Goal: Task Accomplishment & Management: Complete application form

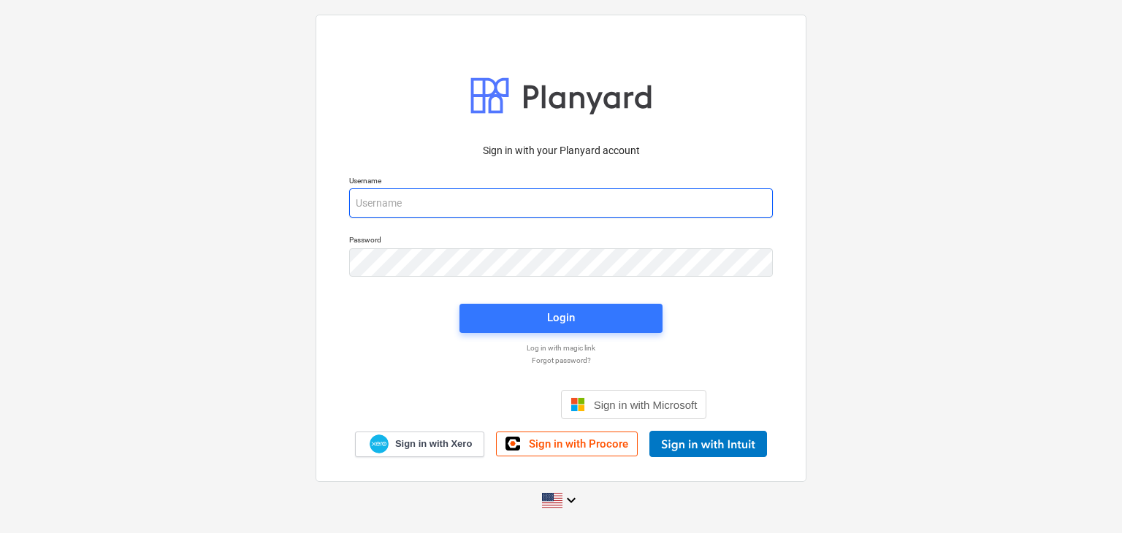
click at [383, 210] on input "email" at bounding box center [561, 202] width 424 height 29
paste input "[EMAIL_ADDRESS][DOMAIN_NAME]"
type input "[EMAIL_ADDRESS][DOMAIN_NAME]"
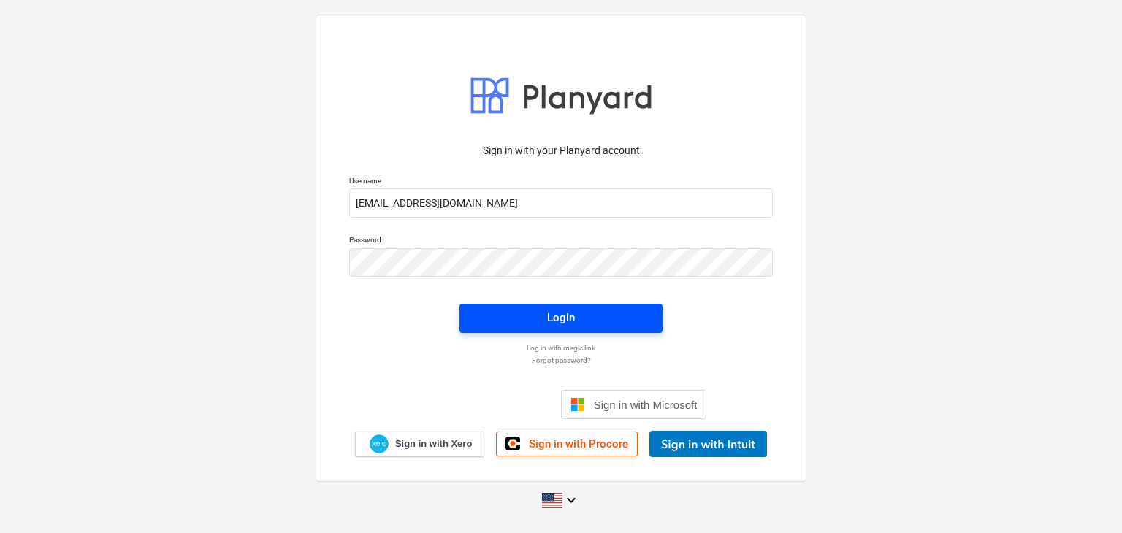
click at [529, 324] on span "Login" at bounding box center [561, 317] width 168 height 19
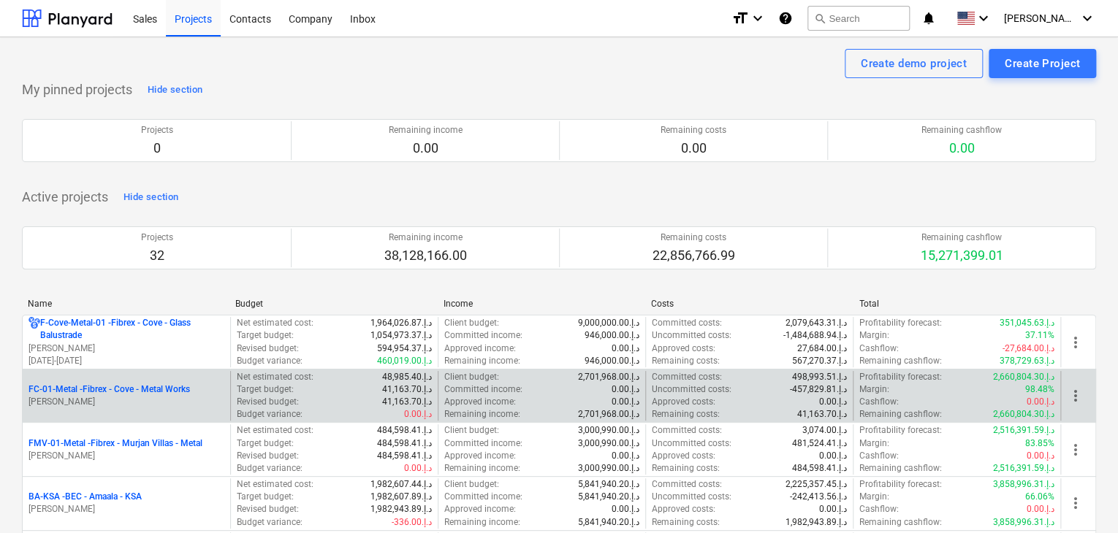
click at [136, 386] on p "FC-01-Metal - Fibrex - Cove - Metal Works" at bounding box center [108, 390] width 161 height 12
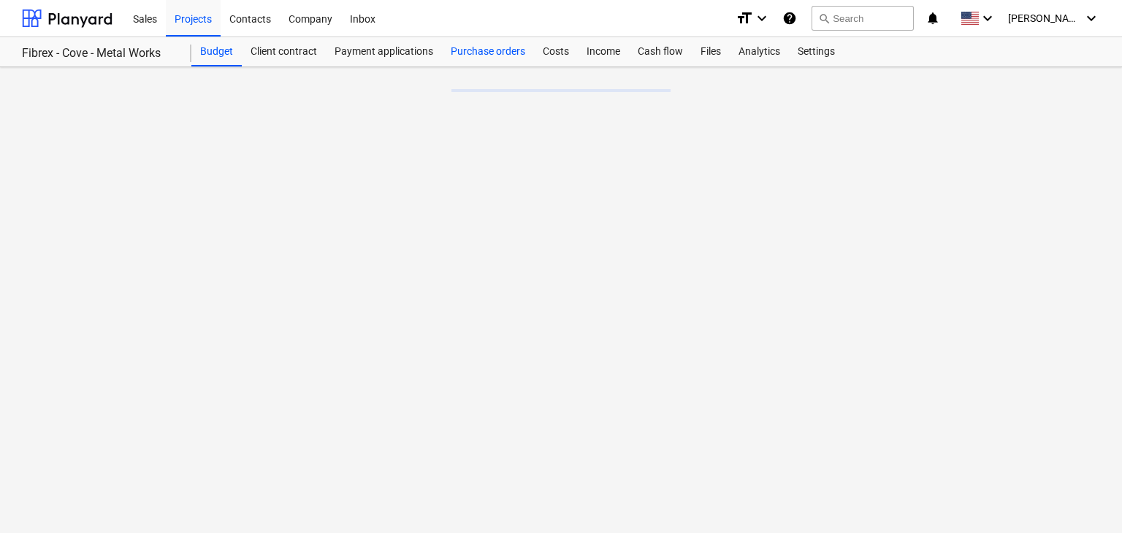
click at [492, 44] on div "Purchase orders" at bounding box center [488, 51] width 92 height 29
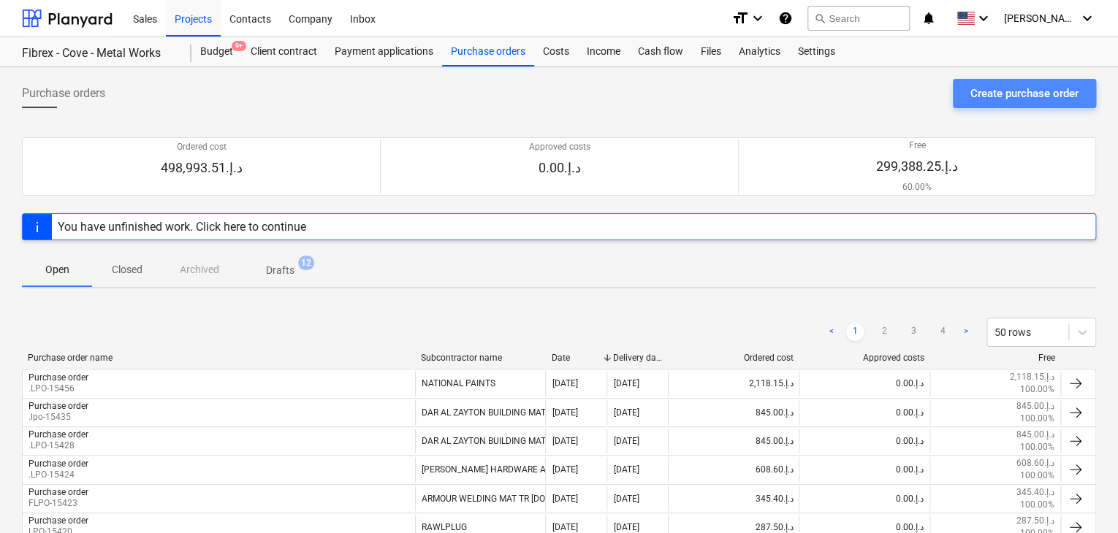
click at [1011, 91] on div "Create purchase order" at bounding box center [1024, 93] width 108 height 19
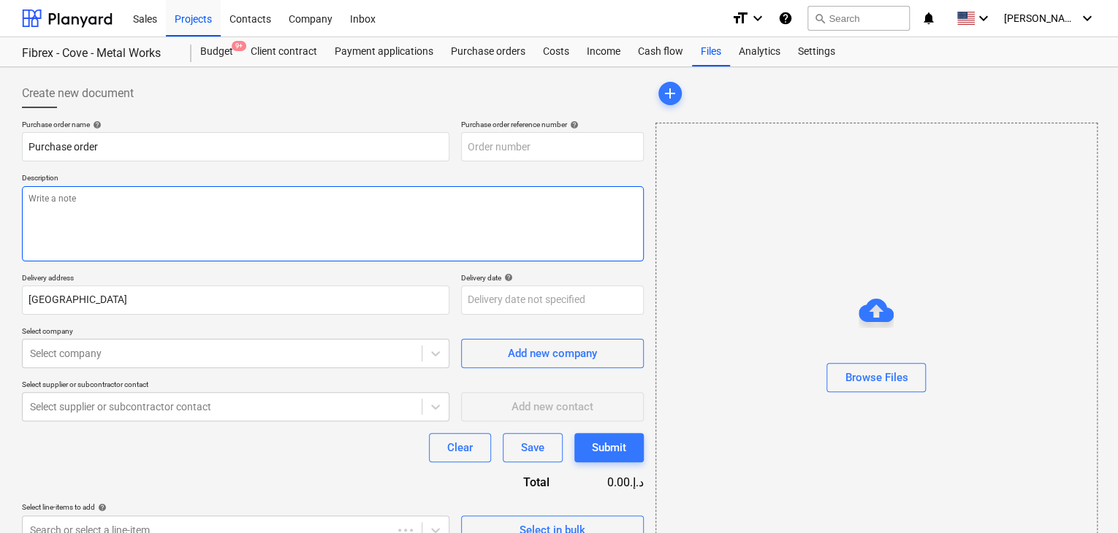
type textarea "x"
type input "FC-01-Metal-PO-294"
click at [560, 199] on textarea at bounding box center [333, 223] width 622 height 75
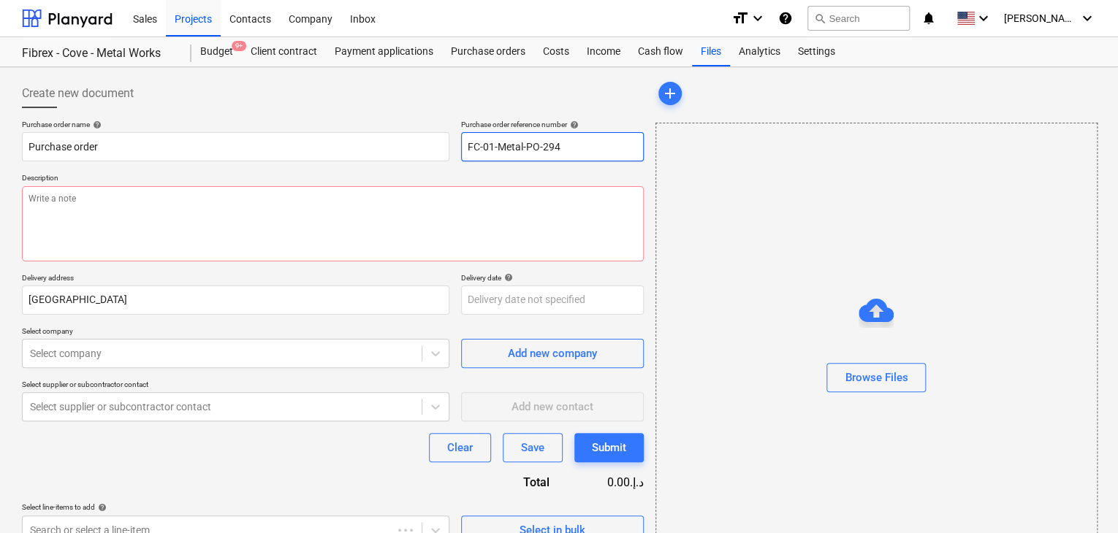
drag, startPoint x: 571, startPoint y: 143, endPoint x: 439, endPoint y: 128, distance: 132.4
click at [439, 128] on div "Purchase order name help Purchase order Purchase order reference number help FC…" at bounding box center [333, 141] width 622 height 42
type textarea "x"
type input "."
type textarea "x"
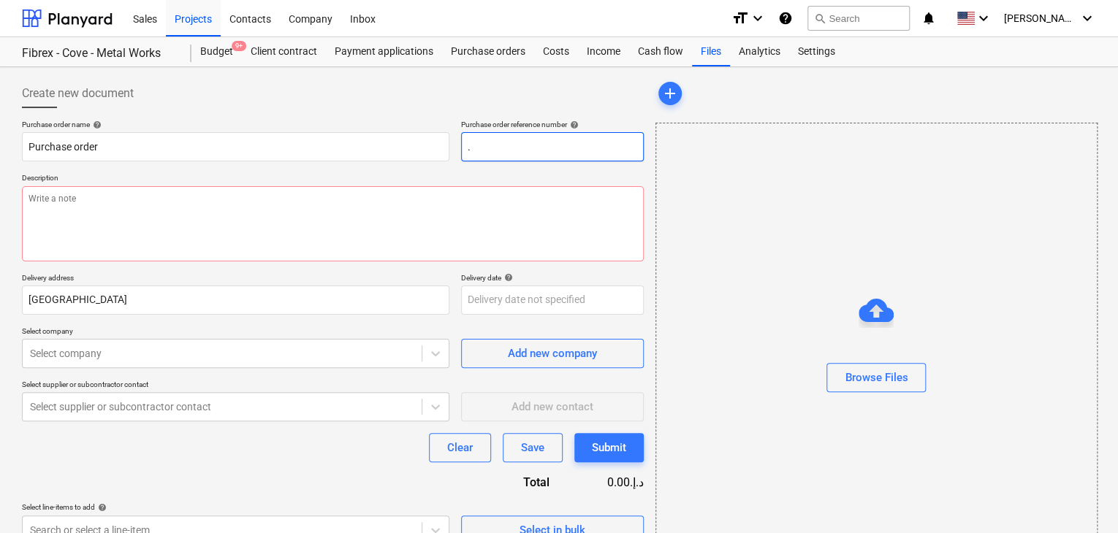
type input ".L"
type textarea "x"
type input ".LP"
type textarea "x"
type input ".LPO"
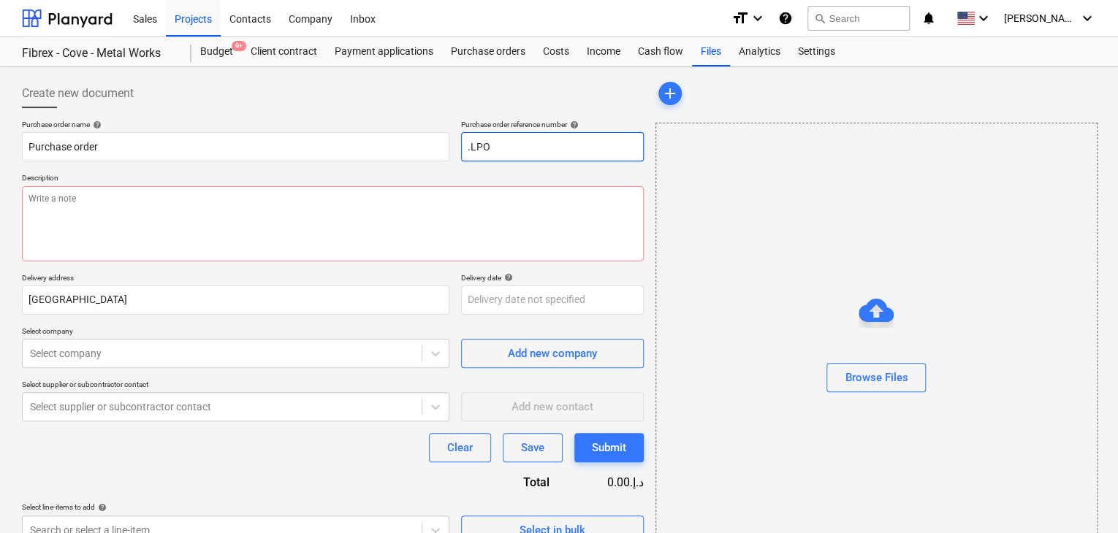
type textarea "x"
type input ".LPO-"
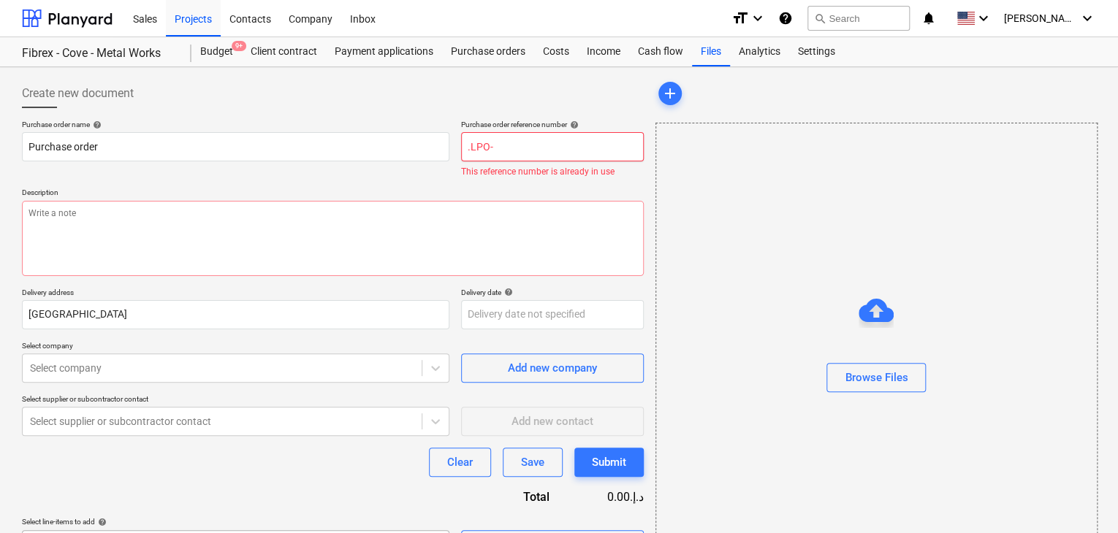
type textarea "x"
type input ".LPO-1"
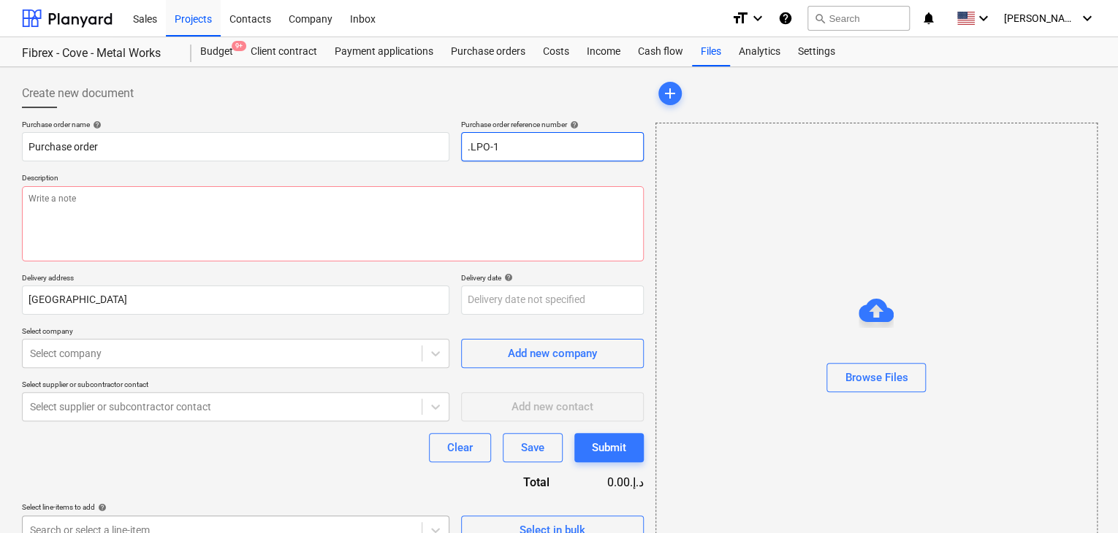
type textarea "x"
type input ".LPO-15"
type textarea "x"
type input ".LPO-154"
type textarea "x"
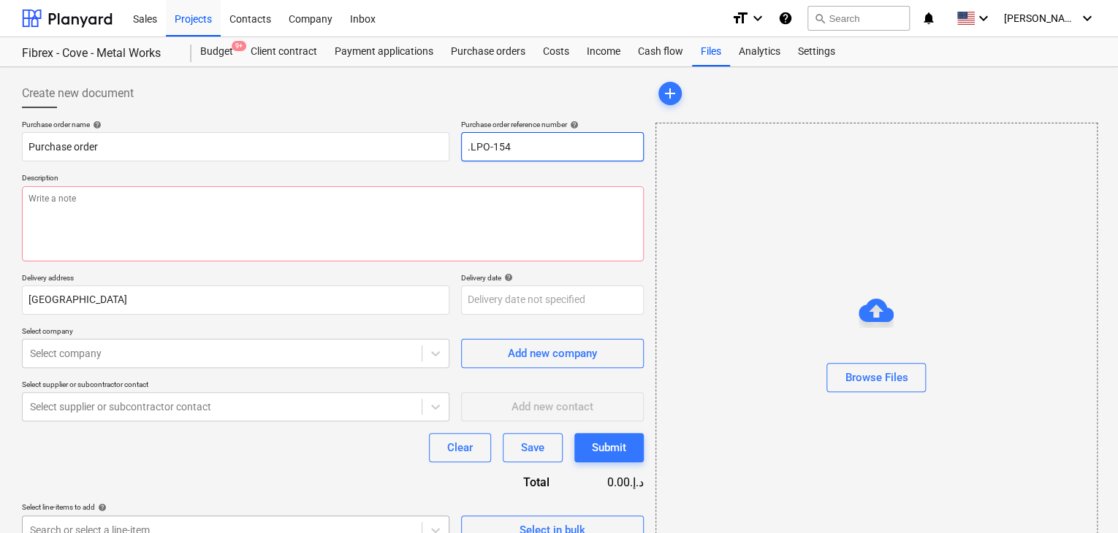
type input ".LPO-1546"
type textarea "x"
type input ".LPO-15463"
type textarea "x"
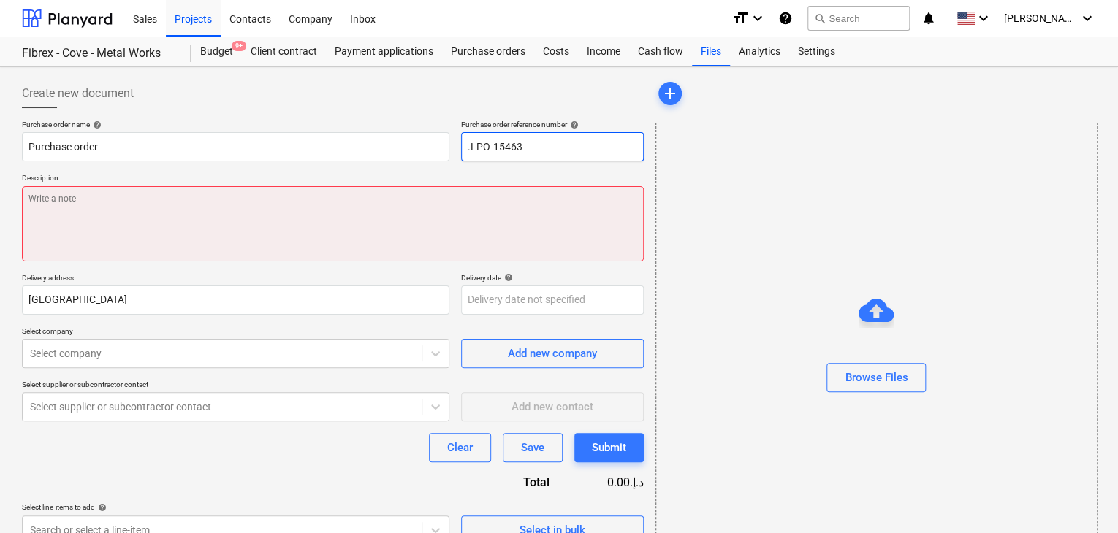
type input ".LPO-15463"
click at [243, 223] on textarea at bounding box center [333, 223] width 622 height 75
type textarea "x"
type textarea "0"
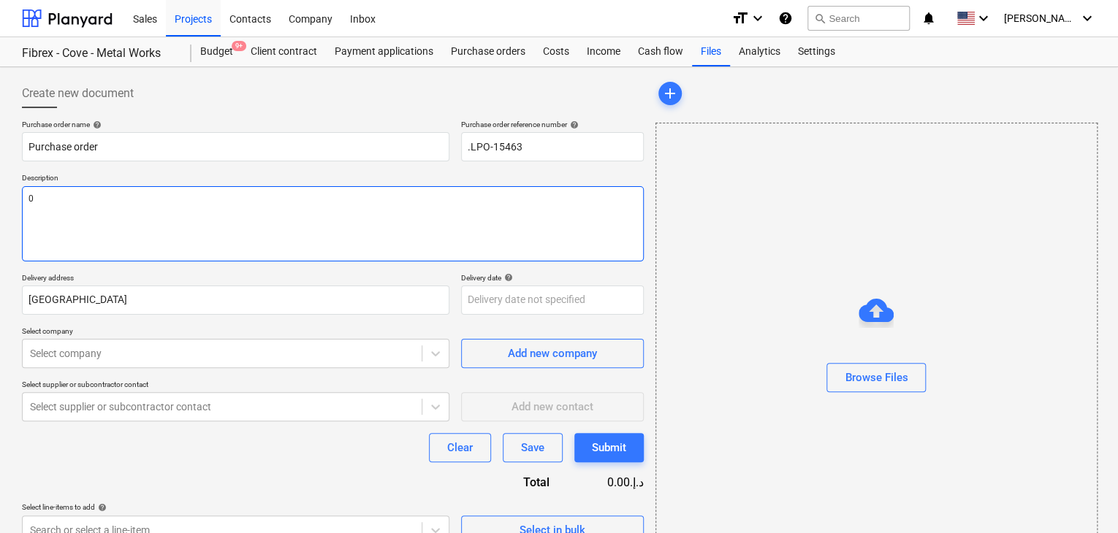
type textarea "x"
type textarea "03"
type textarea "x"
type textarea "03/"
type textarea "x"
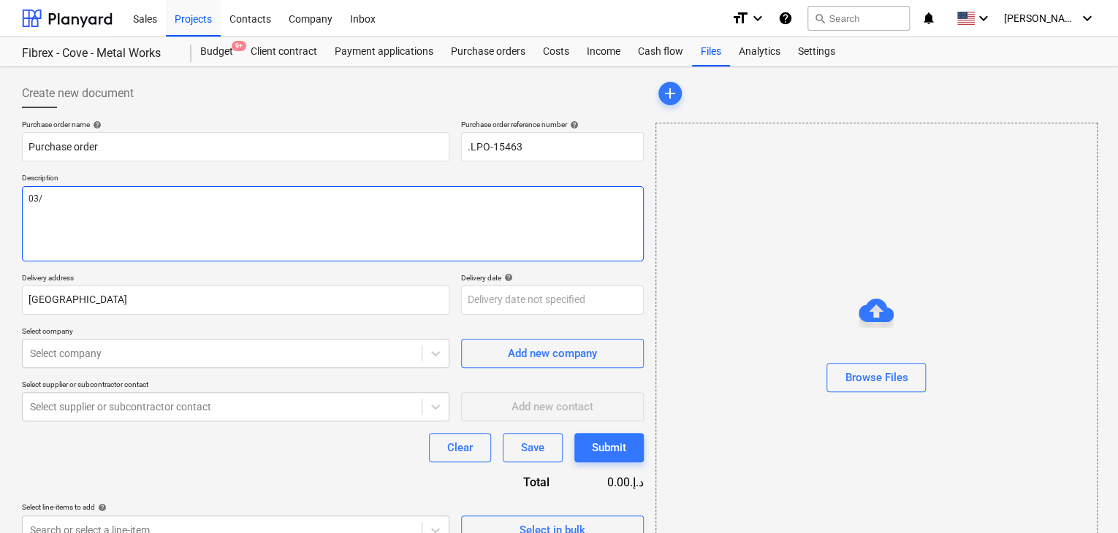
type textarea "03/S"
type textarea "x"
type textarea "03/SE"
type textarea "x"
type textarea "03/SEP"
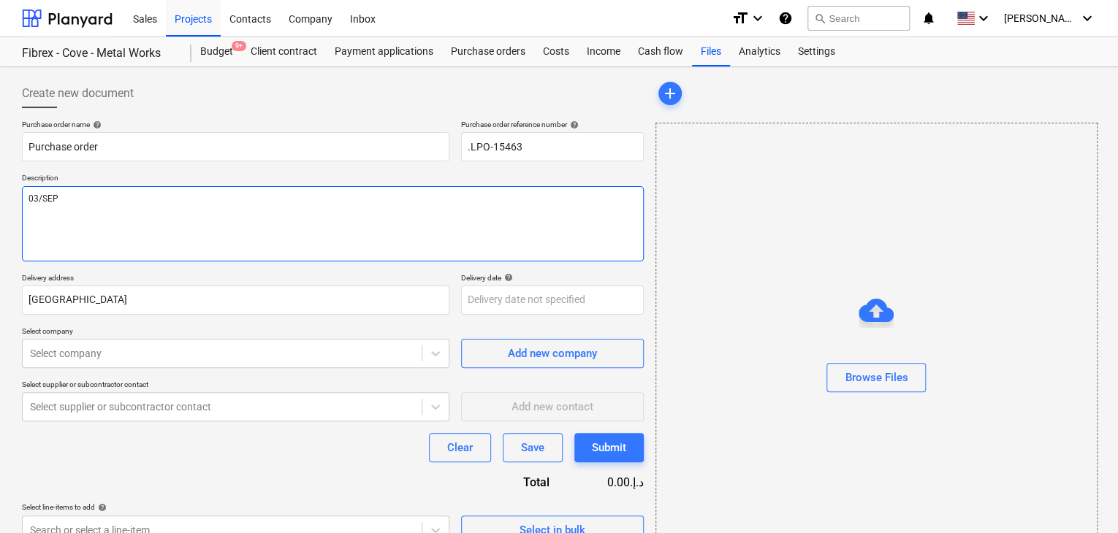
type textarea "x"
type textarea "03/SEP/"
type textarea "x"
type textarea "03/[DATE]"
type textarea "x"
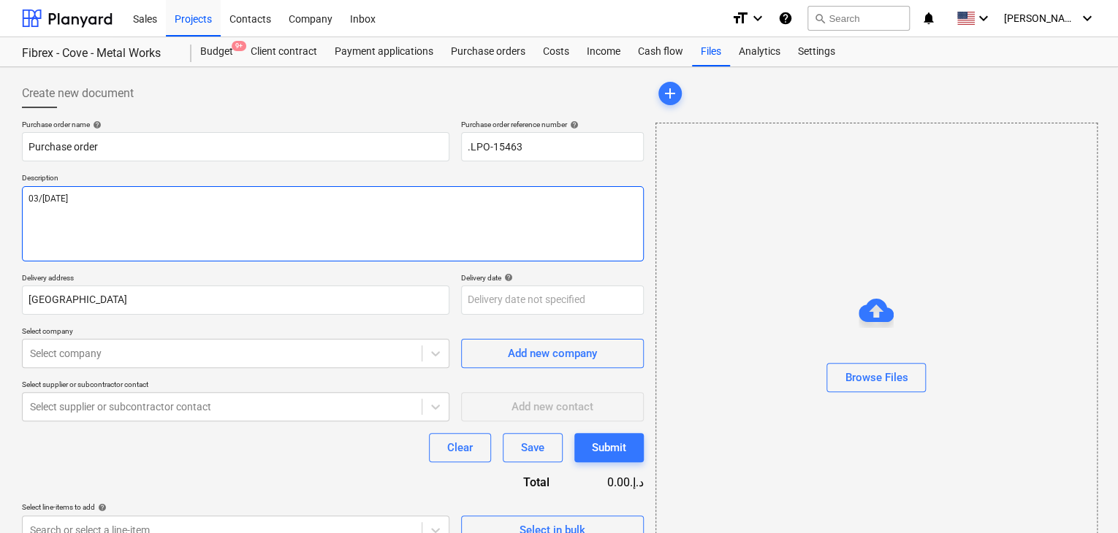
type textarea "[DATE]"
type textarea "x"
type textarea "[DATE]"
type textarea "x"
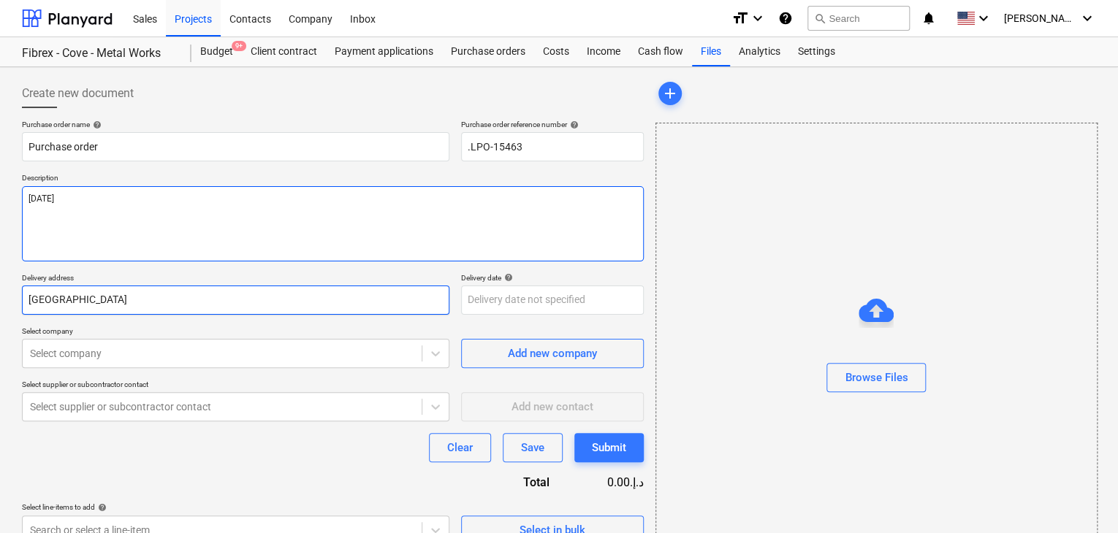
type textarea "[DATE]"
click at [68, 308] on input "[GEOGRAPHIC_DATA]" at bounding box center [235, 300] width 427 height 29
type textarea "x"
type input "Duba"
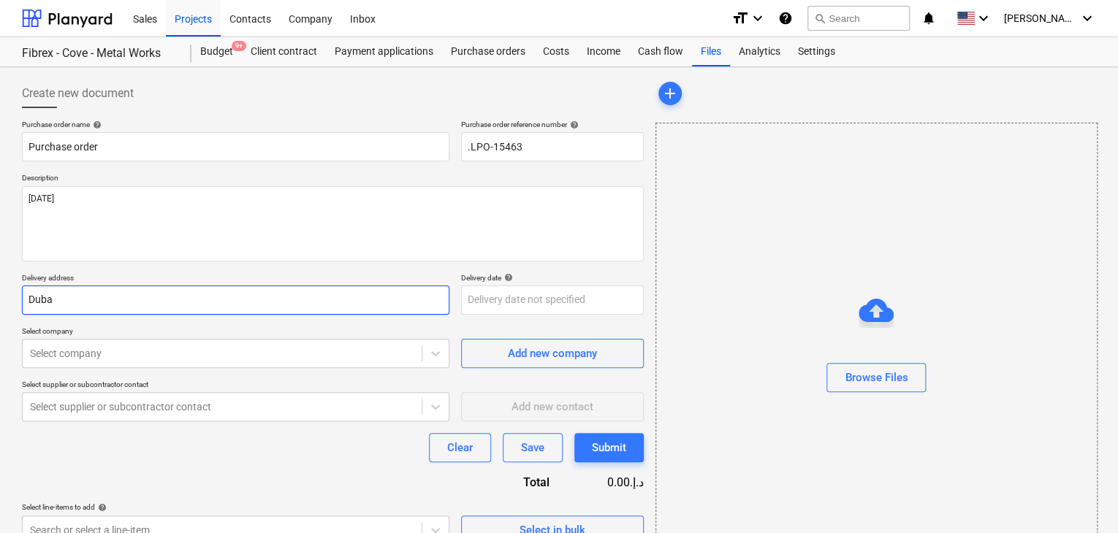
type textarea "x"
type input "Dub"
type textarea "x"
type input "Du"
type textarea "x"
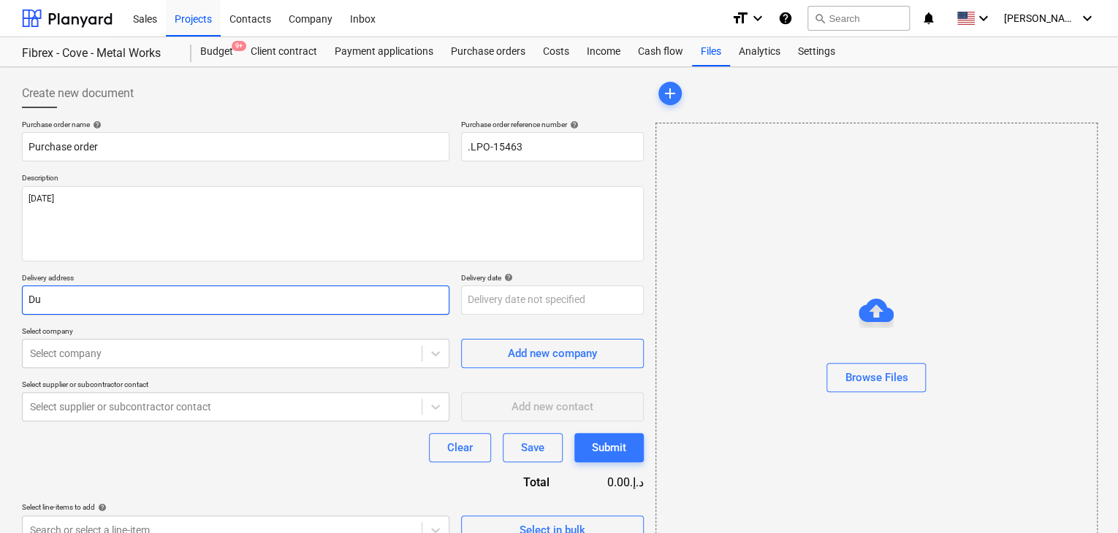
type input "D"
type textarea "x"
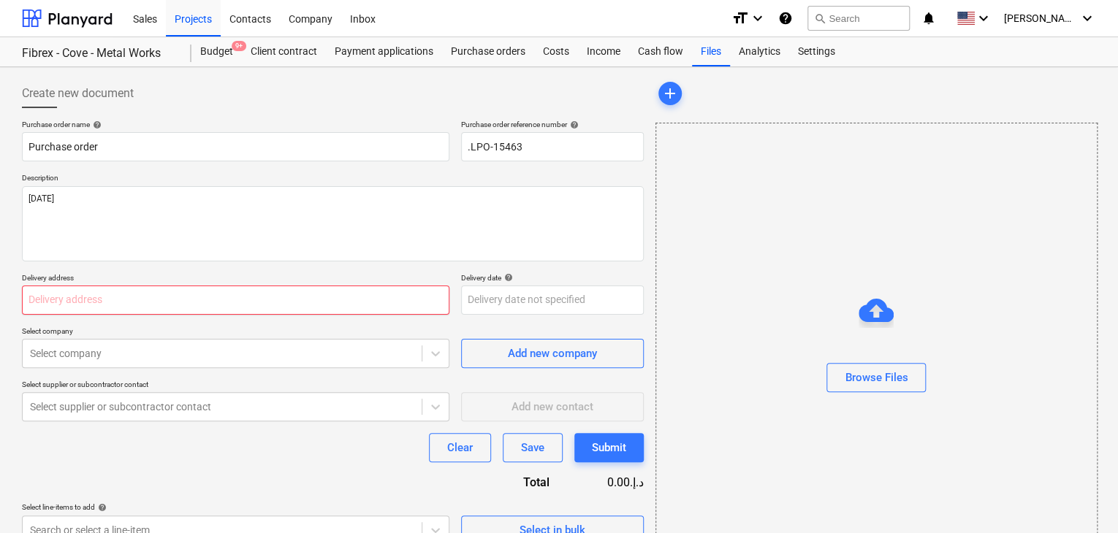
type textarea "x"
type input "L"
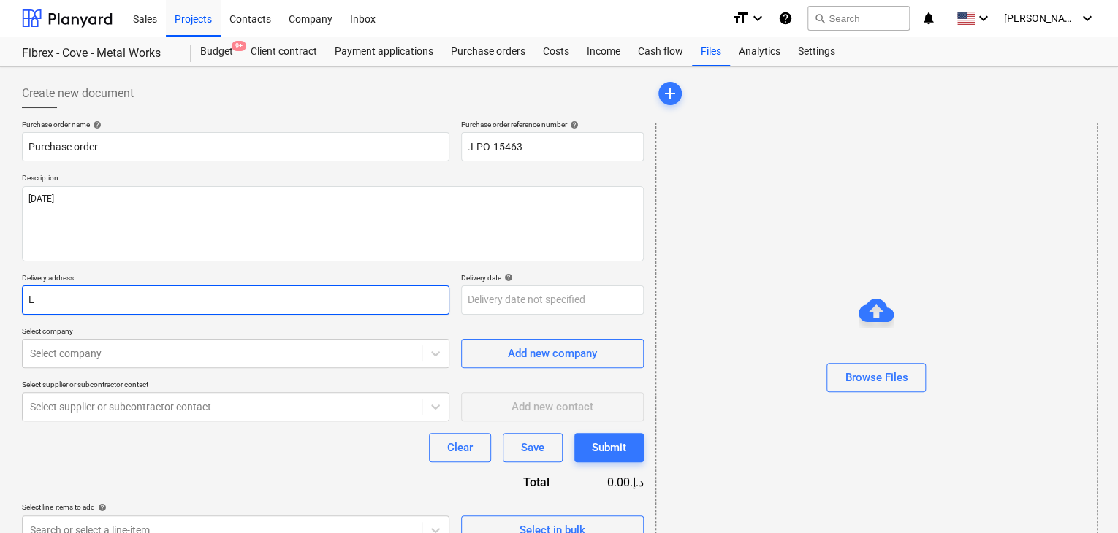
type textarea "x"
type input "LU"
type textarea "x"
type input "LUC"
type textarea "x"
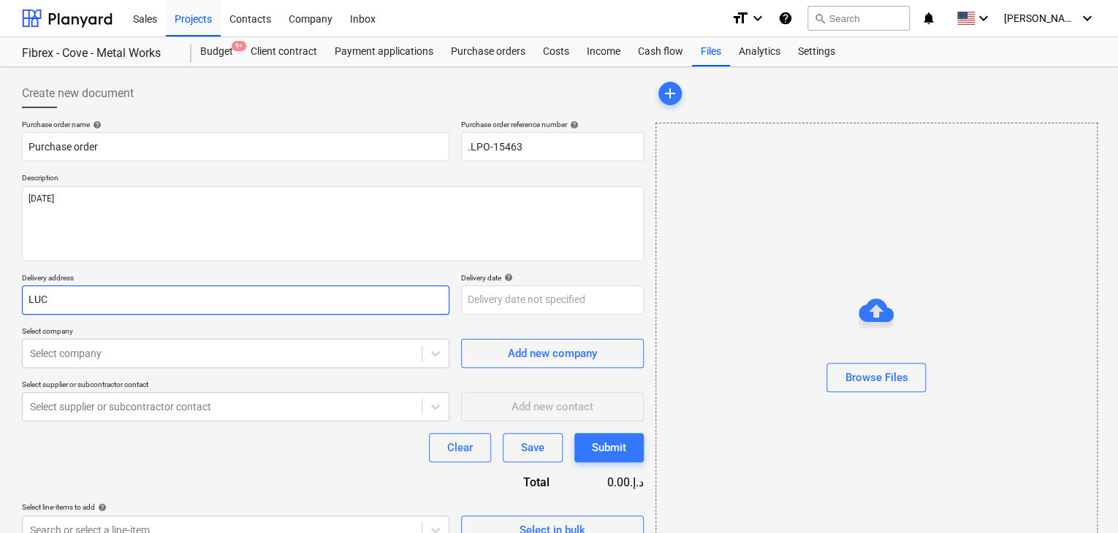
type input "LUCK"
type textarea "x"
type input "LUCKY"
type textarea "x"
type input "LUCKY"
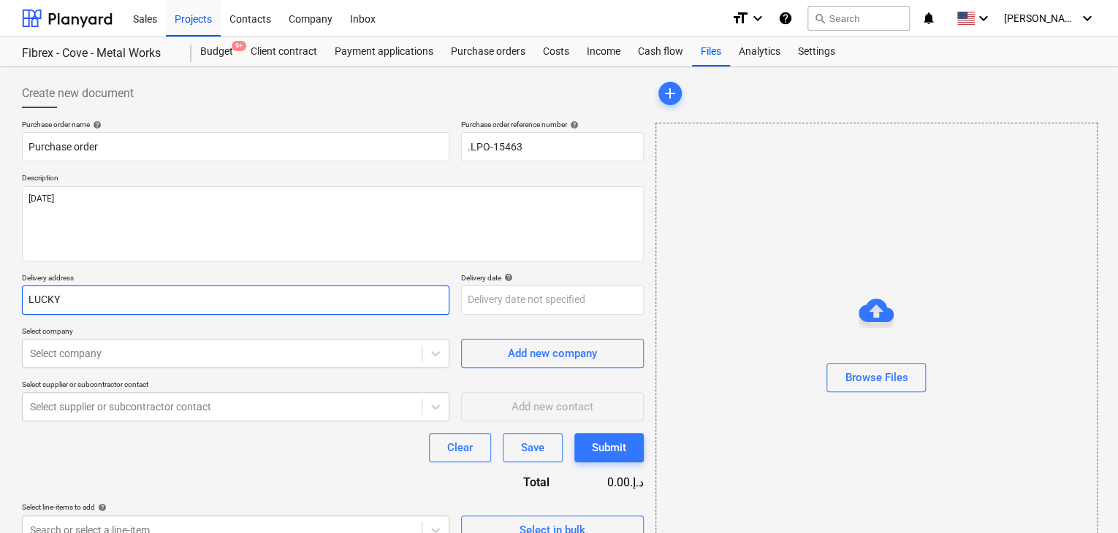
type textarea "x"
type input "LUCKY EN"
type textarea "x"
type input "LUCKY ENG"
type textarea "x"
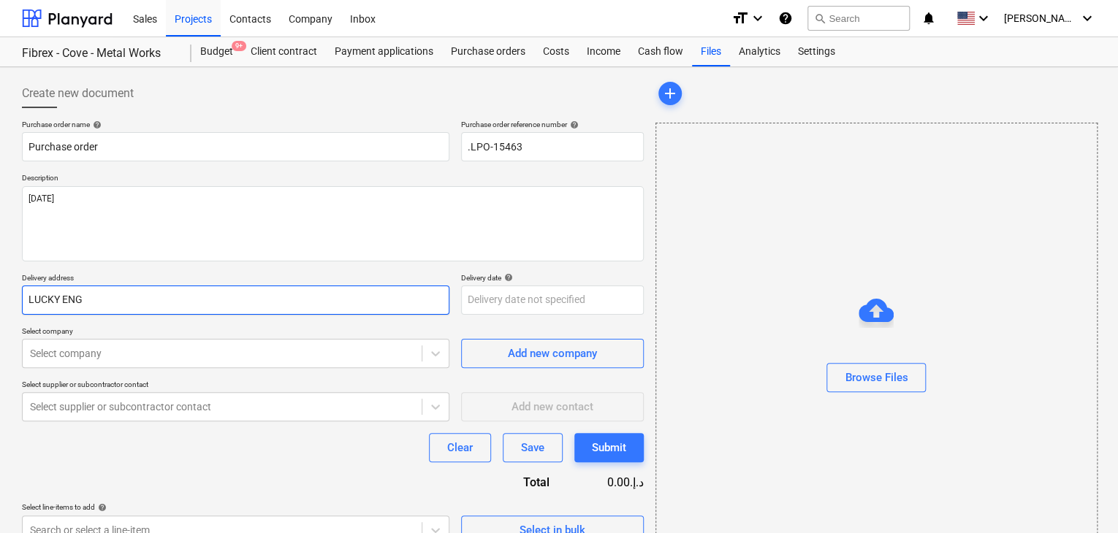
type input "LUCKY ENGI"
type textarea "x"
type input "LUCKY ENGIN"
type textarea "x"
type input "LUCKY ENGINE"
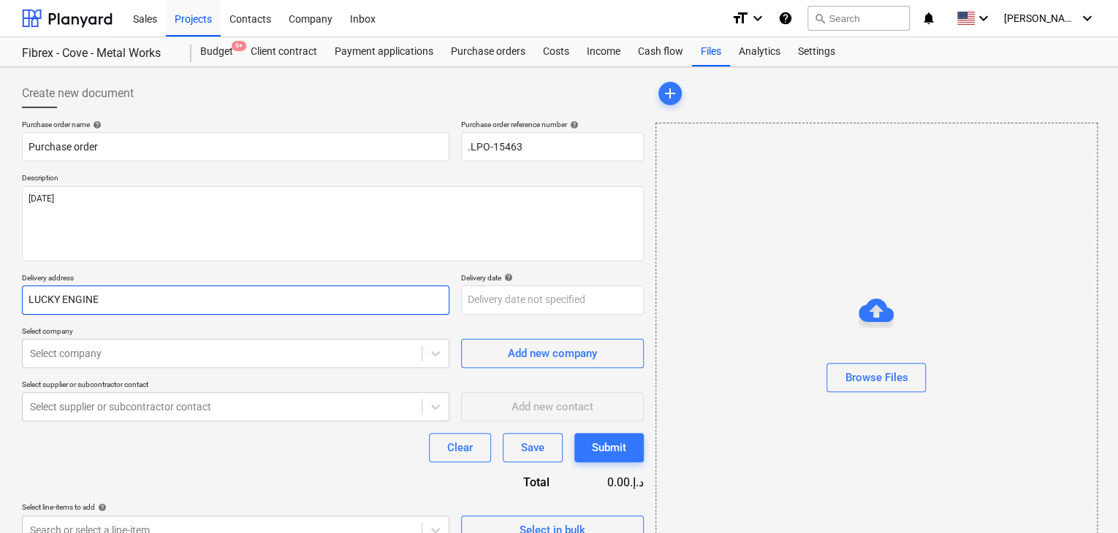
type textarea "x"
type input "LUCKY ENGINEE"
type textarea "x"
type input "LUCKY ENGINEER"
type textarea "x"
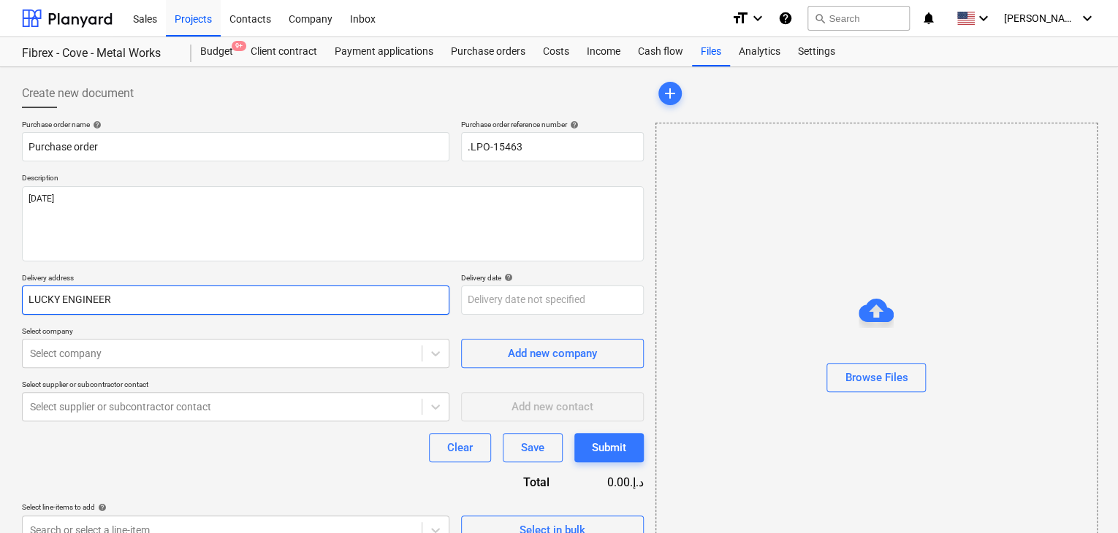
type input "LUCKY ENGINEERI"
type textarea "x"
type input "LUCKY ENGINEERIN"
type textarea "x"
type input "LUCKY ENGINEERING"
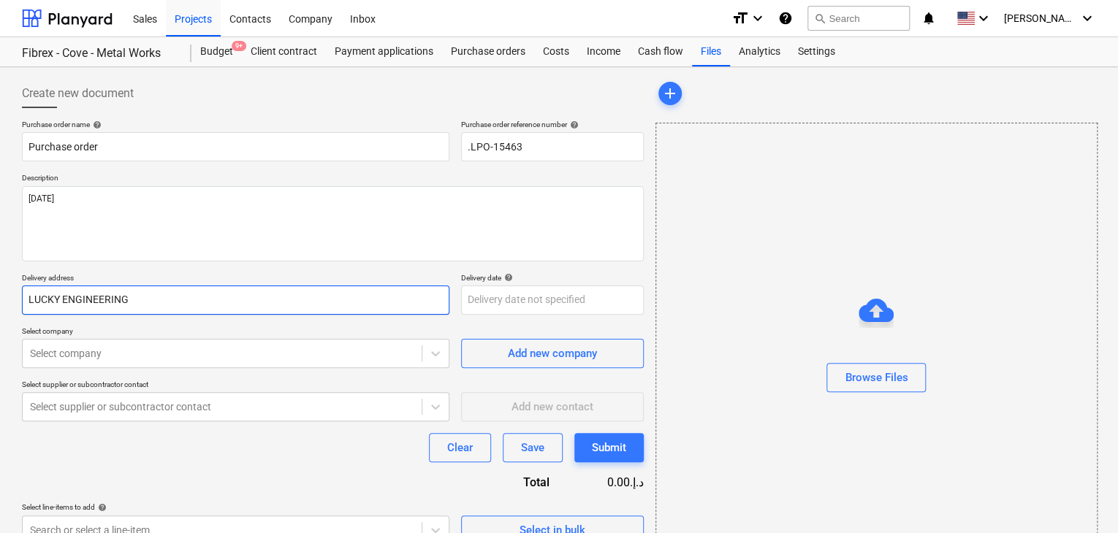
type textarea "x"
type input "LUCKY ENGINEERING"
type textarea "x"
type input "LUCKY ENGINEERING S"
type textarea "x"
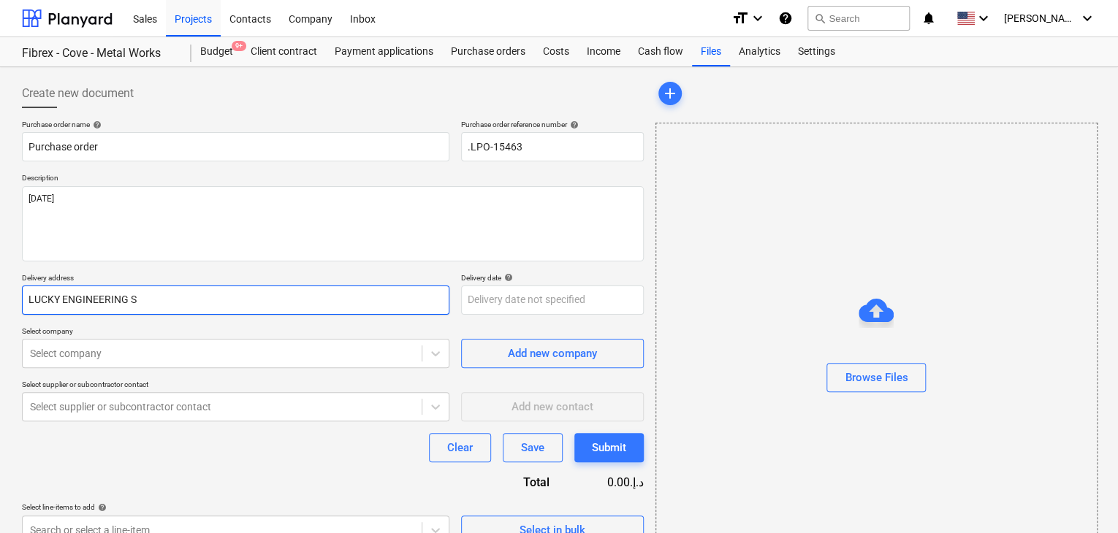
type input "LUCKY ENGINEERING SE"
type textarea "x"
type input "LUCKY ENGINEERING SER"
type textarea "x"
type input "LUCKY ENGINEERING SERV"
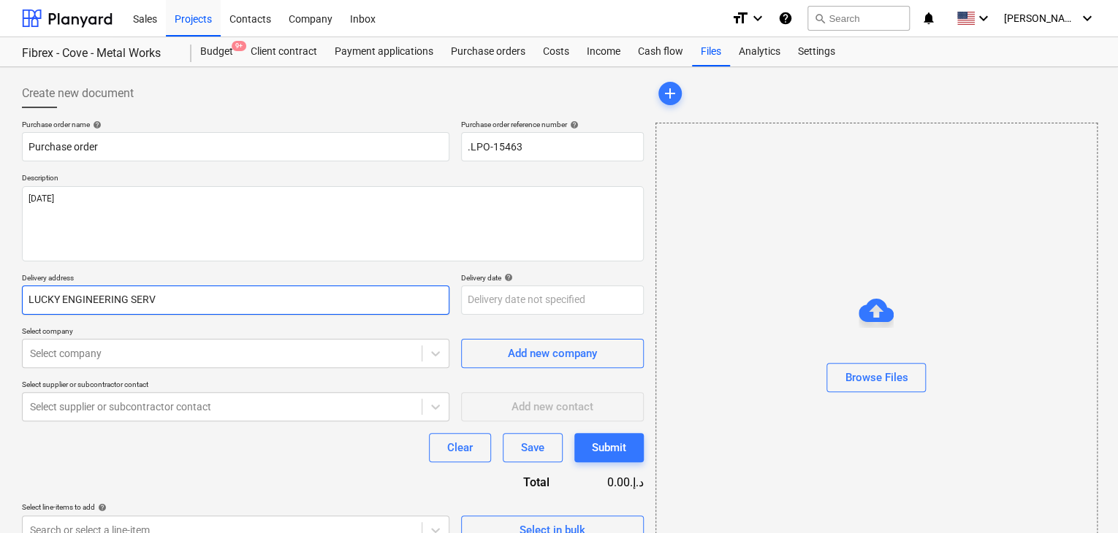
type textarea "x"
type input "LUCKY ENGINEERING SERVI"
type textarea "x"
type input "LUCKY ENGINEERING SERVIC"
type textarea "x"
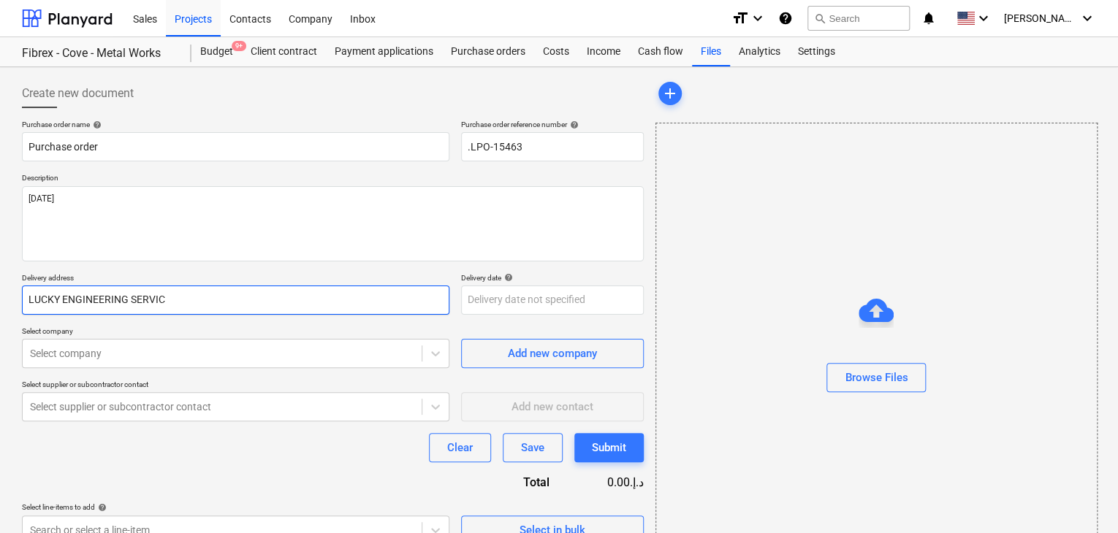
type input "LUCKY ENGINEERING SERVICE"
type textarea "x"
type input "LUCKY ENGINEERING SERVICES"
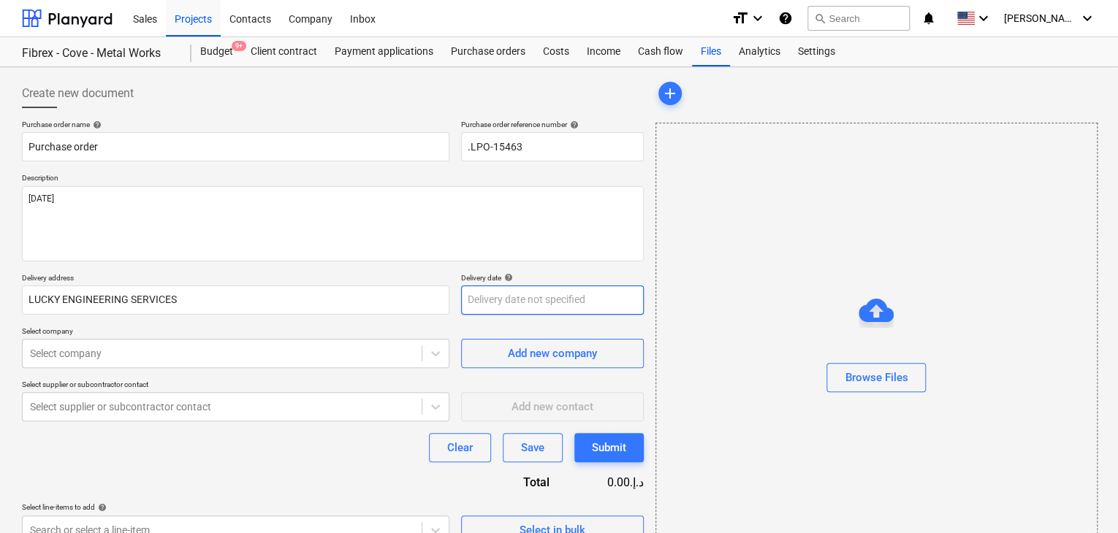
click at [489, 302] on body "Sales Projects Contacts Company Inbox format_size keyboard_arrow_down help sear…" at bounding box center [559, 266] width 1118 height 533
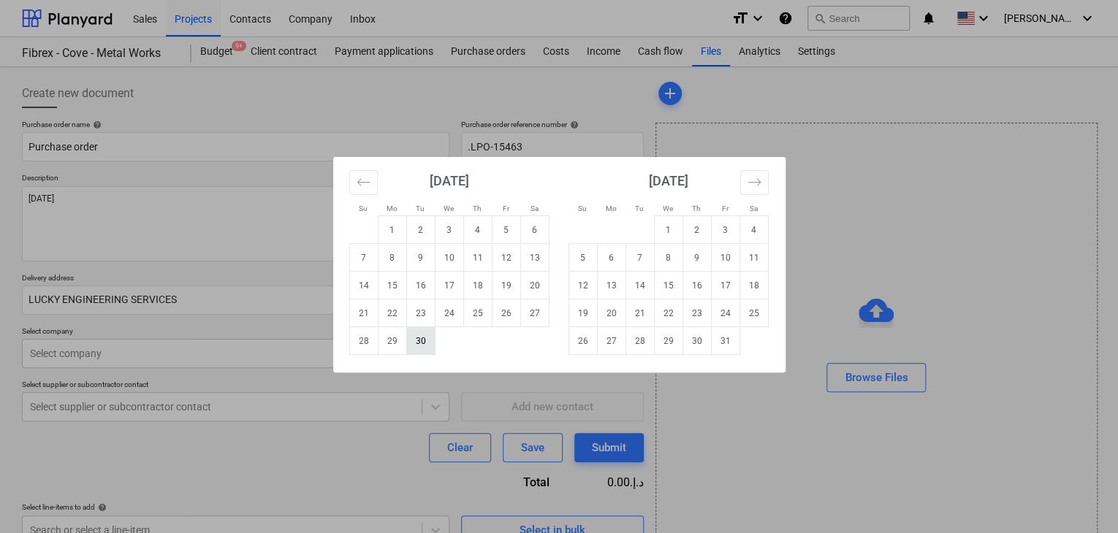
click at [420, 342] on td "30" at bounding box center [420, 341] width 28 height 28
type textarea "x"
type input "[DATE]"
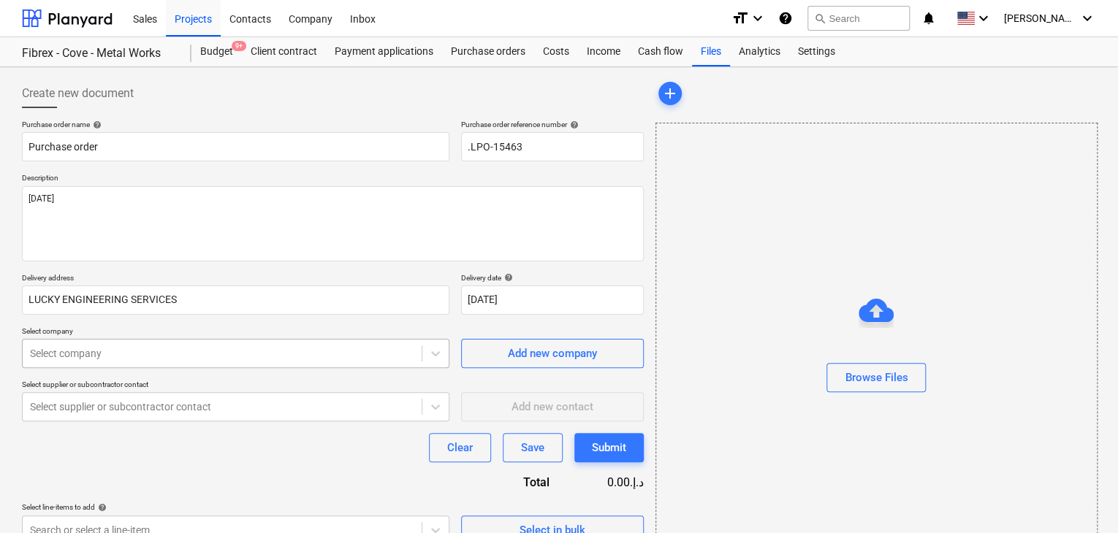
click at [175, 348] on body "Sales Projects Contacts Company Inbox format_size keyboard_arrow_down help sear…" at bounding box center [559, 266] width 1118 height 533
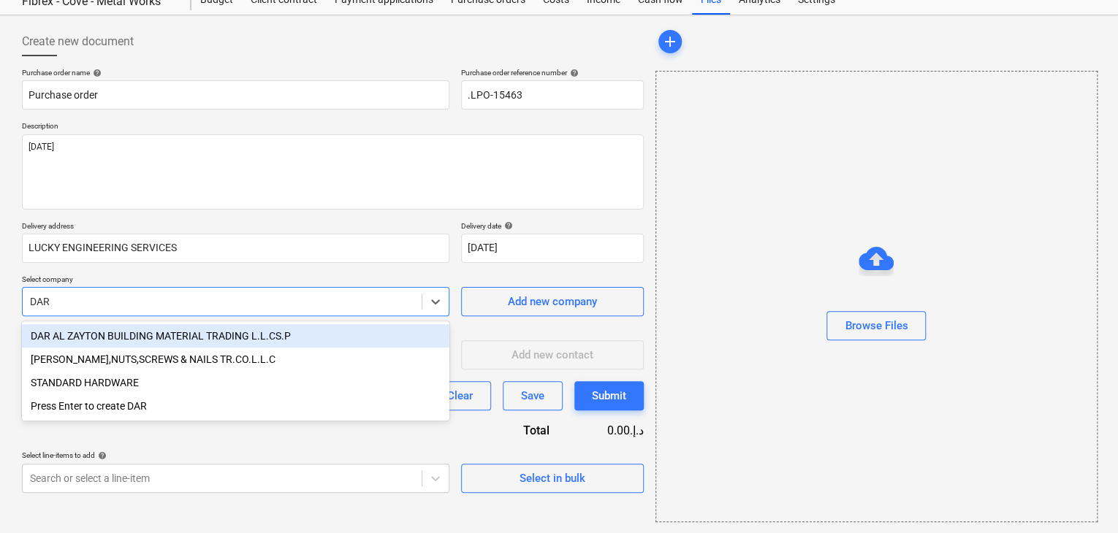
type input "DAR A"
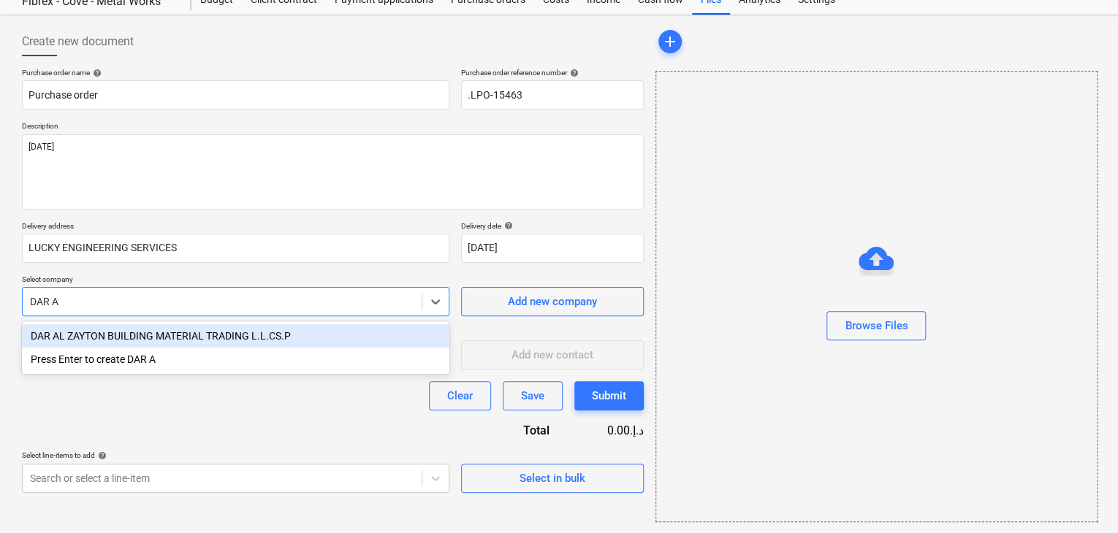
click at [191, 328] on div "DAR AL ZAYTON BUILDING MATERIAL TRADING L.L.CS.P" at bounding box center [235, 335] width 427 height 23
type textarea "x"
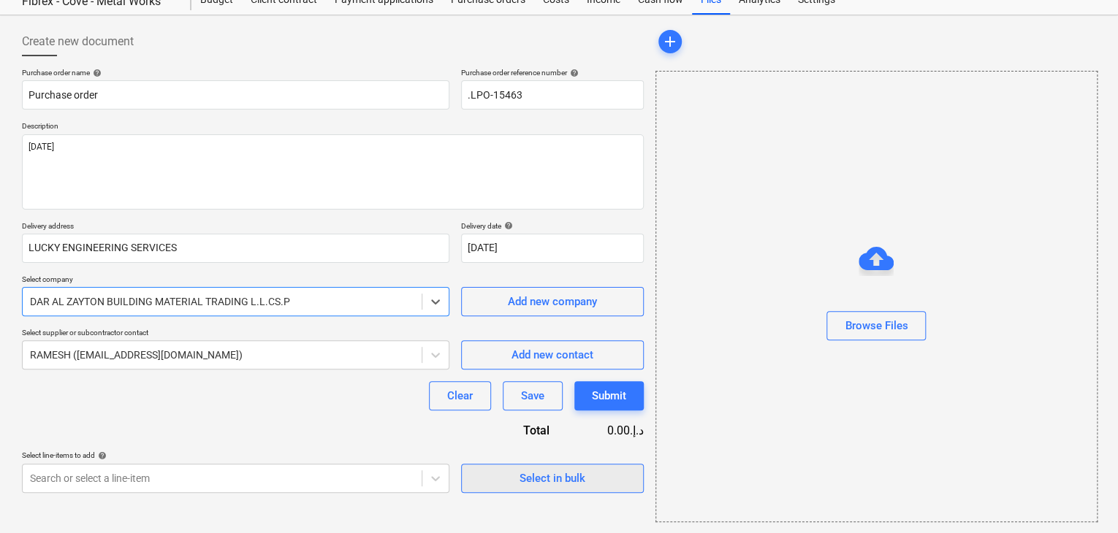
click at [479, 483] on span "Select in bulk" at bounding box center [552, 478] width 146 height 19
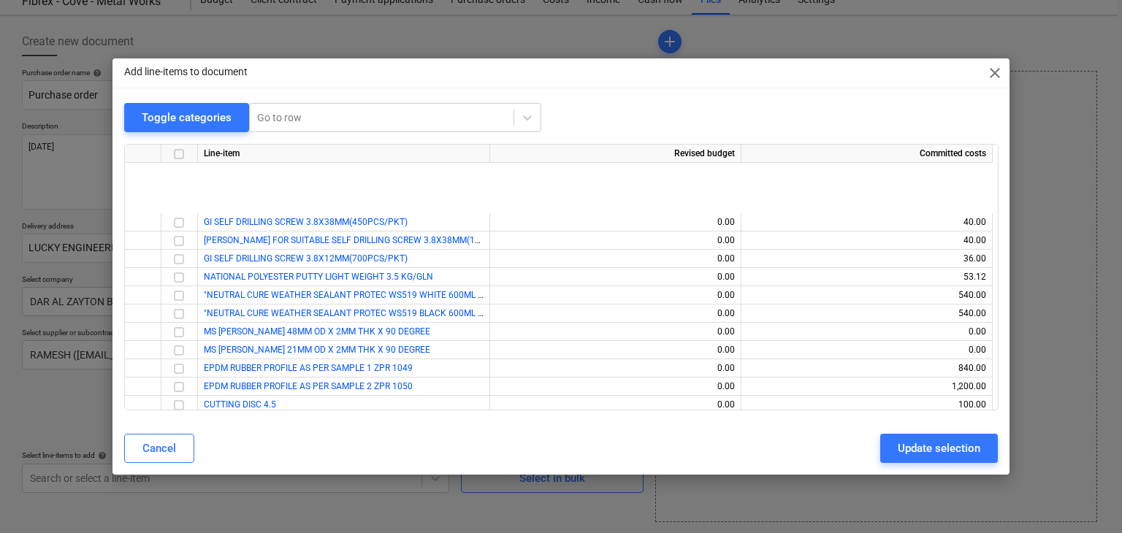
scroll to position [17066, 0]
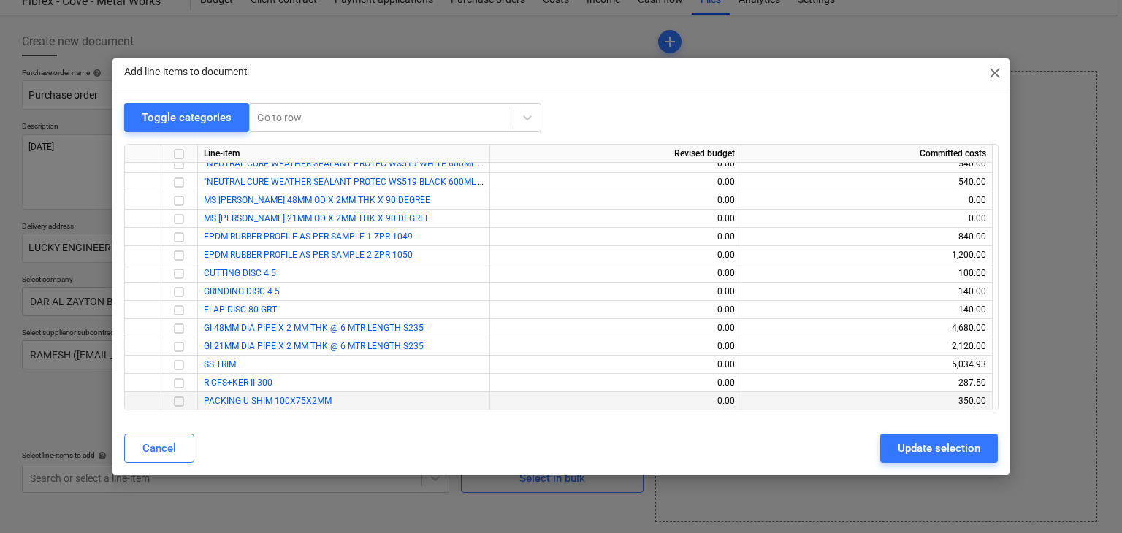
drag, startPoint x: 178, startPoint y: 397, endPoint x: 187, endPoint y: 381, distance: 19.0
click at [180, 397] on input "checkbox" at bounding box center [179, 402] width 18 height 18
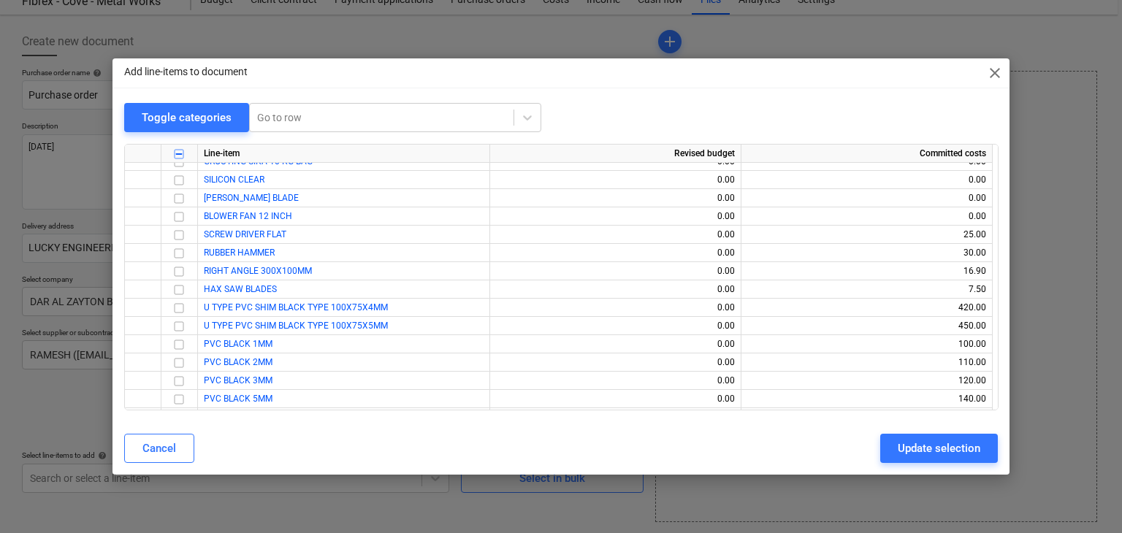
scroll to position [16701, 0]
click at [178, 313] on input "checkbox" at bounding box center [179, 311] width 18 height 18
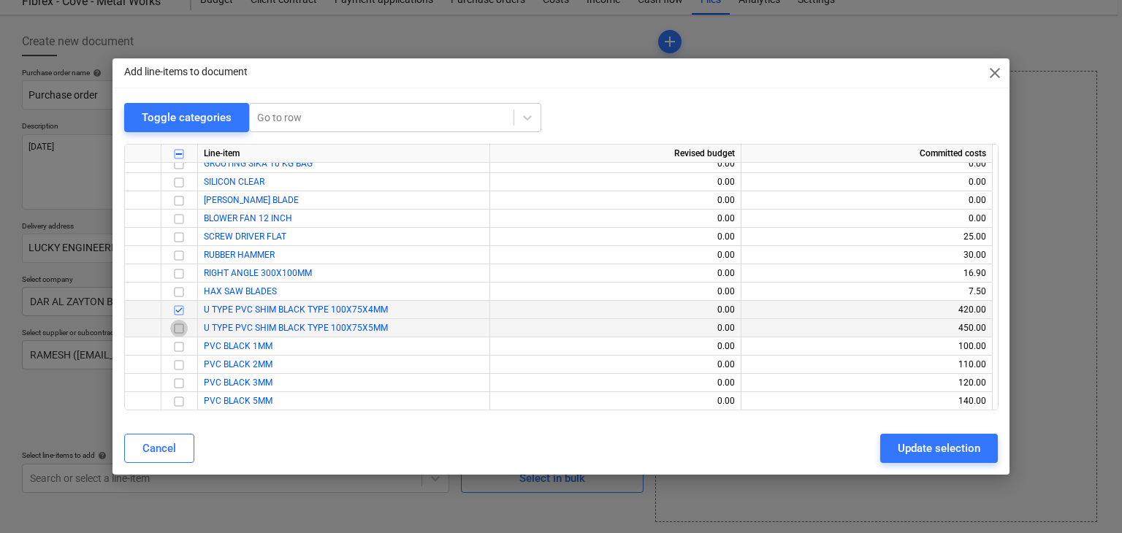
click at [178, 328] on input "checkbox" at bounding box center [179, 329] width 18 height 18
click at [178, 343] on input "checkbox" at bounding box center [179, 347] width 18 height 18
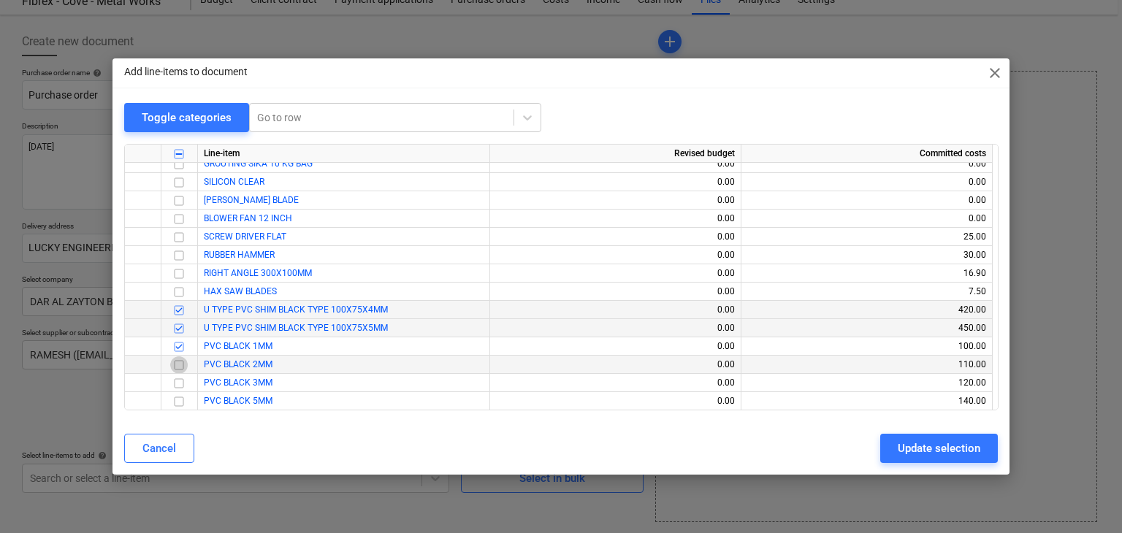
click at [175, 363] on input "checkbox" at bounding box center [179, 366] width 18 height 18
click at [177, 386] on input "checkbox" at bounding box center [179, 384] width 18 height 18
drag, startPoint x: 178, startPoint y: 399, endPoint x: 210, endPoint y: 366, distance: 46.0
click at [178, 398] on input "checkbox" at bounding box center [179, 402] width 18 height 18
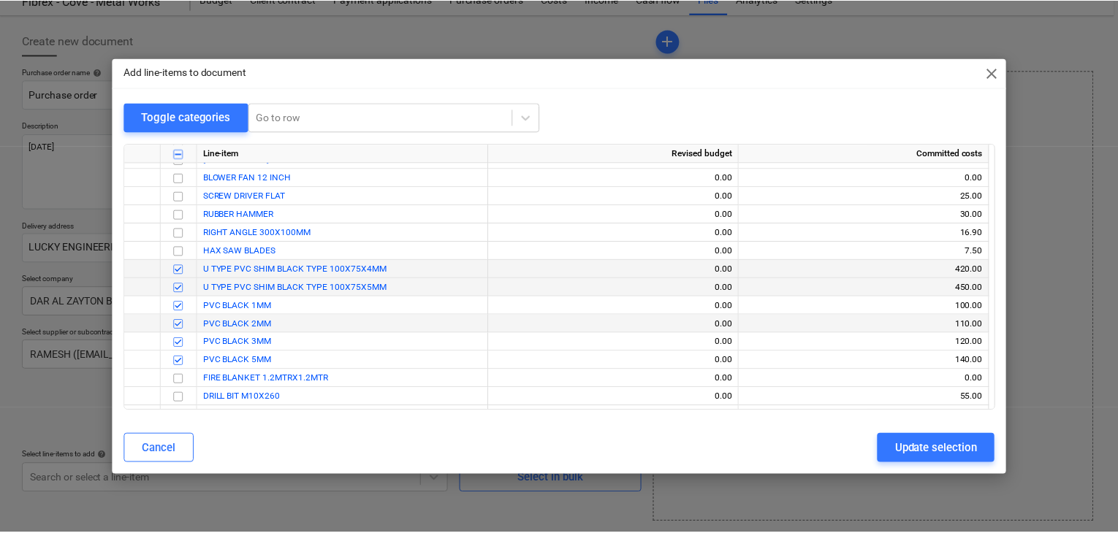
scroll to position [16774, 0]
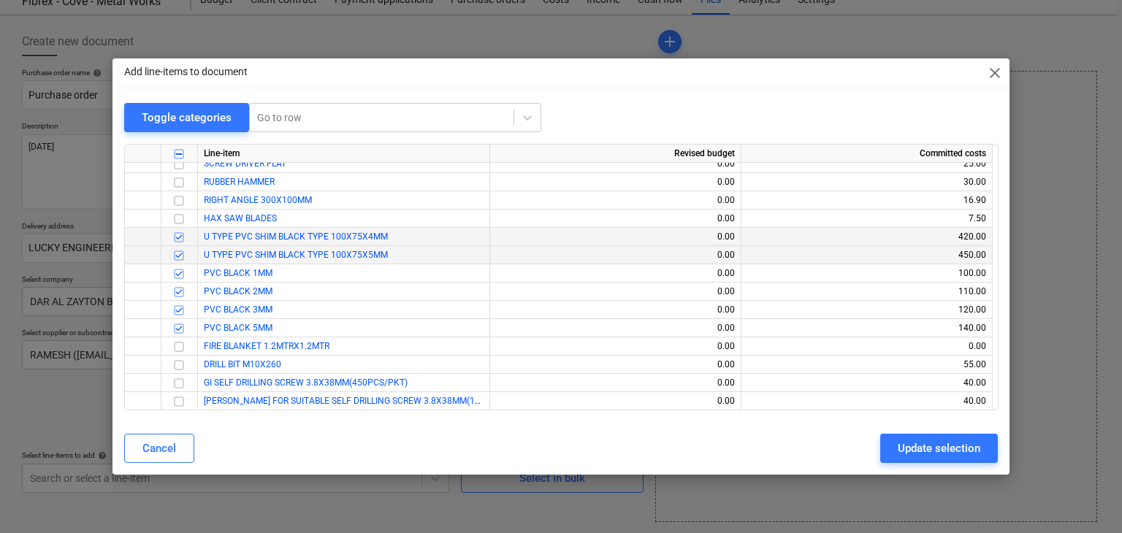
drag, startPoint x: 914, startPoint y: 449, endPoint x: 713, endPoint y: 448, distance: 200.9
click at [900, 449] on div "Update selection" at bounding box center [939, 448] width 83 height 19
type textarea "x"
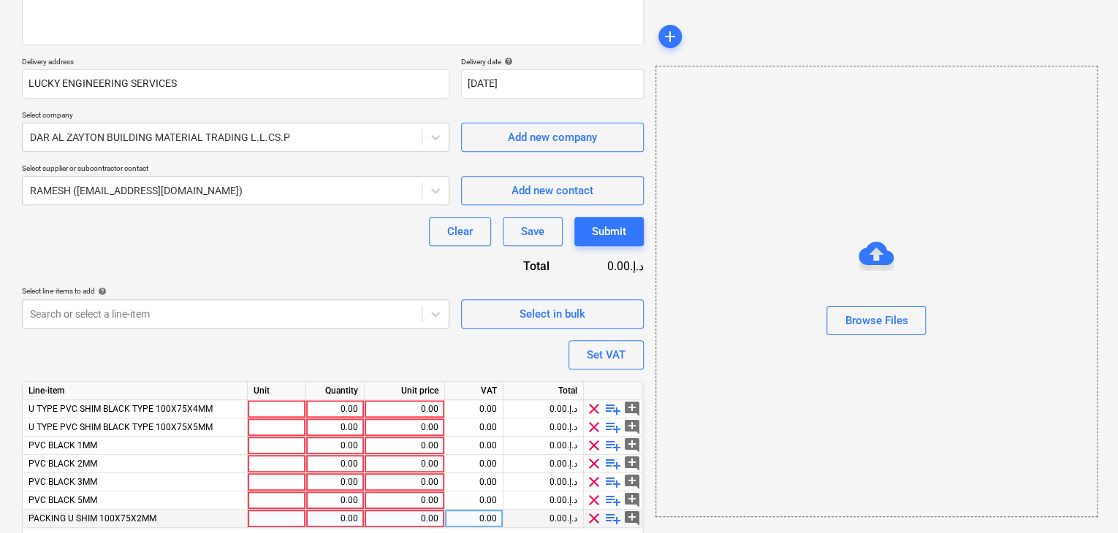
scroll to position [270, 0]
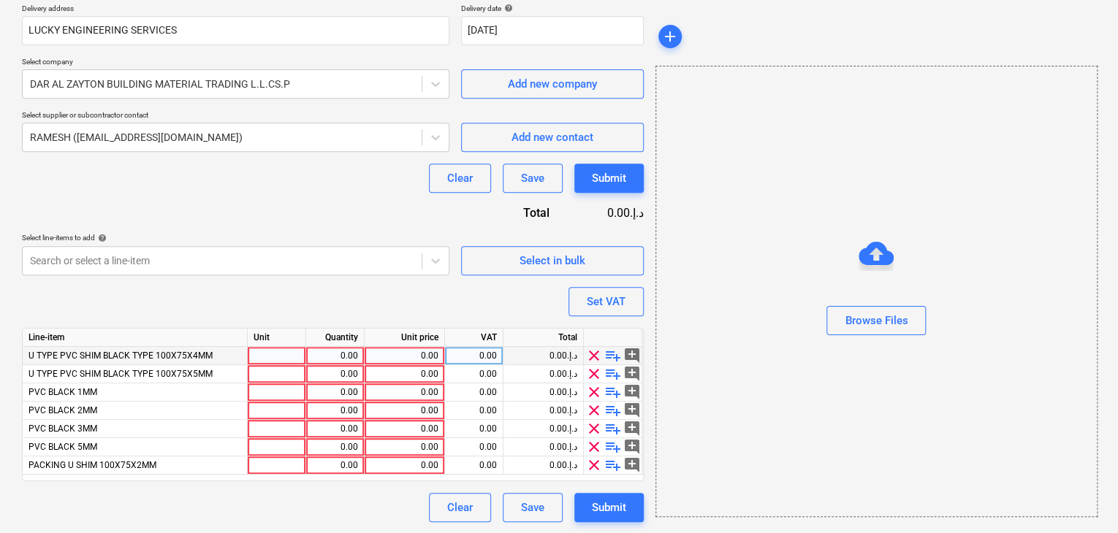
click at [279, 354] on div at bounding box center [277, 356] width 58 height 18
type input "NOS"
type textarea "x"
type input "NOS"
type textarea "x"
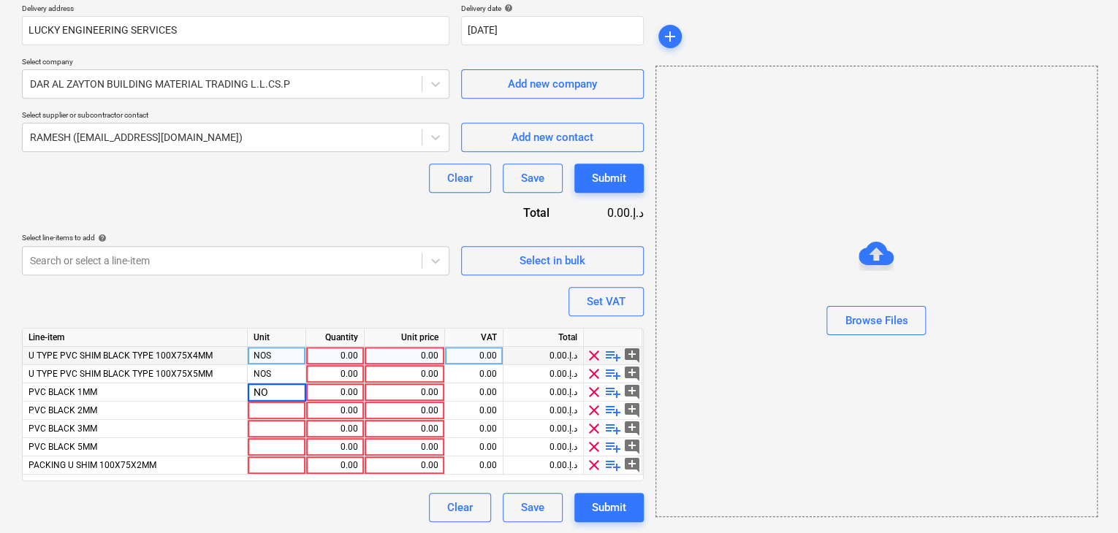
type input "NOS"
type textarea "x"
type input "NOS"
type textarea "x"
type input "NOS"
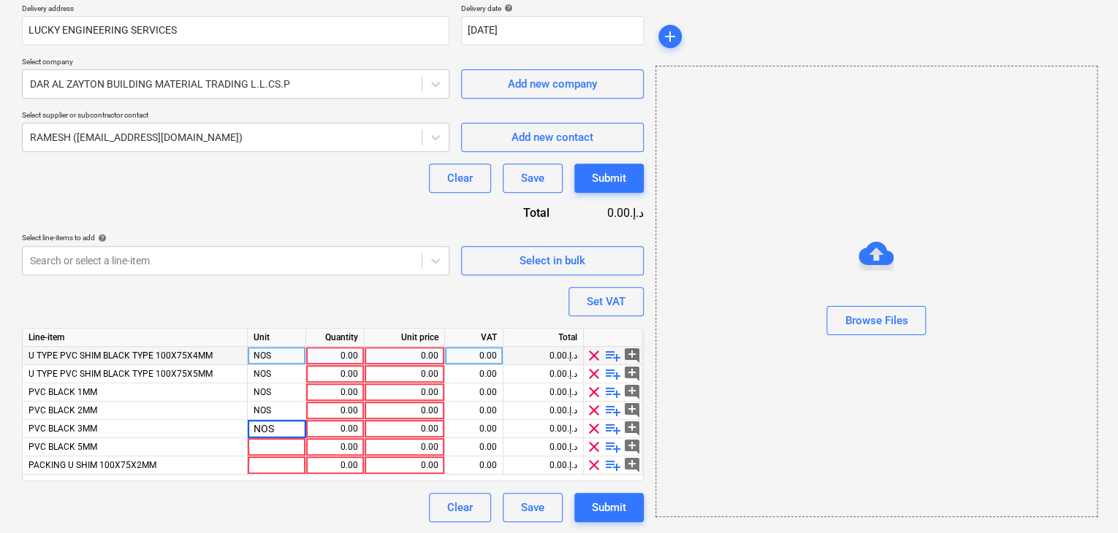
type textarea "x"
type input "NOS"
type textarea "x"
type input "NOS"
type textarea "x"
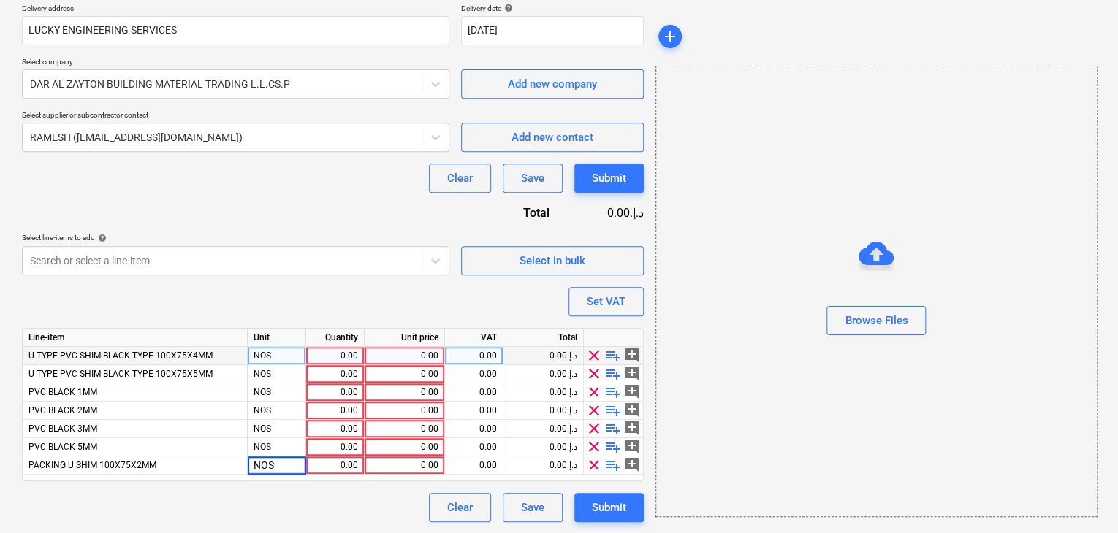
click at [342, 348] on div "0.00" at bounding box center [335, 356] width 46 height 18
type input "1"
type input "500"
type textarea "x"
type input "500"
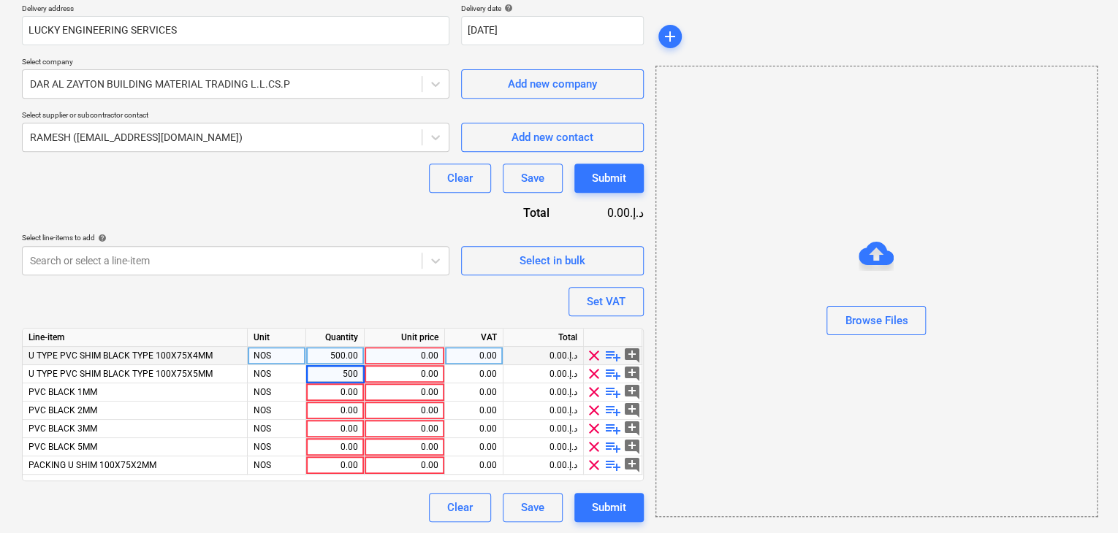
type textarea "x"
type input "1000"
type textarea "x"
type input "1000"
type textarea "x"
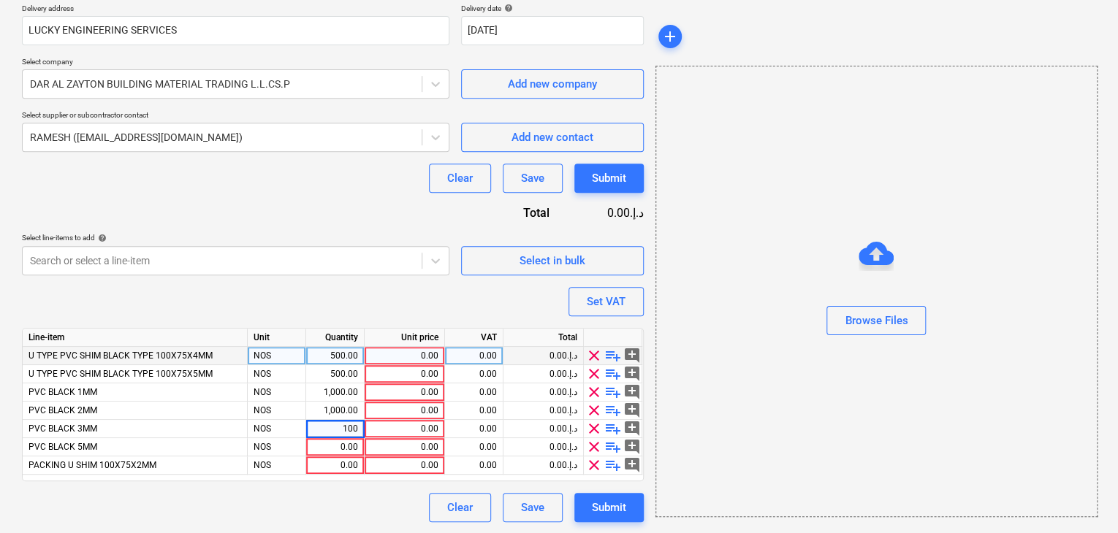
type input "1000"
type textarea "x"
type input "1000"
type textarea "x"
type input "500"
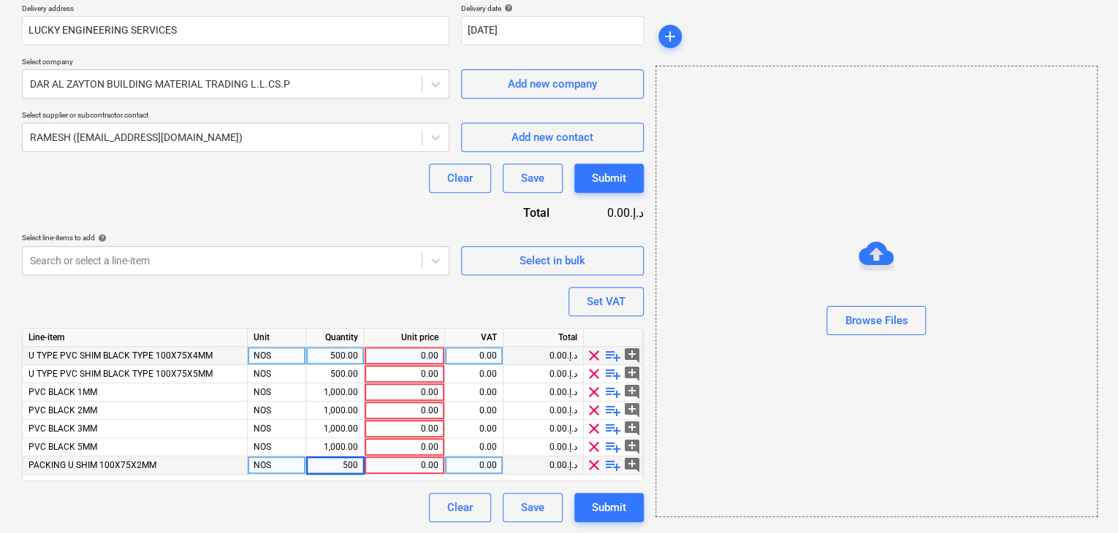
type textarea "x"
click at [389, 472] on div "0.00" at bounding box center [404, 466] width 68 height 18
type input "0.35"
type textarea "x"
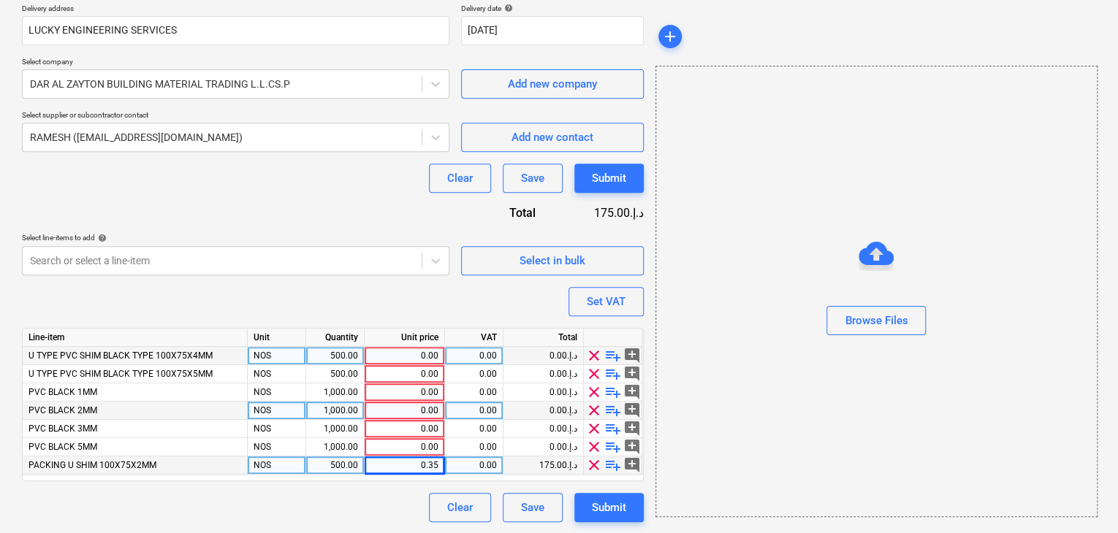
click at [397, 402] on div "0.00" at bounding box center [404, 411] width 68 height 18
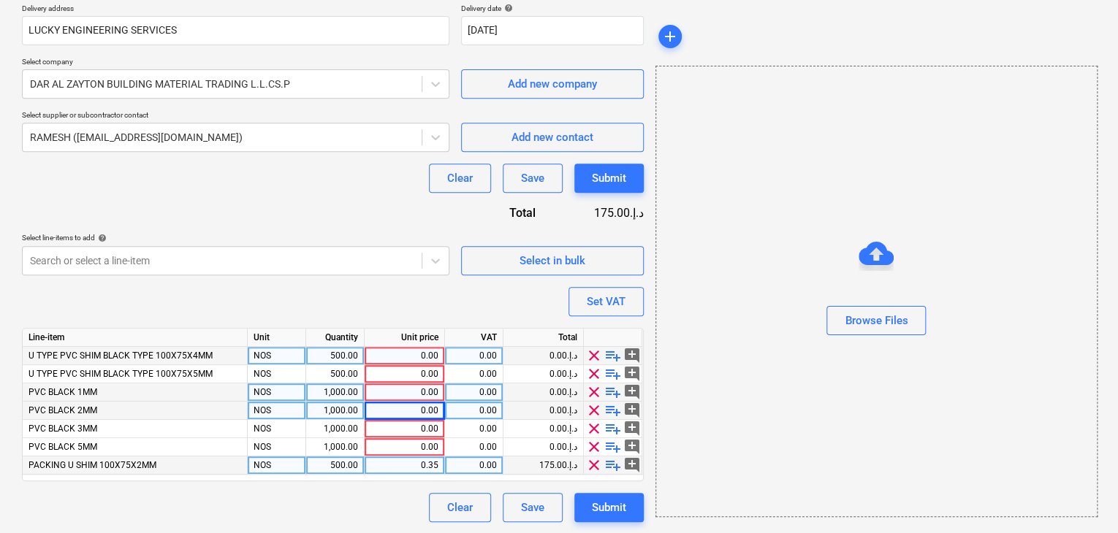
click at [406, 389] on div "0.00" at bounding box center [404, 393] width 68 height 18
type input "0.05"
type textarea "x"
type input "0.055"
type textarea "x"
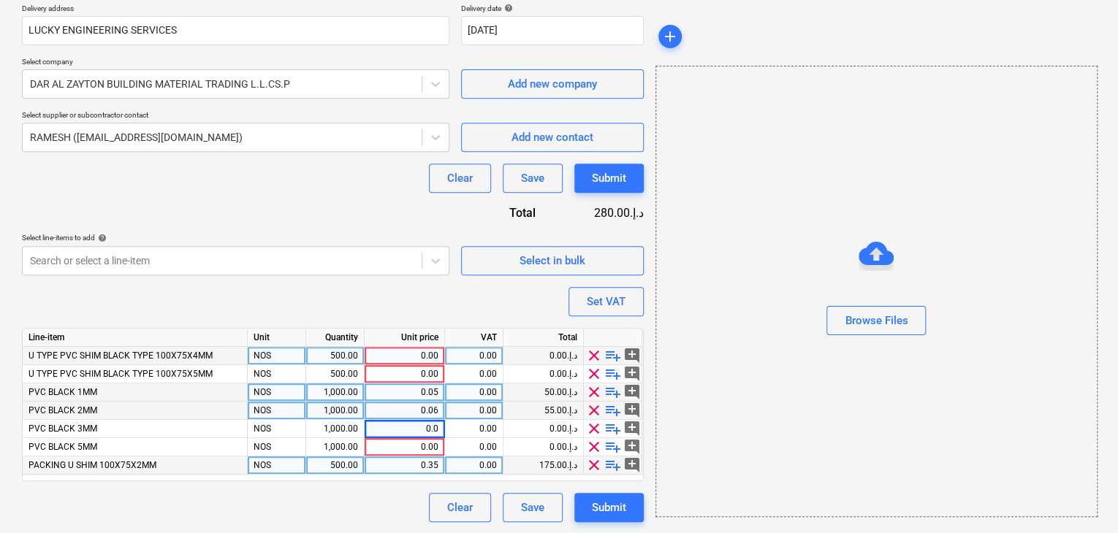
type input "0.06"
type textarea "x"
type input "0.07"
type textarea "x"
click at [419, 350] on div "0.00" at bounding box center [404, 356] width 68 height 18
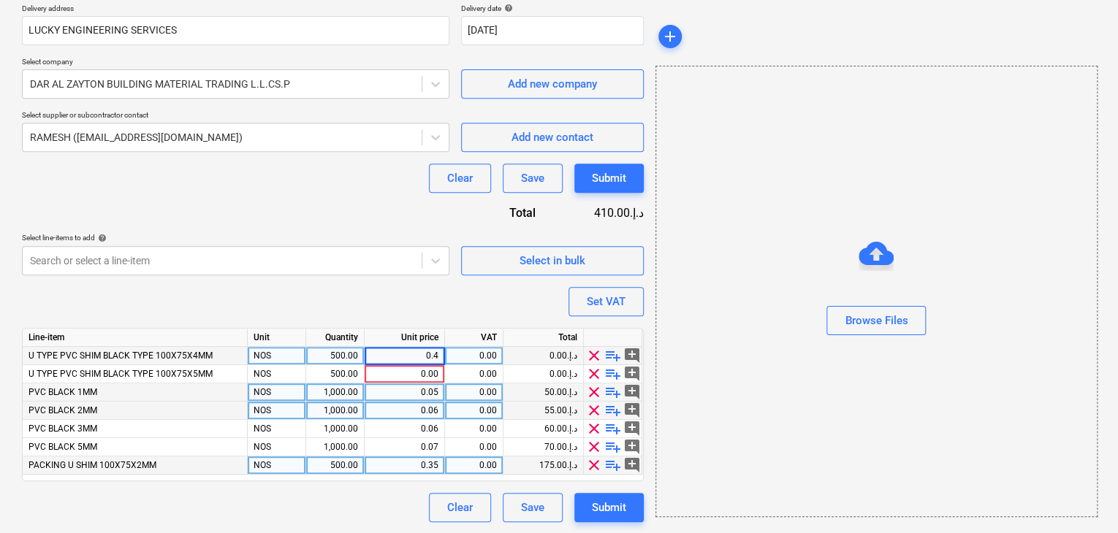
type input "0.42"
type textarea "x"
type input "0.45"
type textarea "x"
click at [722, 315] on div "Browse Files" at bounding box center [876, 291] width 441 height 111
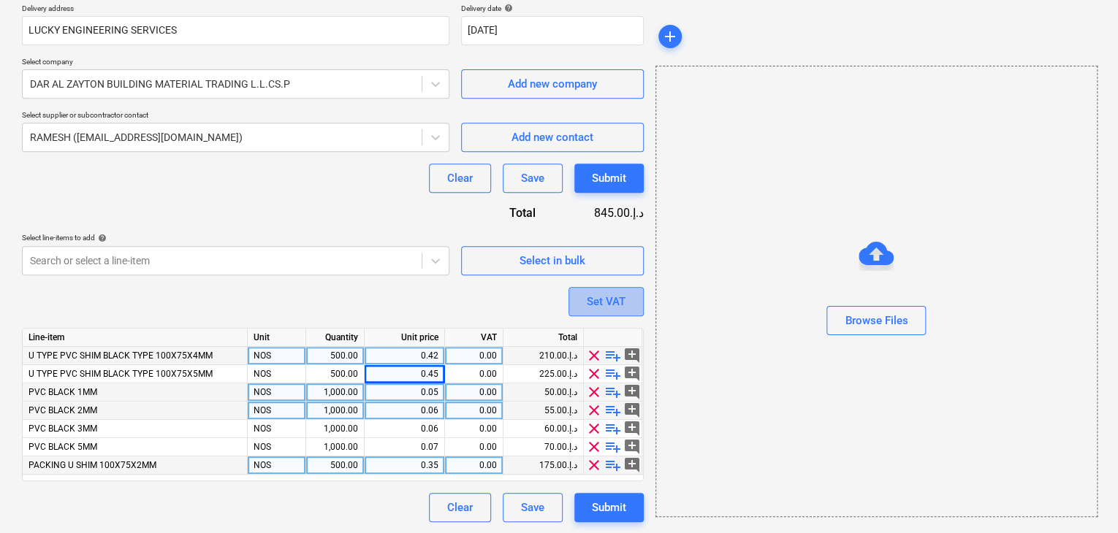
click at [636, 302] on button "Set VAT" at bounding box center [605, 301] width 75 height 29
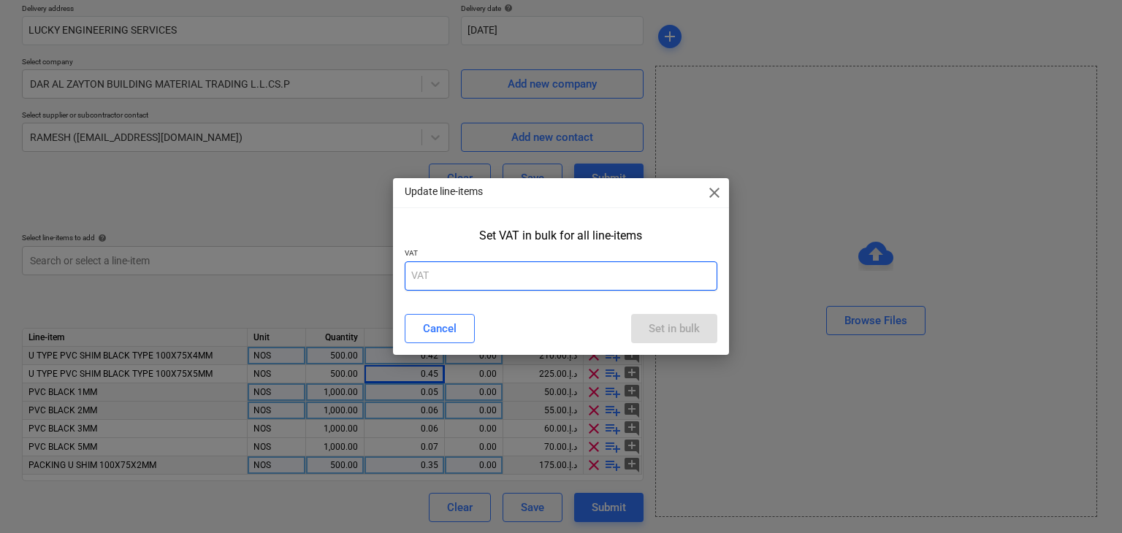
click at [472, 287] on input "text" at bounding box center [561, 276] width 313 height 29
type input "5"
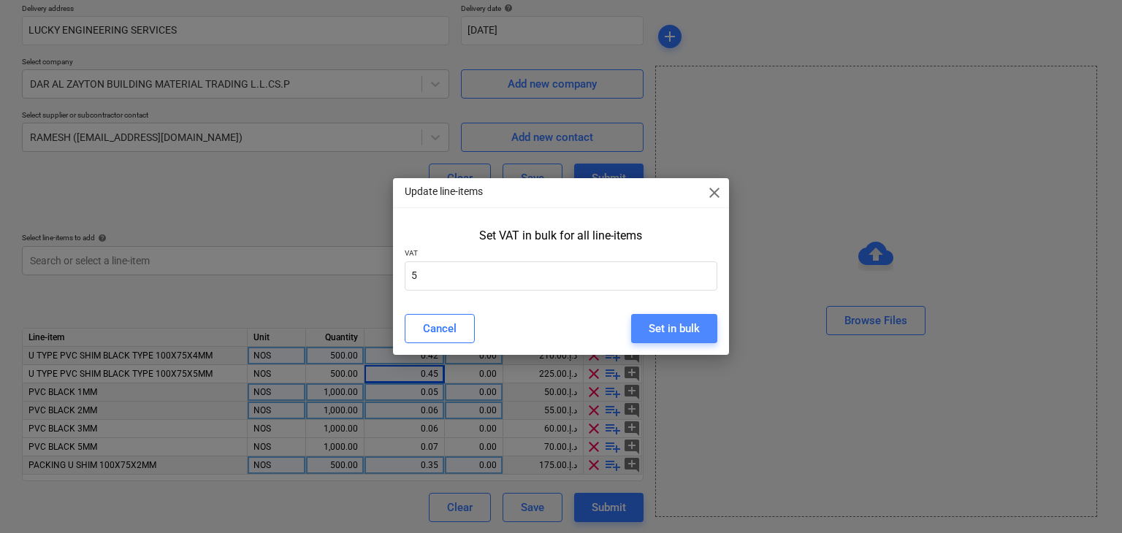
click at [652, 328] on div "Set in bulk" at bounding box center [674, 328] width 51 height 19
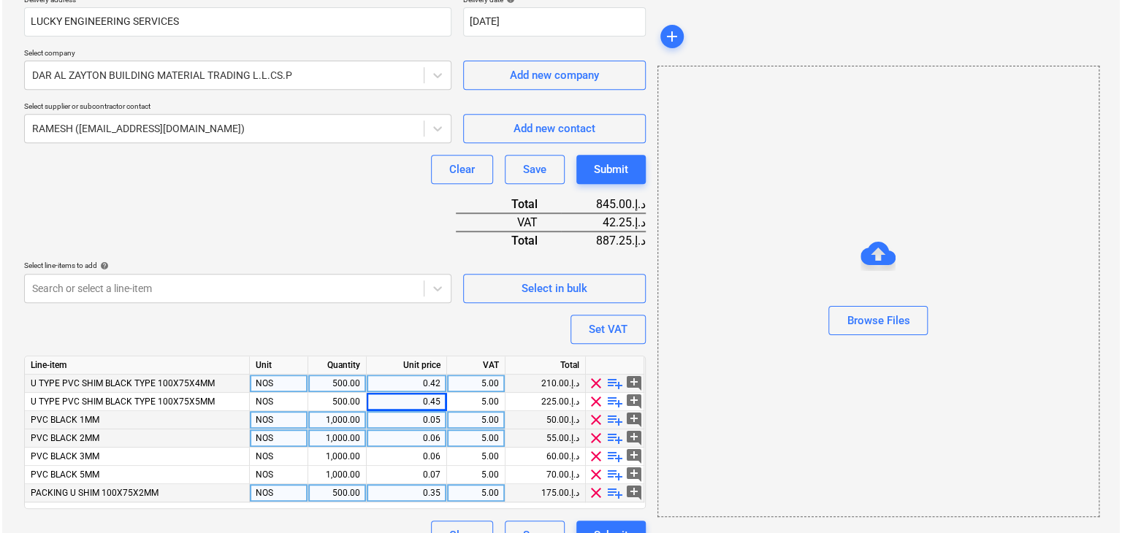
scroll to position [306, 0]
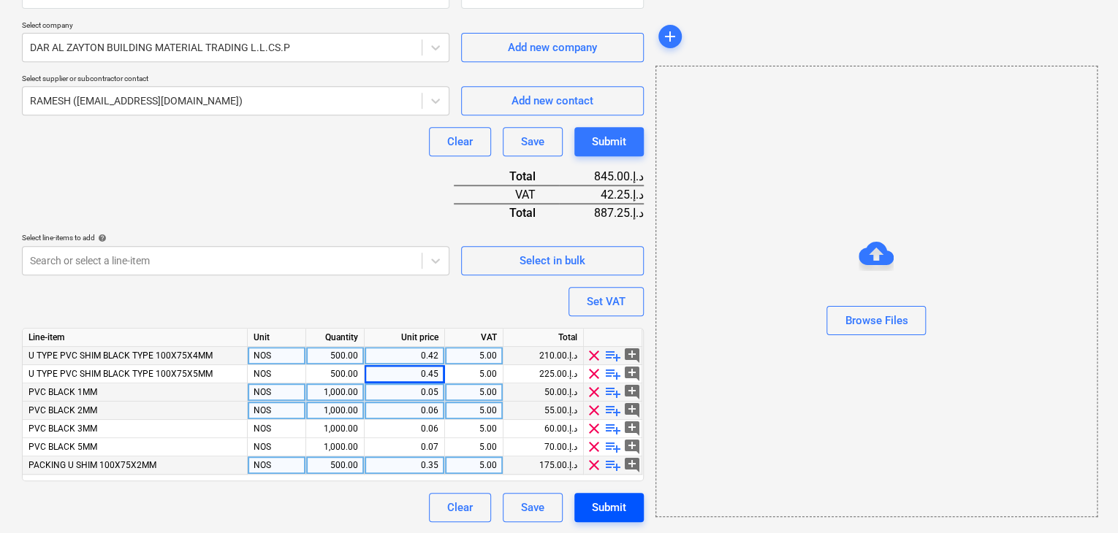
click at [611, 506] on div "Submit" at bounding box center [609, 507] width 34 height 19
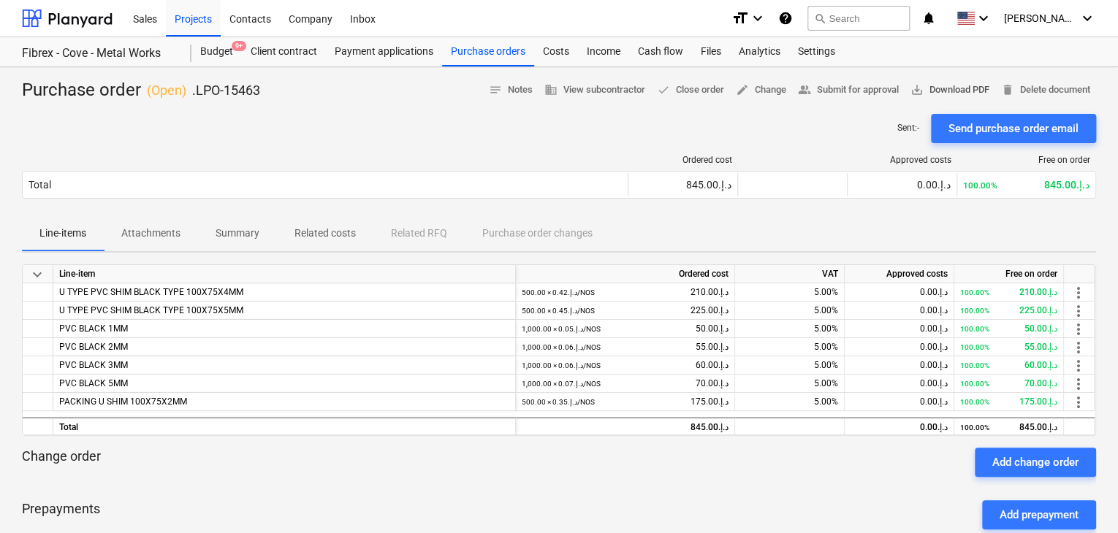
click at [944, 96] on span "save_alt Download PDF" at bounding box center [949, 90] width 79 height 17
drag, startPoint x: 507, startPoint y: 56, endPoint x: 501, endPoint y: 64, distance: 9.9
click at [507, 56] on div "Purchase orders" at bounding box center [488, 51] width 92 height 29
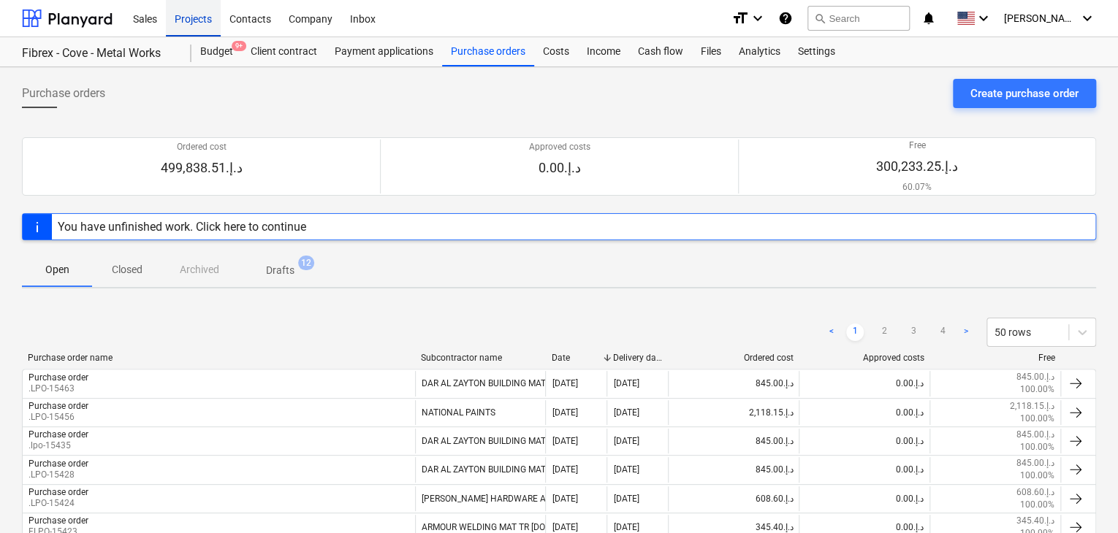
click at [205, 33] on div "Projects" at bounding box center [193, 17] width 55 height 37
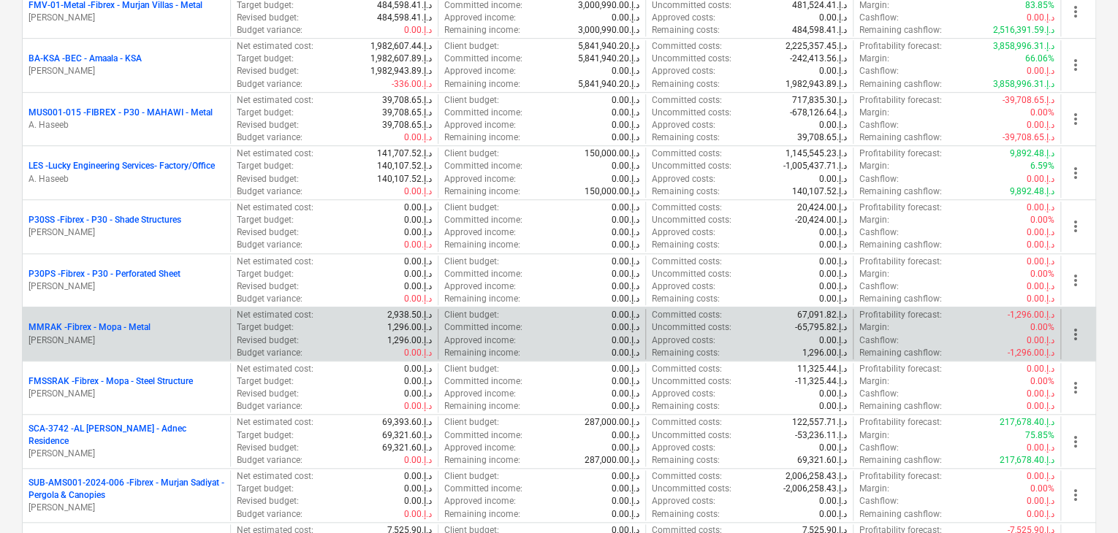
scroll to position [584, 0]
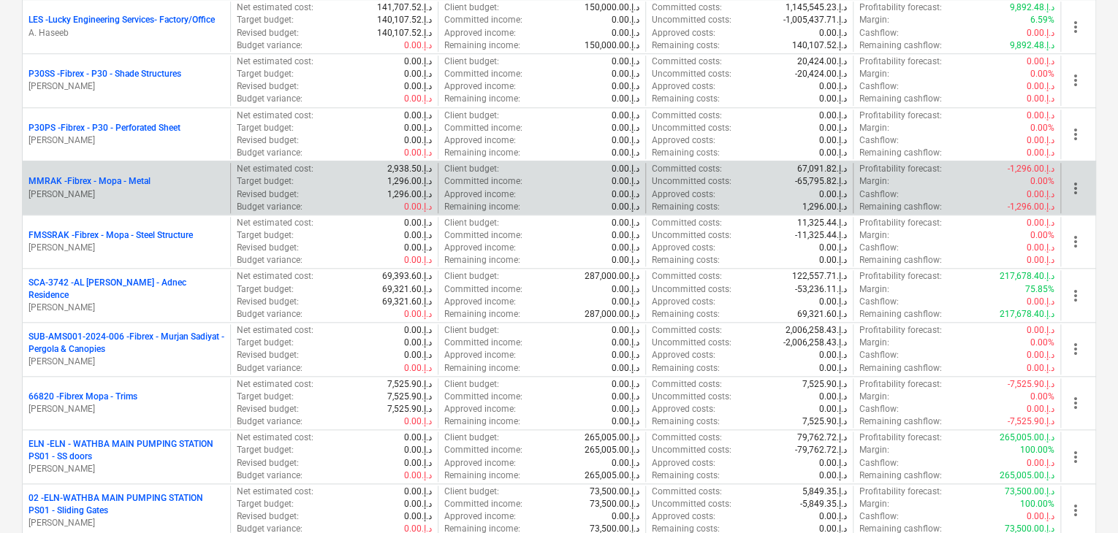
click at [150, 350] on p "SUB-AMS001-2024-006 - Fibrex - Murjan Sadiyat - Pergola & Canopies" at bounding box center [126, 343] width 196 height 25
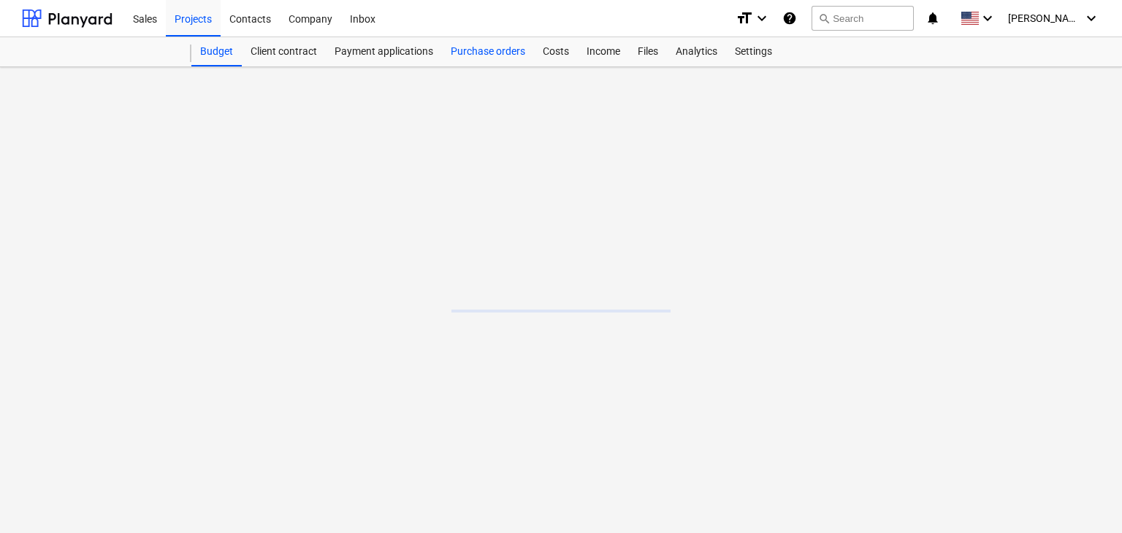
click at [491, 46] on div "Purchase orders" at bounding box center [488, 51] width 92 height 29
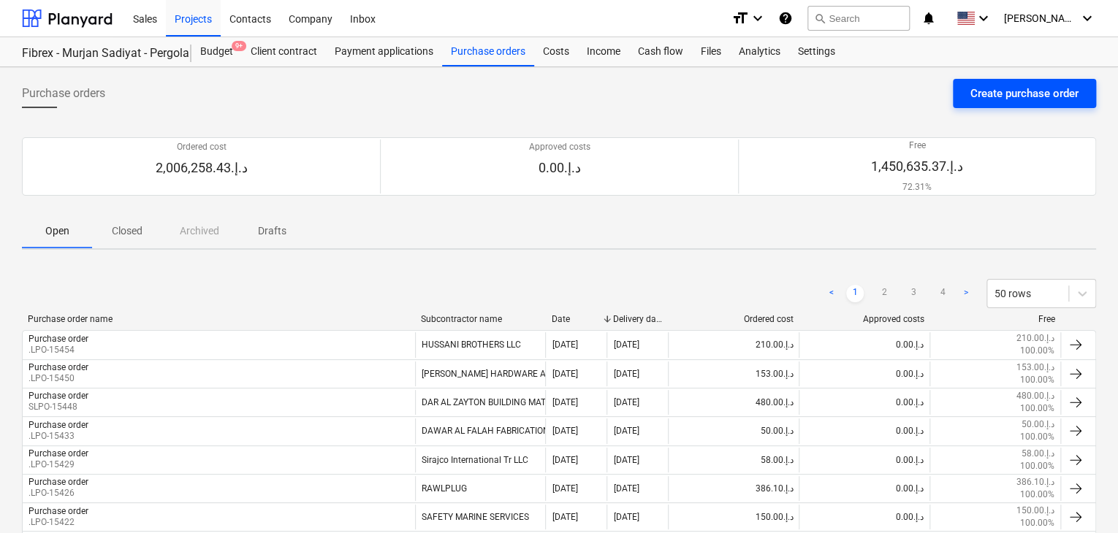
click at [1023, 91] on div "Create purchase order" at bounding box center [1024, 93] width 108 height 19
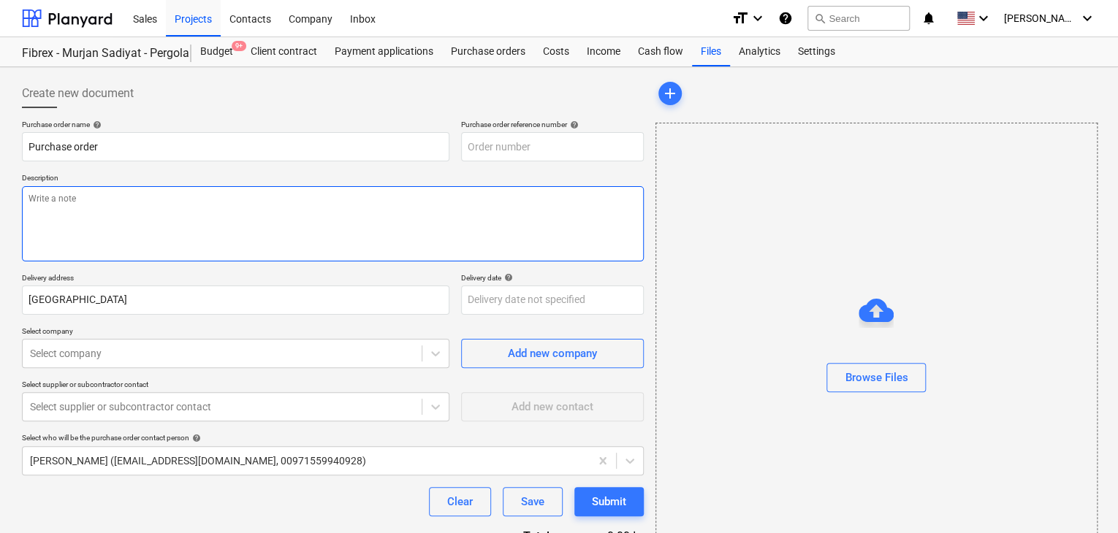
drag, startPoint x: 573, startPoint y: 199, endPoint x: 566, endPoint y: 156, distance: 43.6
click at [572, 199] on textarea at bounding box center [333, 223] width 622 height 75
type textarea "x"
type input "SUB-AMS001-2024-006-PO-240"
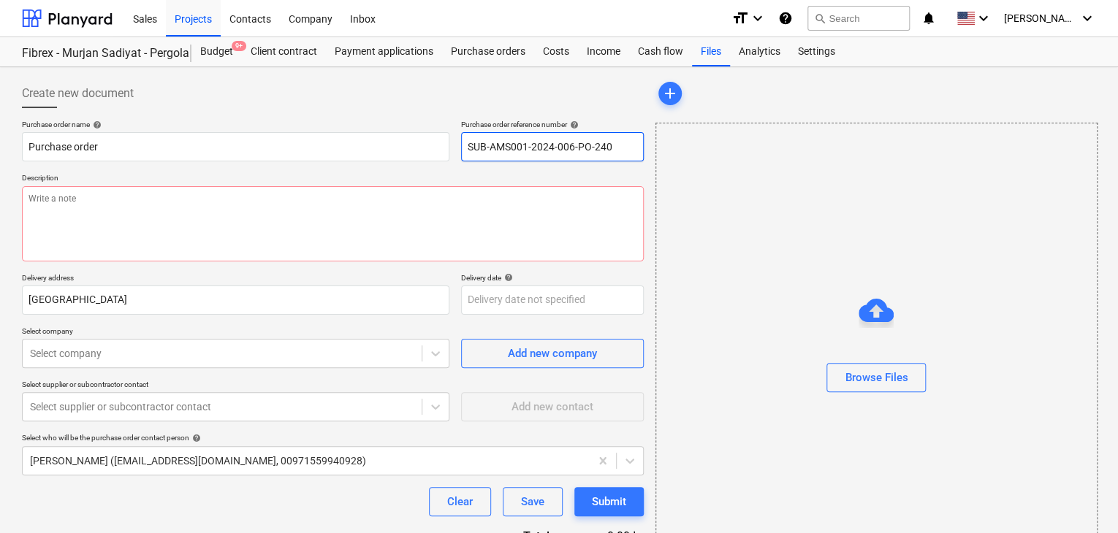
drag, startPoint x: 619, startPoint y: 147, endPoint x: 435, endPoint y: 115, distance: 186.9
click at [435, 115] on div "Create new document Purchase order name help Purchase order Purchase order refe…" at bounding box center [333, 338] width 622 height 519
type textarea "x"
type input "."
type textarea "x"
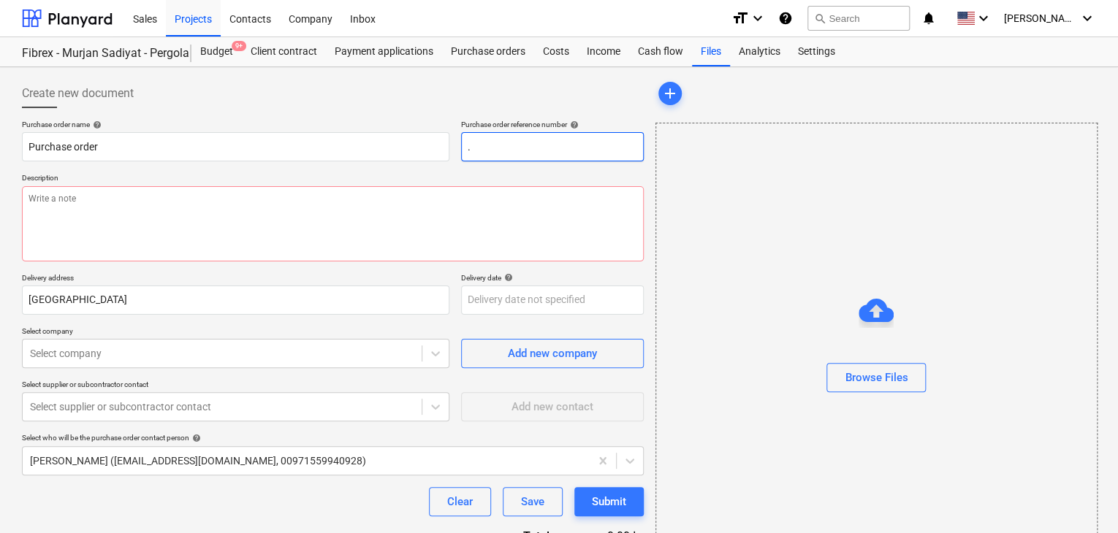
type input ".L"
type textarea "x"
type input ".LP"
type textarea "x"
type input ".LPO"
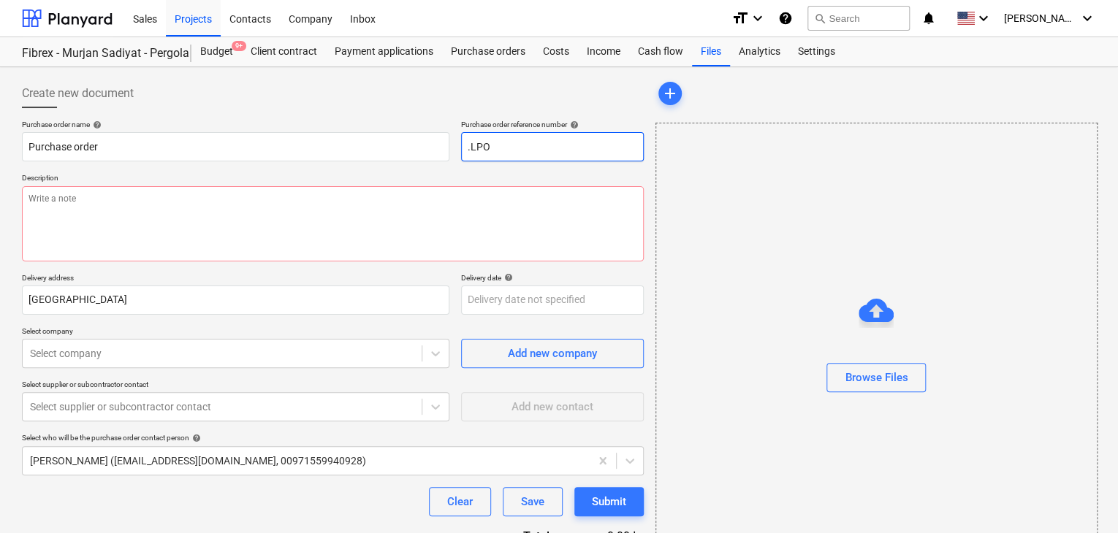
type textarea "x"
type input ".LPO-"
type textarea "x"
type input ".LPO-1"
type textarea "x"
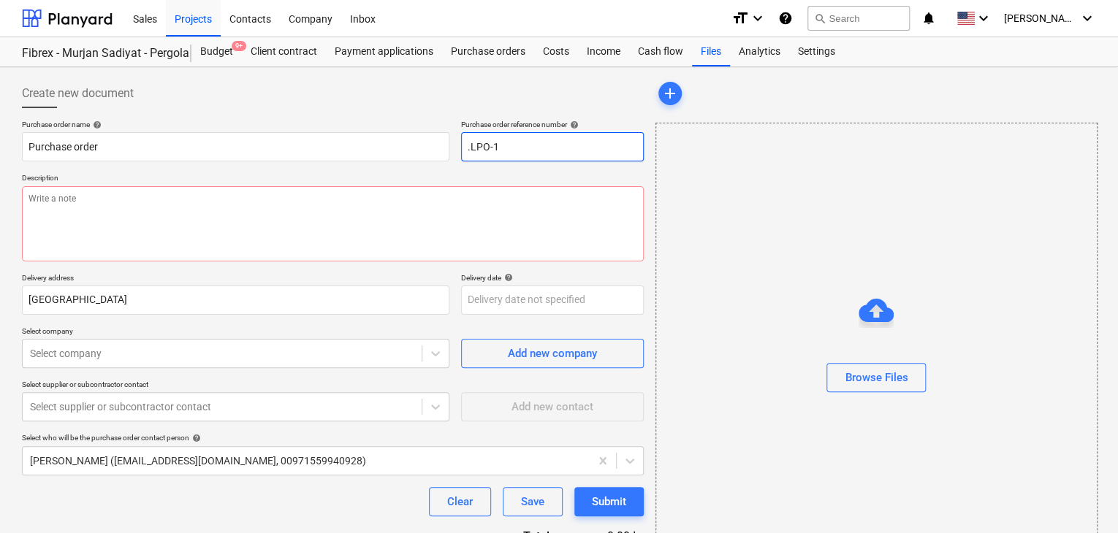
type input ".LPO-15"
type textarea "x"
type input ".LPO-154"
type textarea "x"
type input ".LPO-1546"
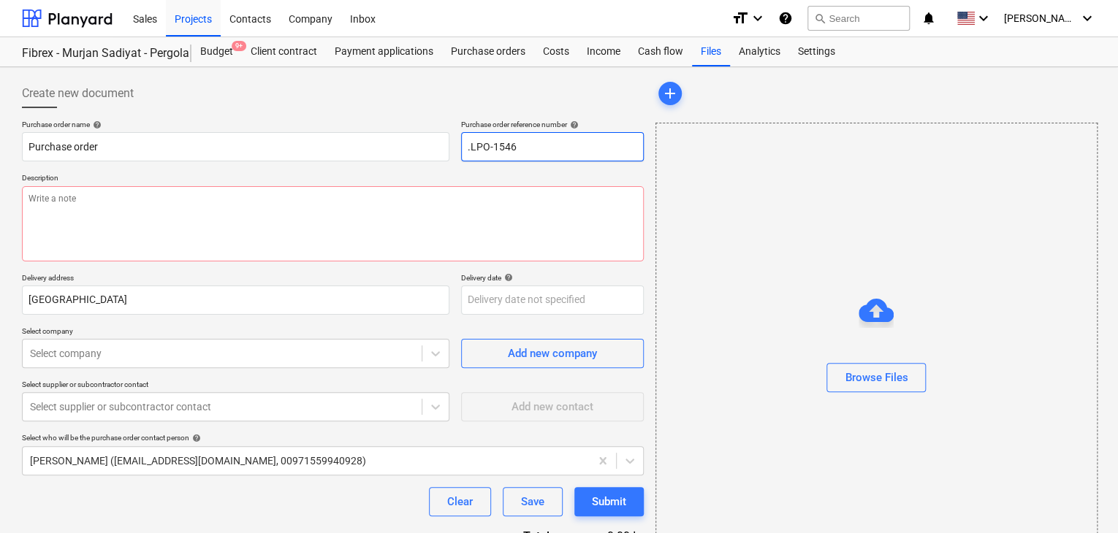
type textarea "x"
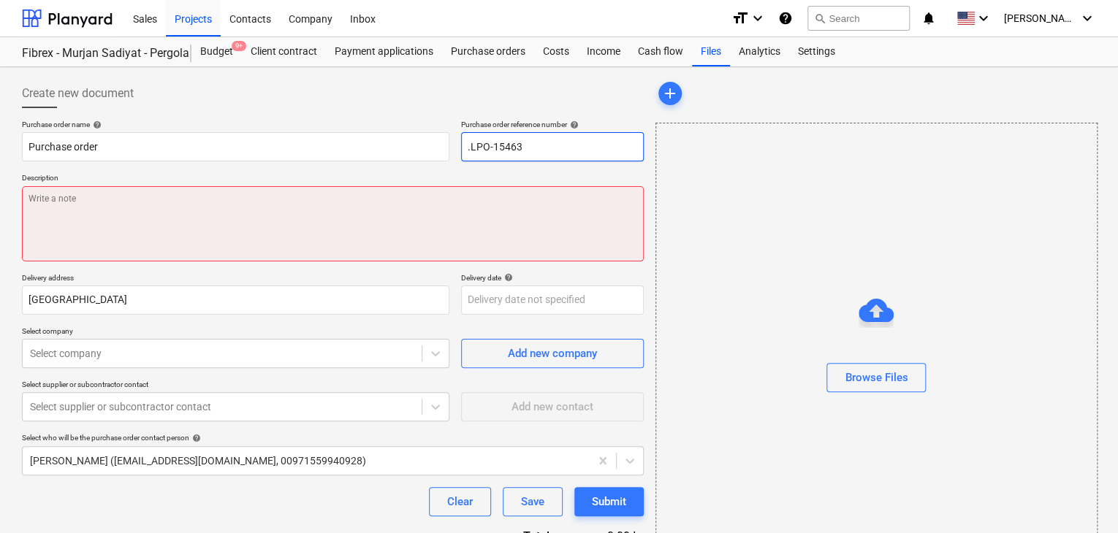
type input ".LPO-15463"
click at [144, 248] on textarea at bounding box center [333, 223] width 622 height 75
type textarea "x"
type textarea "0"
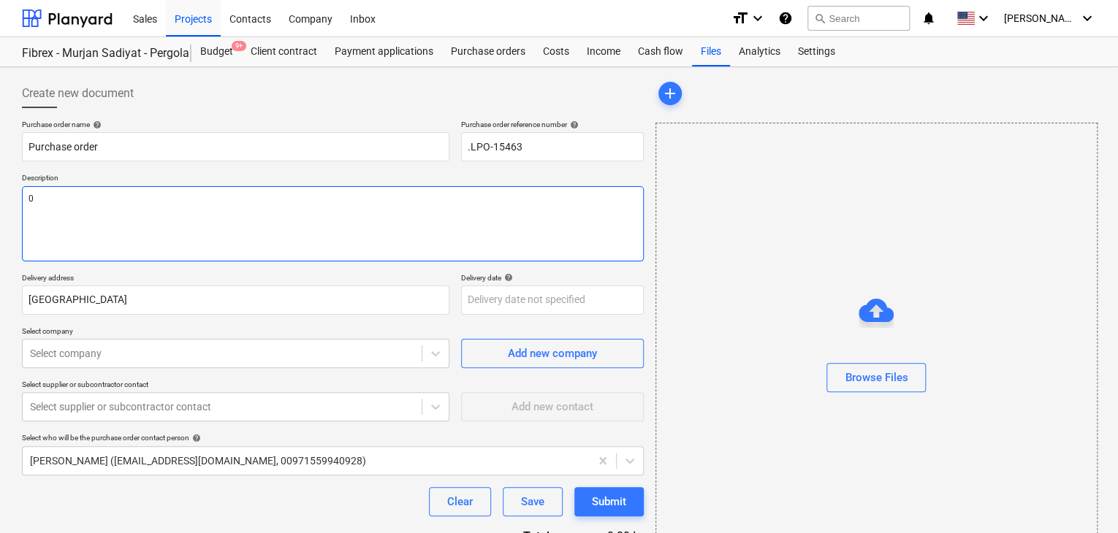
type textarea "x"
type textarea "03"
type textarea "x"
type textarea "03/"
type textarea "x"
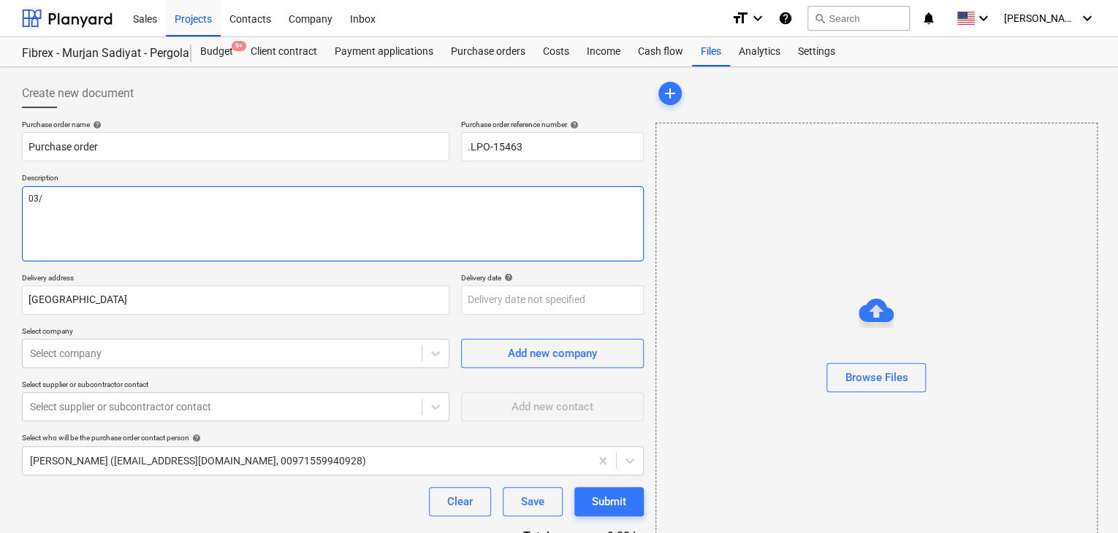
type textarea "03/S"
type textarea "x"
type textarea "03/SE"
type textarea "x"
type textarea "03/SEP"
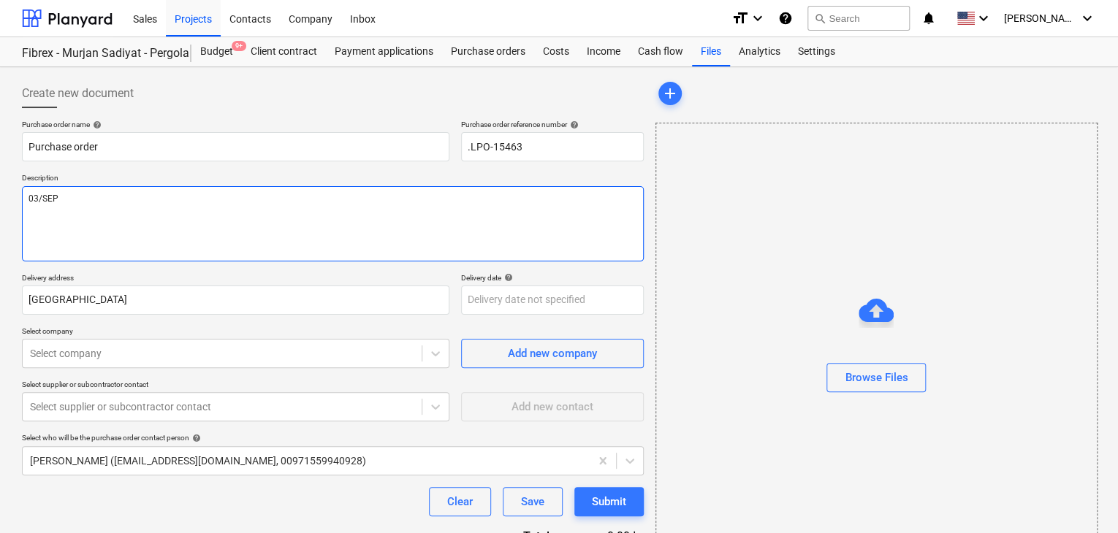
type textarea "x"
type textarea "03/SEP/"
type textarea "x"
type textarea "03/[DATE]"
type textarea "x"
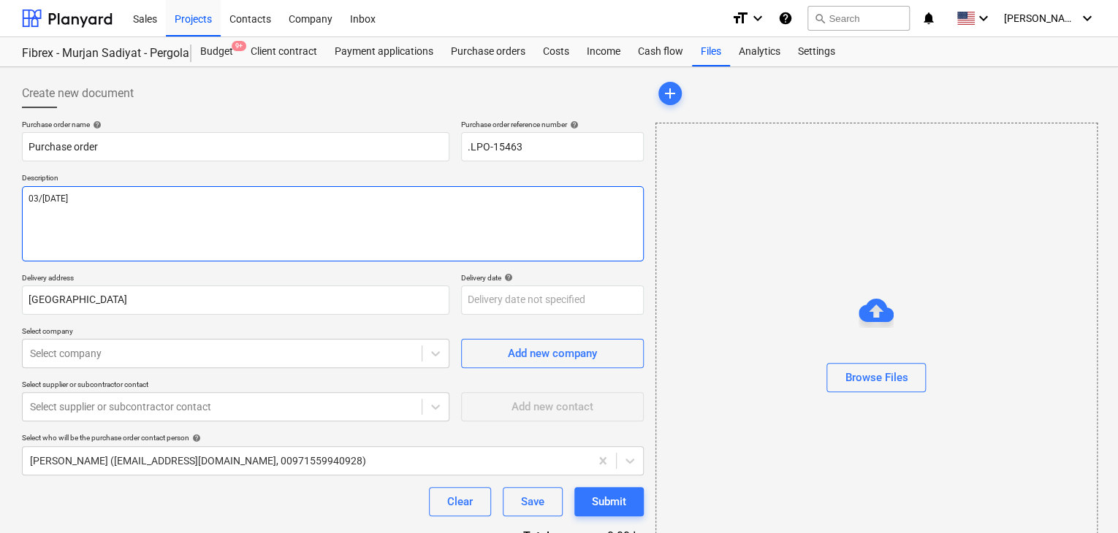
type textarea "[DATE]"
type textarea "x"
type textarea "[DATE]"
type textarea "x"
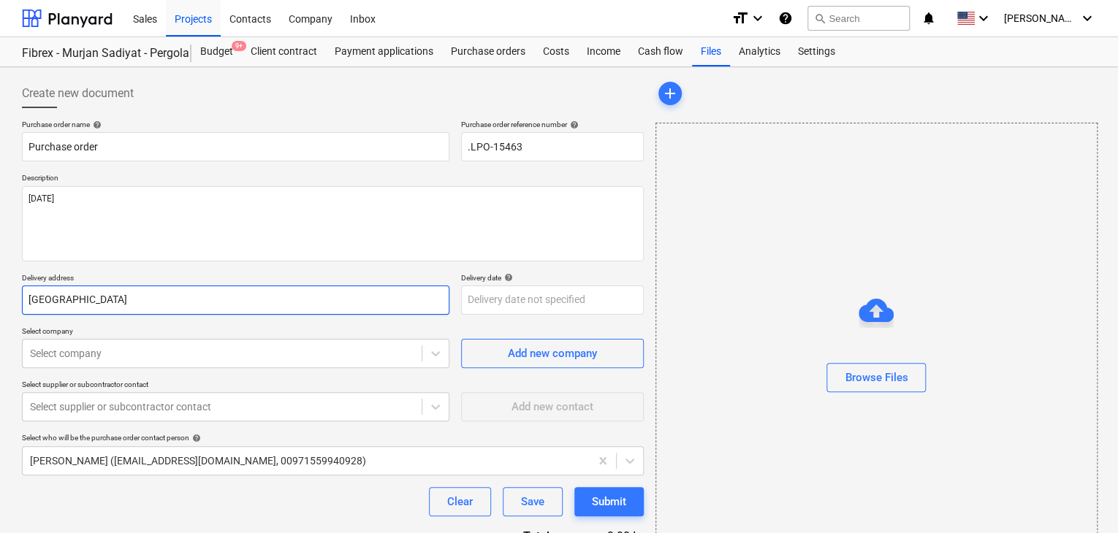
click at [99, 305] on input "[GEOGRAPHIC_DATA]" at bounding box center [235, 300] width 427 height 29
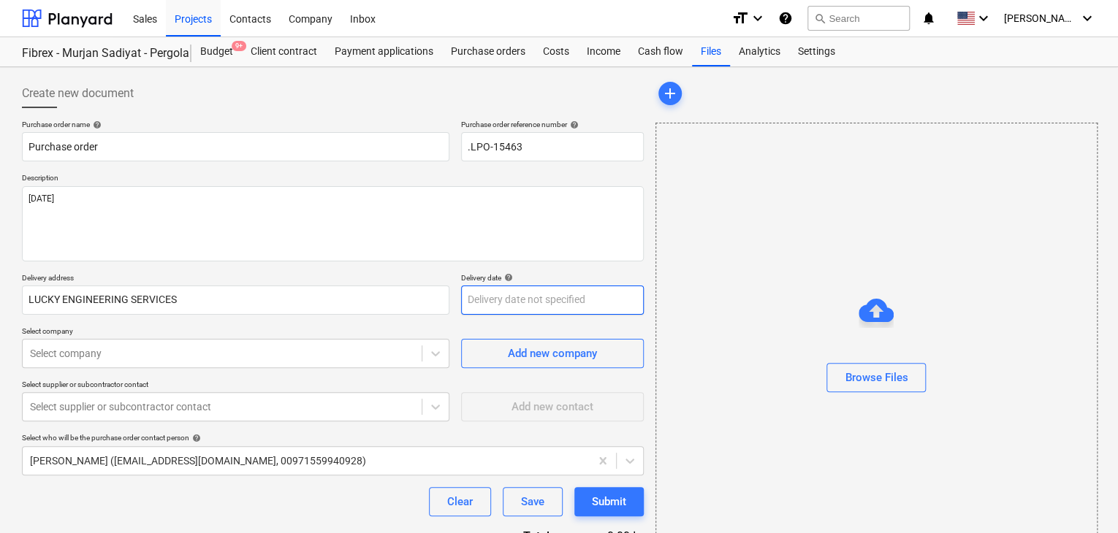
click at [465, 308] on body "Sales Projects Contacts Company Inbox format_size keyboard_arrow_down help sear…" at bounding box center [559, 266] width 1118 height 533
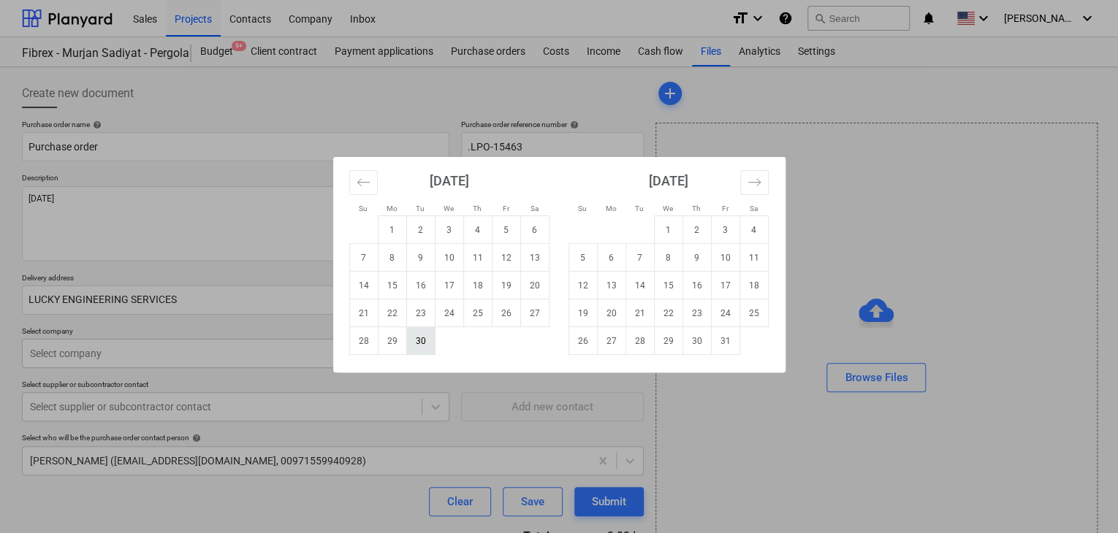
click at [410, 348] on td "30" at bounding box center [420, 341] width 28 height 28
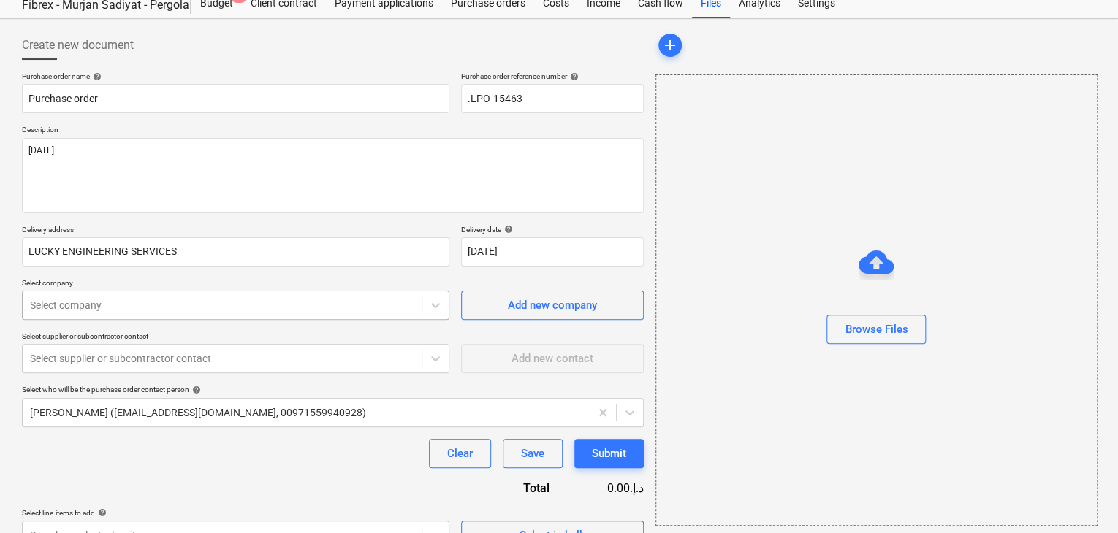
click at [248, 358] on body "Sales Projects Contacts Company Inbox format_size keyboard_arrow_down help sear…" at bounding box center [559, 218] width 1118 height 533
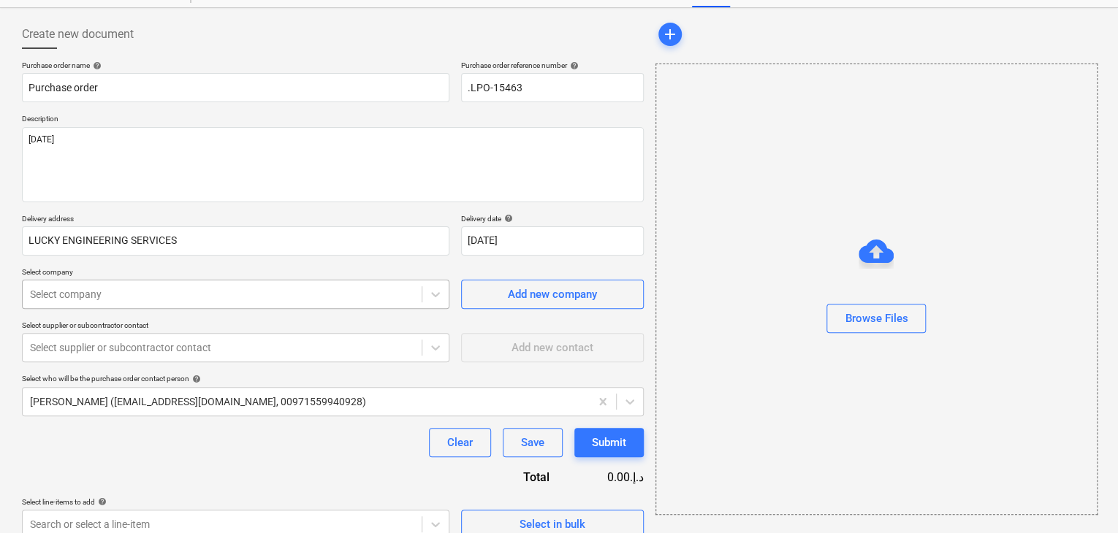
scroll to position [68, 0]
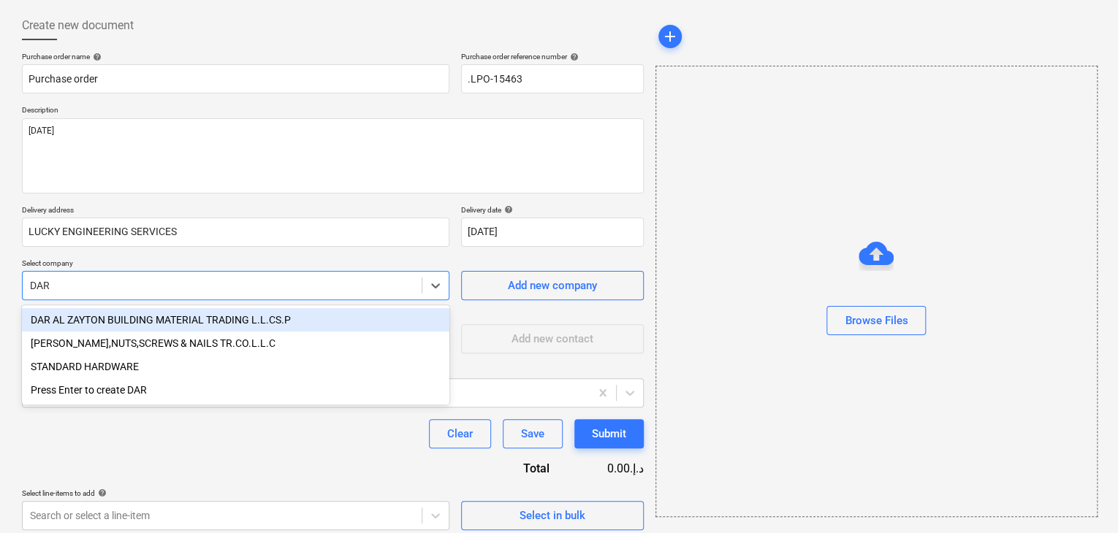
click at [246, 327] on div "DAR AL ZAYTON BUILDING MATERIAL TRADING L.L.CS.P" at bounding box center [235, 319] width 427 height 23
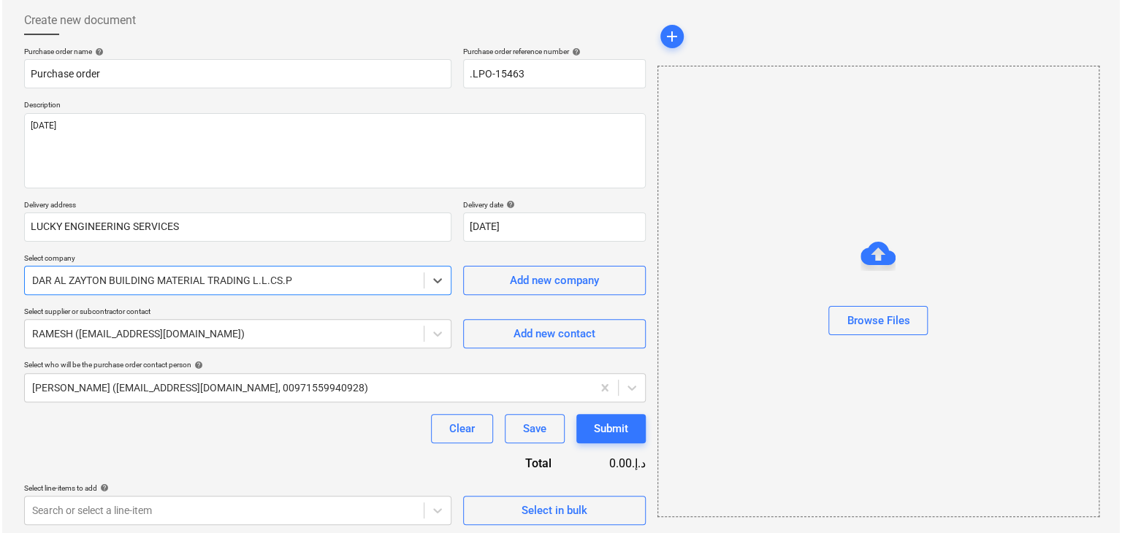
scroll to position [76, 0]
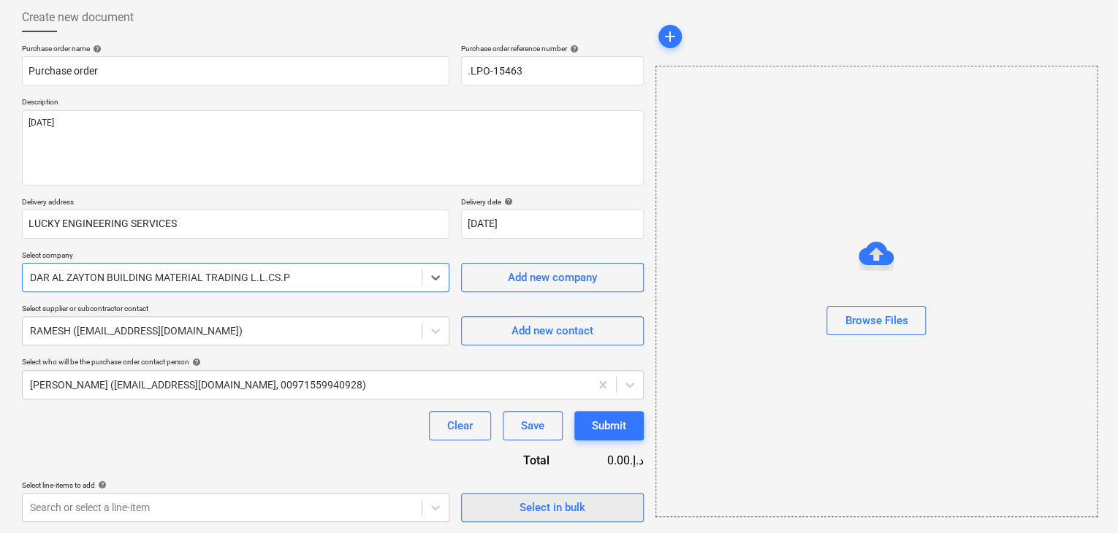
click at [561, 512] on div "Select in bulk" at bounding box center [552, 507] width 66 height 19
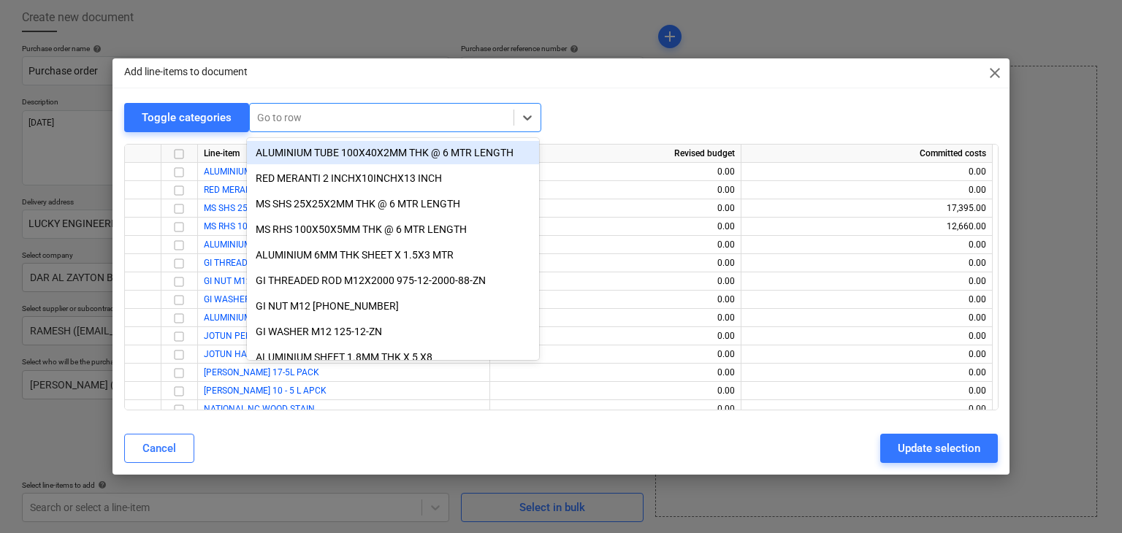
click at [337, 113] on div at bounding box center [381, 117] width 249 height 15
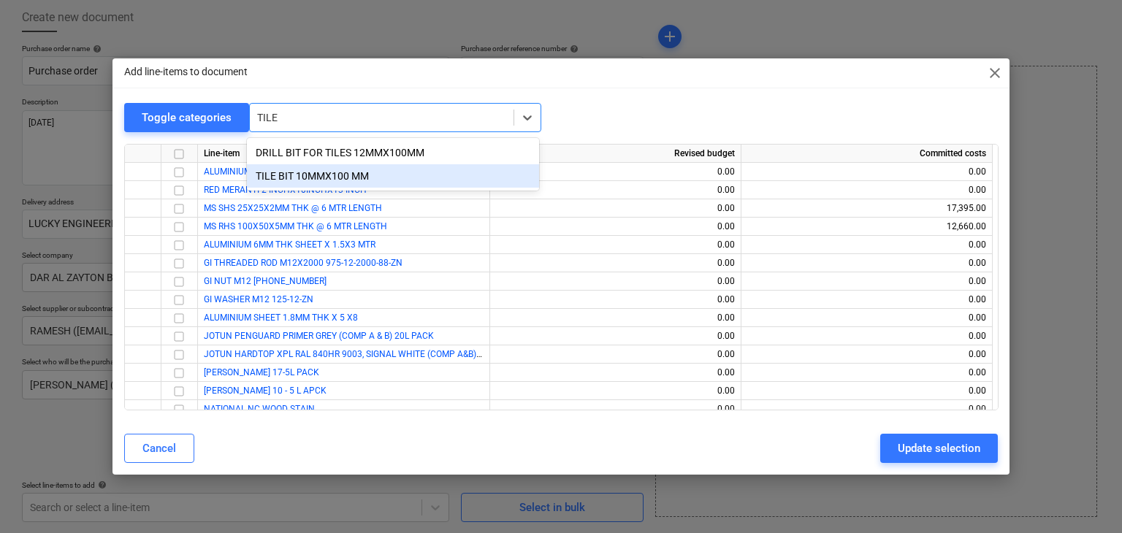
click at [298, 173] on div "TILE BIT 10MMX100 MM" at bounding box center [393, 175] width 292 height 23
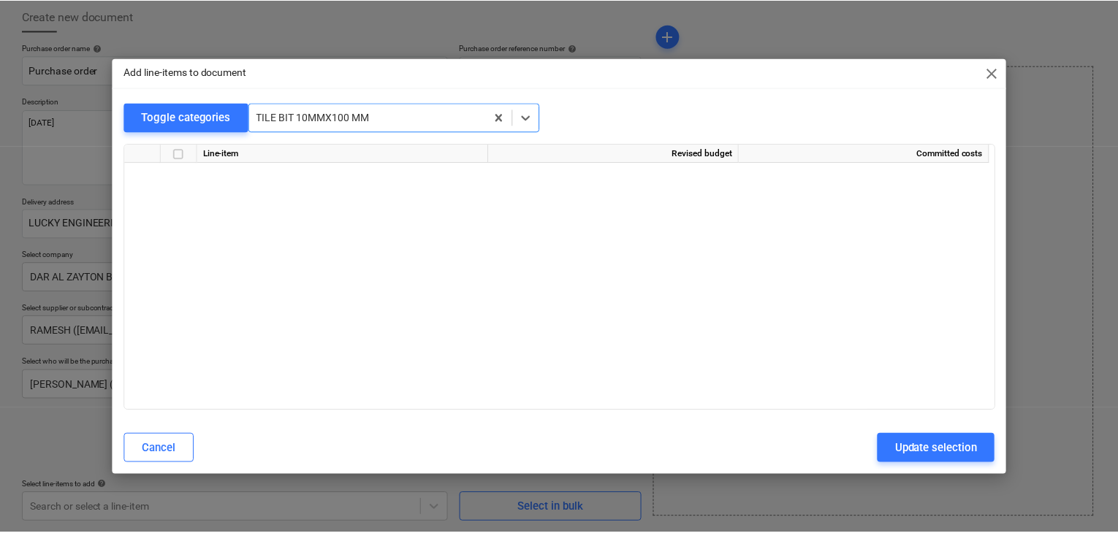
scroll to position [6519, 0]
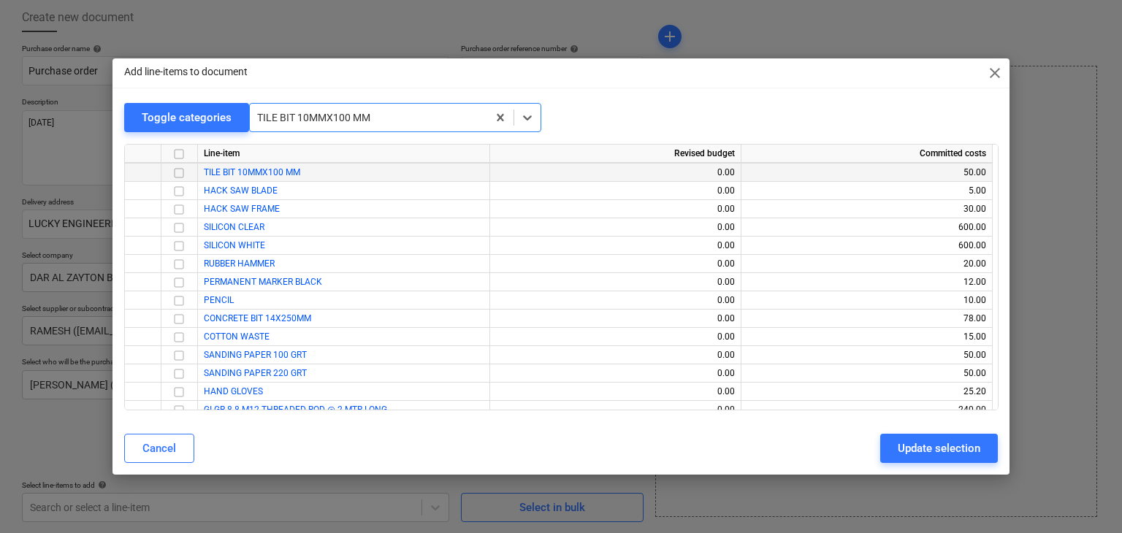
click at [181, 172] on input "checkbox" at bounding box center [179, 173] width 18 height 18
click at [884, 441] on button "Update selection" at bounding box center [939, 448] width 118 height 29
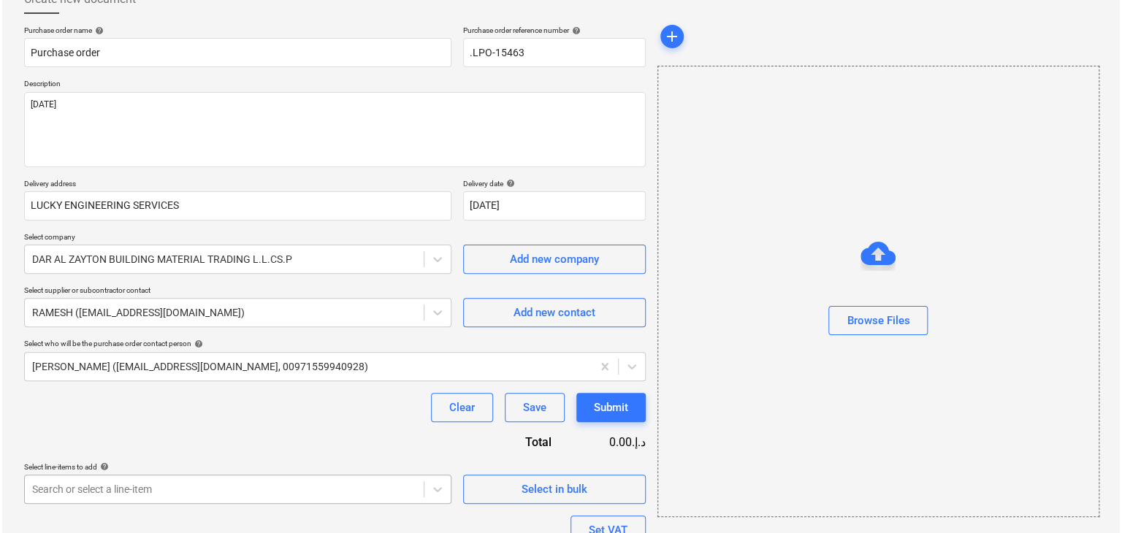
scroll to position [213, 0]
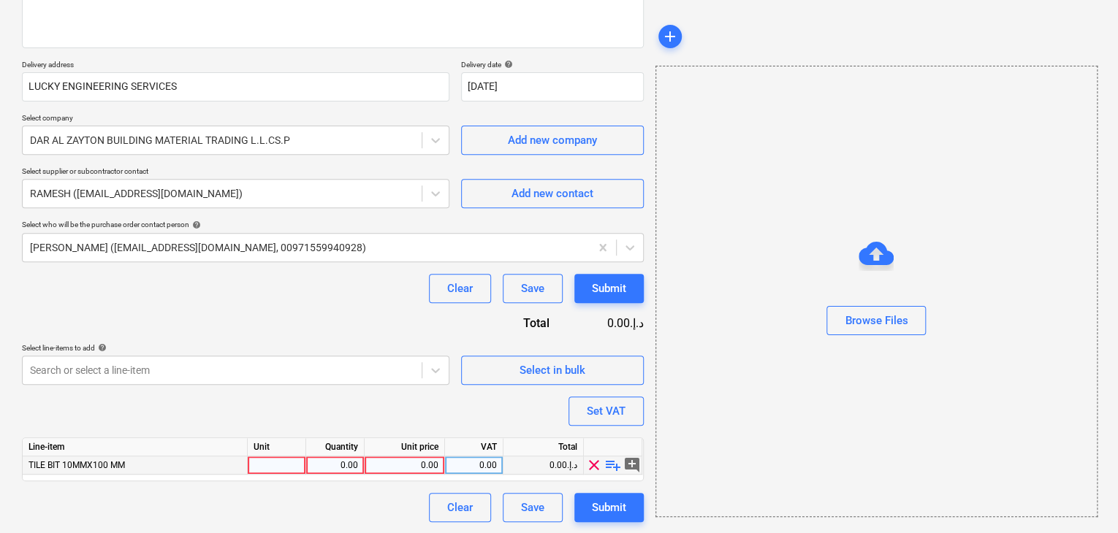
click at [268, 460] on div at bounding box center [277, 466] width 58 height 18
click at [319, 463] on div "0.00" at bounding box center [335, 466] width 46 height 18
click at [408, 461] on div "0.00" at bounding box center [404, 466] width 68 height 18
click at [716, 407] on div "Browse Files" at bounding box center [876, 291] width 442 height 451
click at [626, 406] on button "Set VAT" at bounding box center [605, 411] width 75 height 29
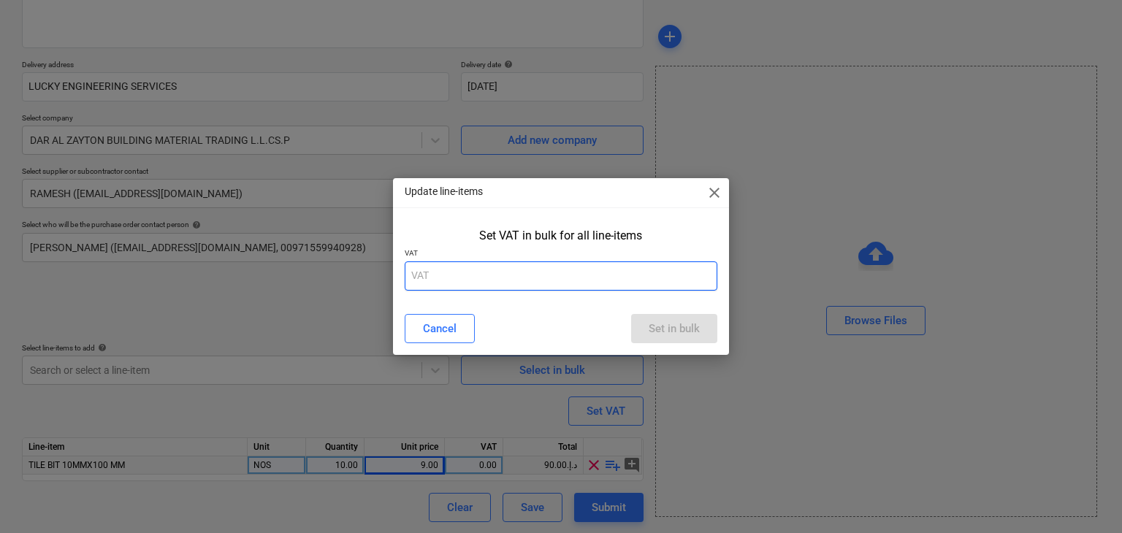
click at [530, 286] on input "text" at bounding box center [561, 276] width 313 height 29
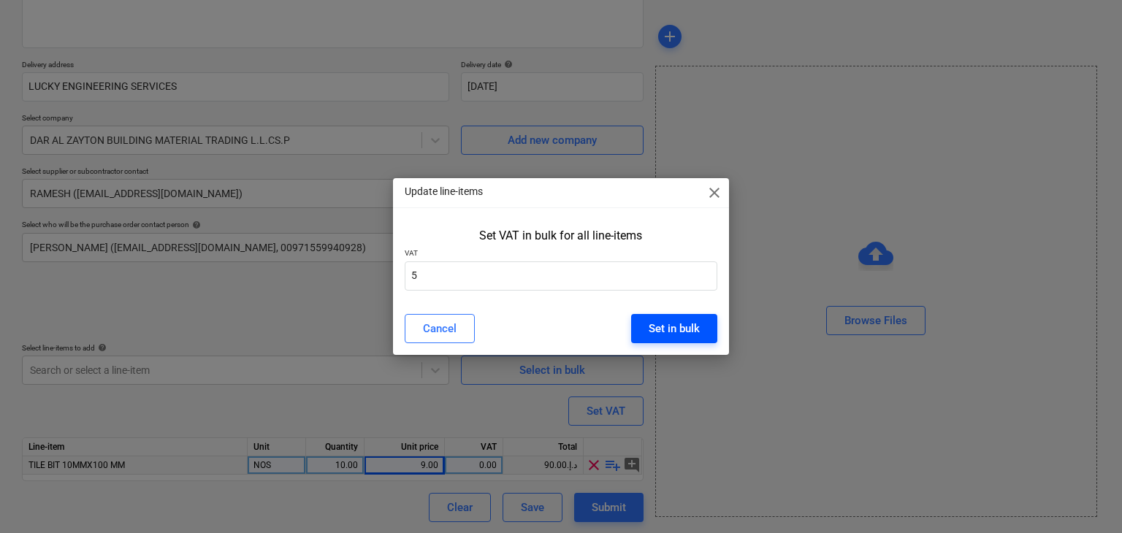
click at [679, 329] on div "Set in bulk" at bounding box center [674, 328] width 51 height 19
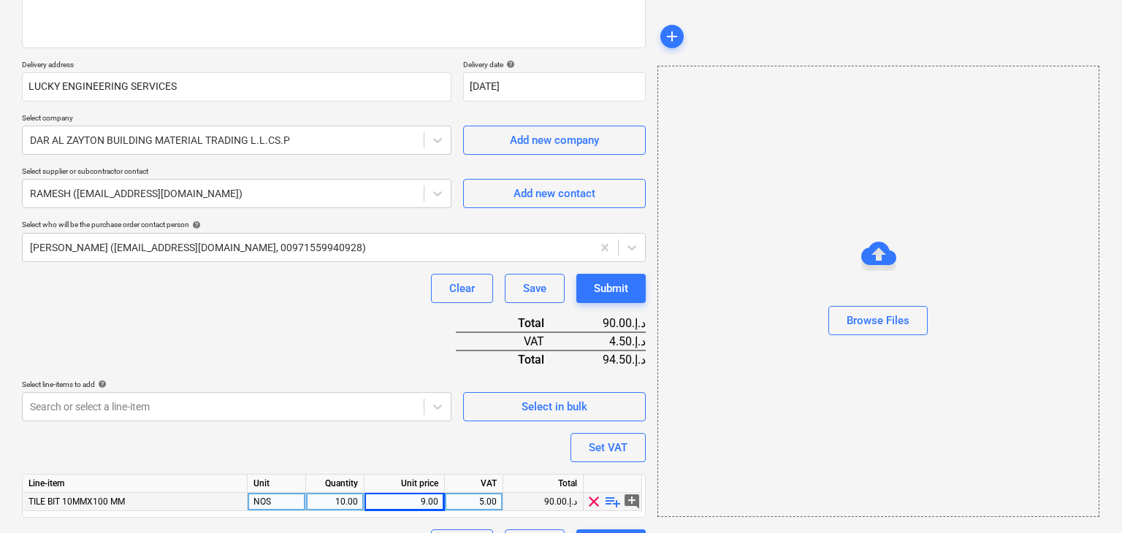
scroll to position [250, 0]
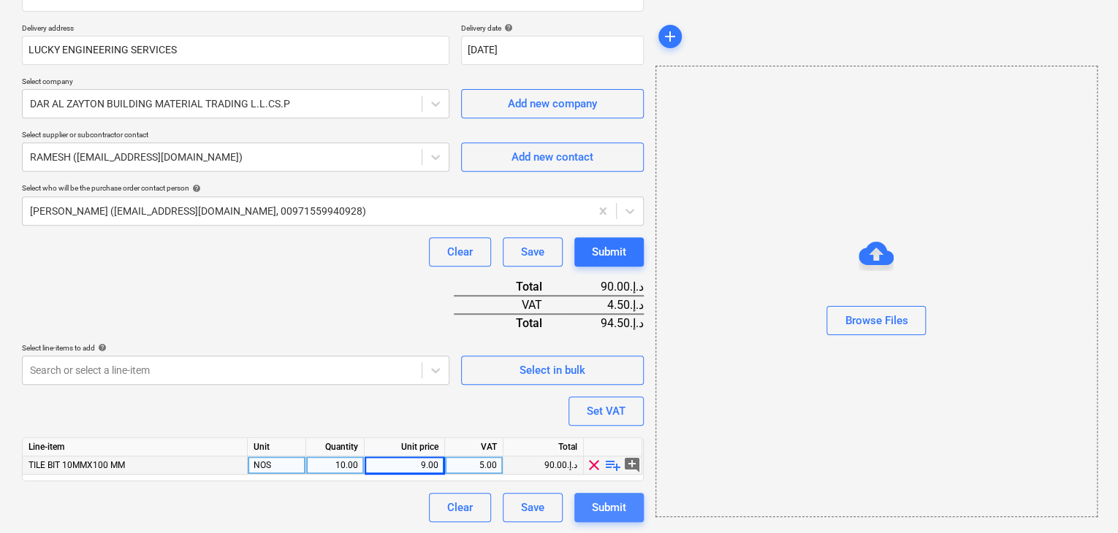
click at [608, 509] on div "Submit" at bounding box center [609, 507] width 34 height 19
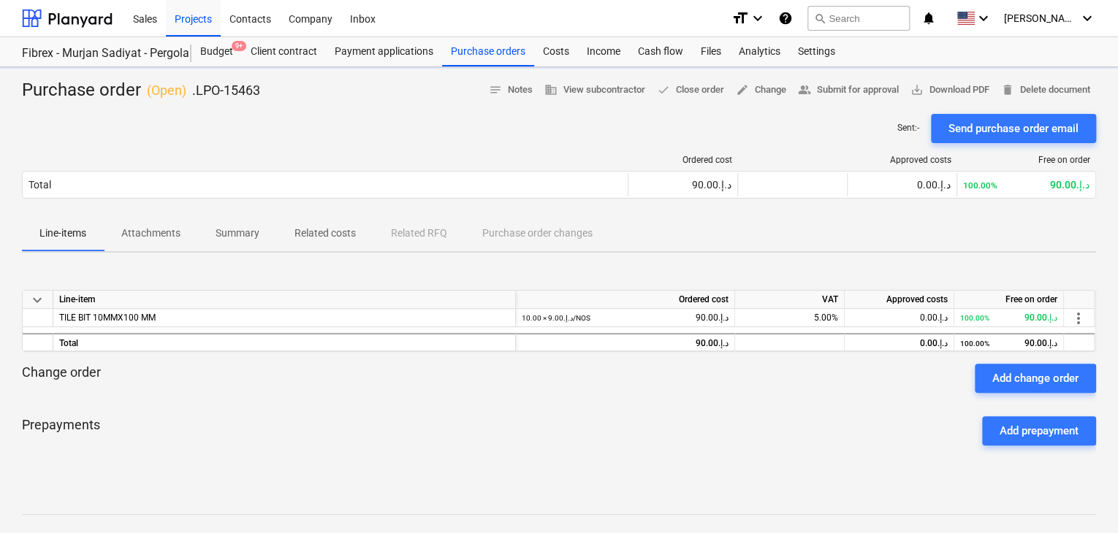
click at [960, 88] on span "save_alt Download PDF" at bounding box center [949, 90] width 79 height 17
click at [195, 28] on div "Projects" at bounding box center [193, 17] width 55 height 37
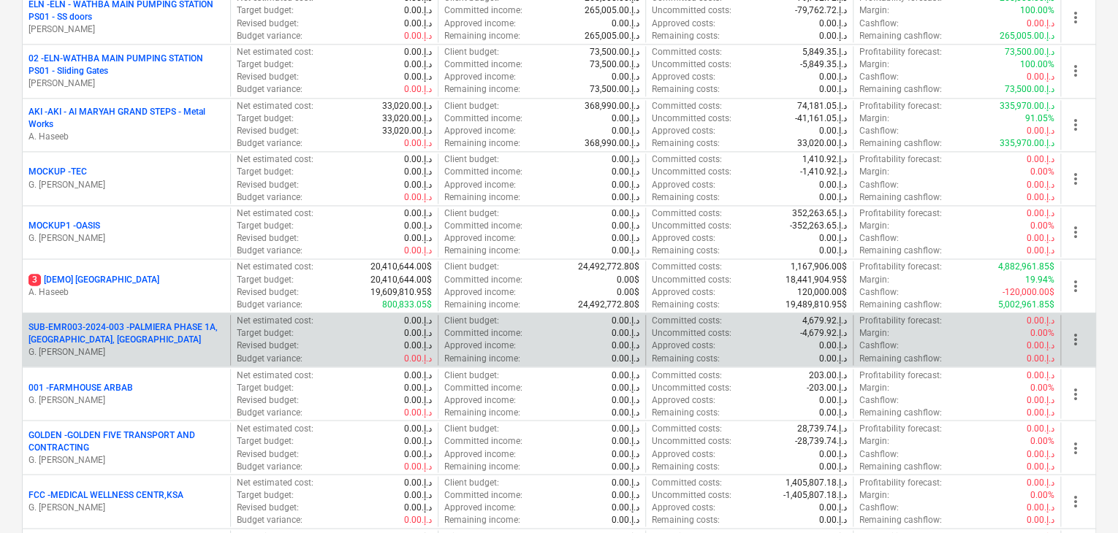
scroll to position [1023, 0]
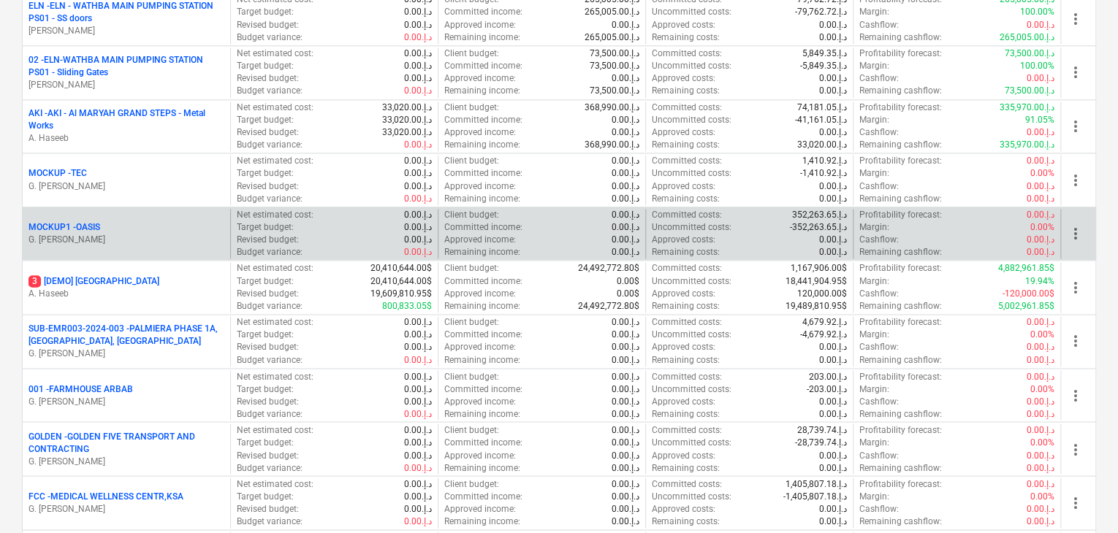
click at [158, 223] on div "MOCKUP1 - OASIS" at bounding box center [126, 227] width 196 height 12
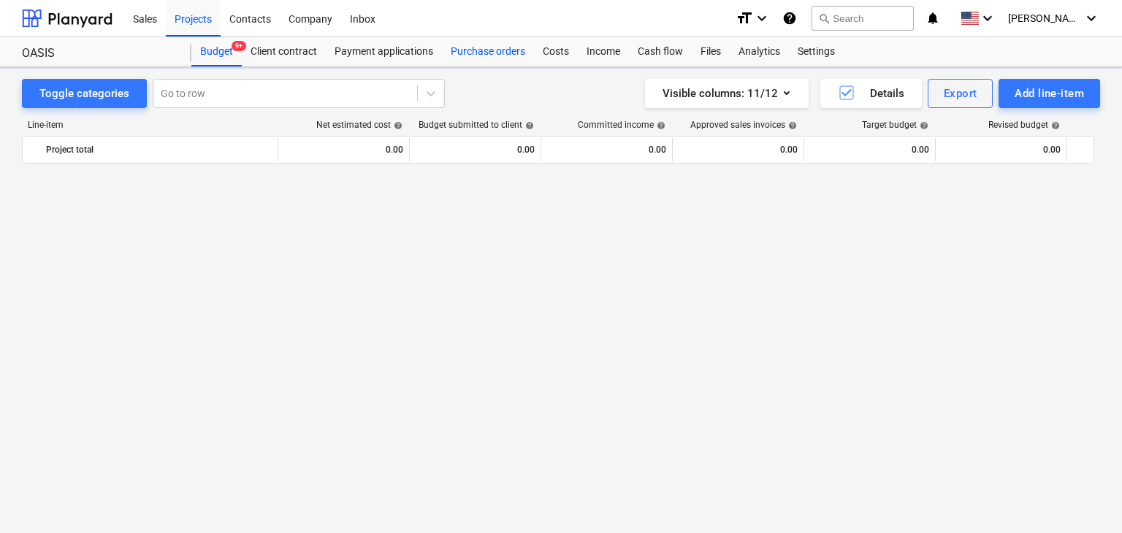
click at [506, 52] on div "Purchase orders" at bounding box center [488, 51] width 92 height 29
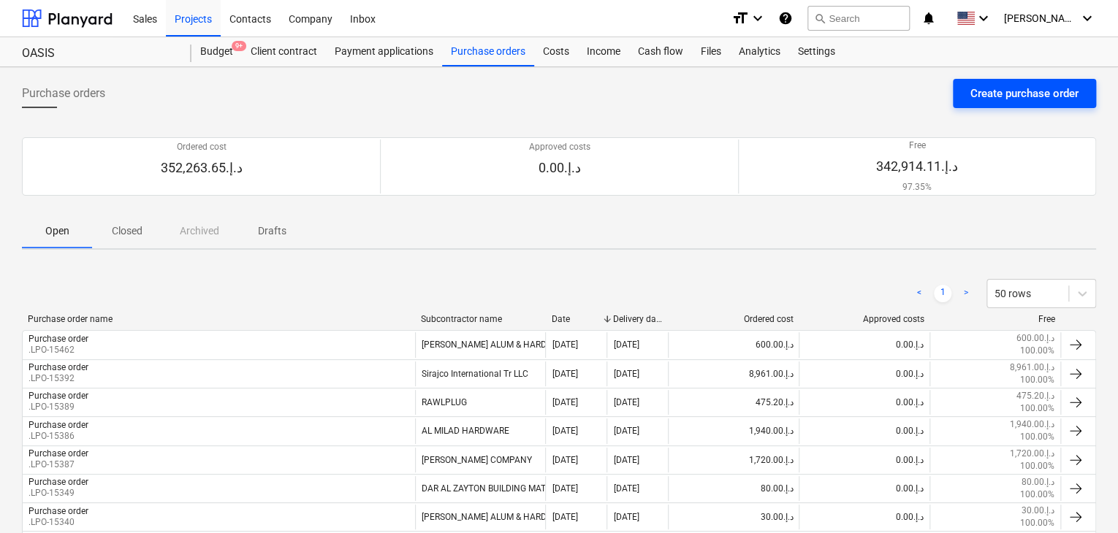
click at [1004, 89] on div "Create purchase order" at bounding box center [1024, 93] width 108 height 19
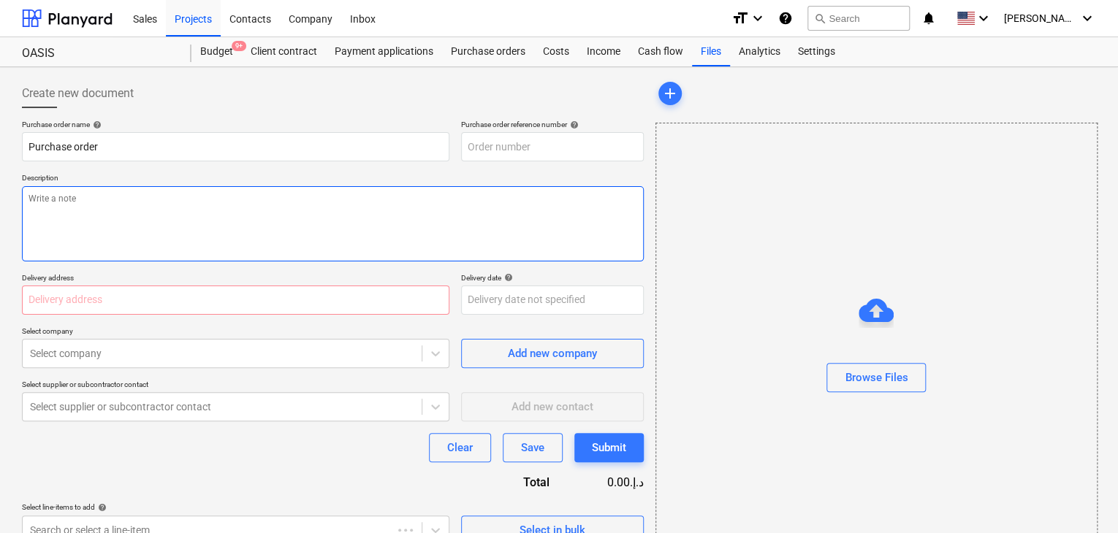
click at [430, 229] on textarea at bounding box center [333, 223] width 622 height 75
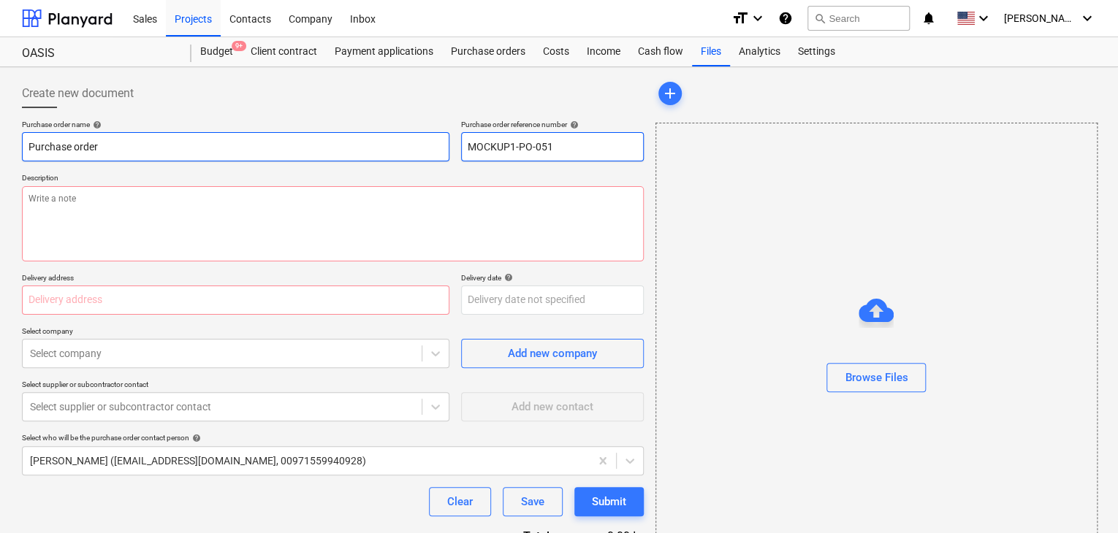
drag, startPoint x: 576, startPoint y: 155, endPoint x: 447, endPoint y: 146, distance: 128.9
click at [447, 146] on div "Purchase order name help Purchase order Purchase order reference number help MO…" at bounding box center [333, 141] width 622 height 42
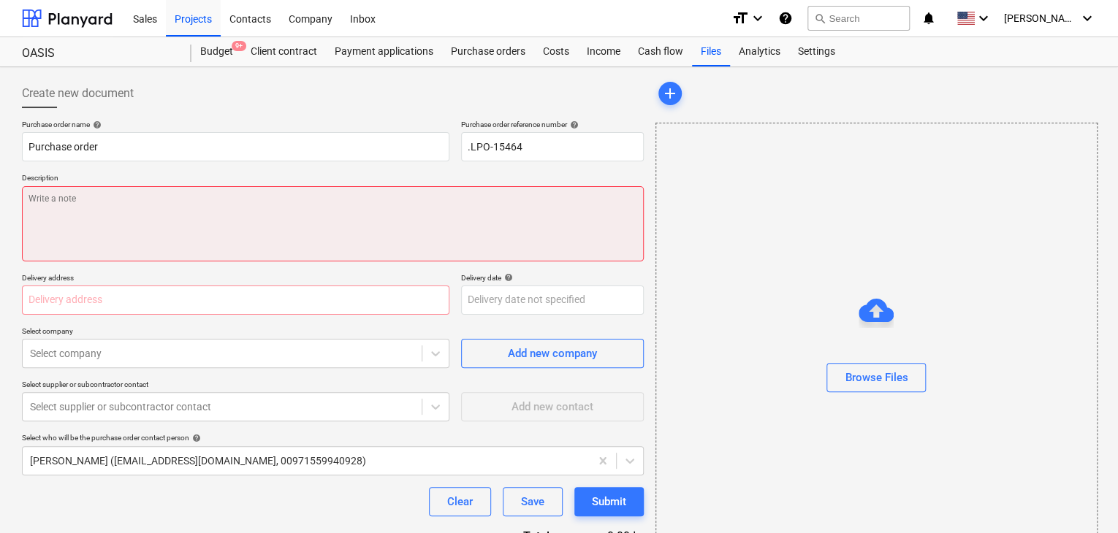
click at [58, 205] on textarea at bounding box center [333, 223] width 622 height 75
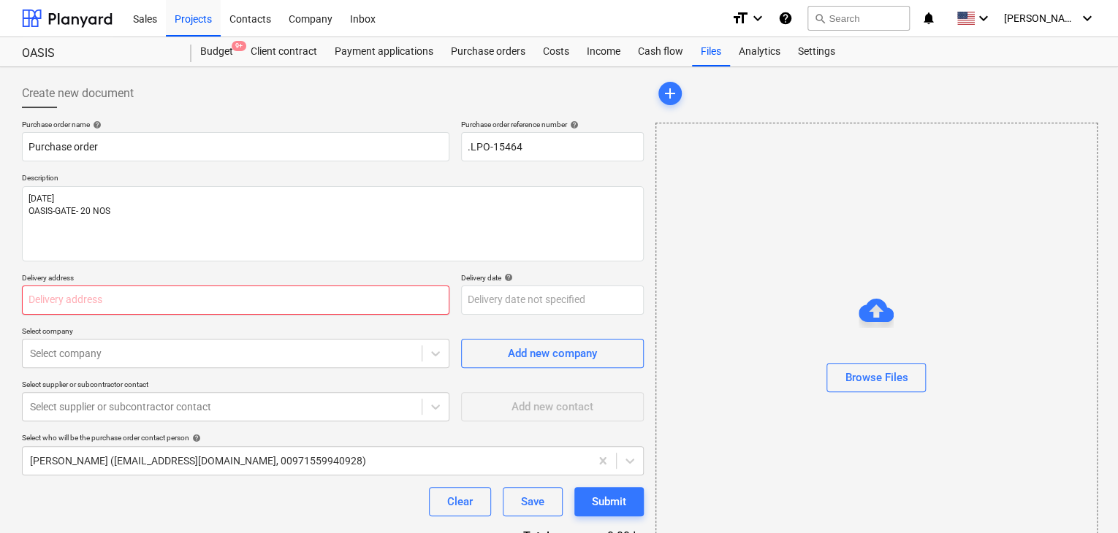
click at [53, 296] on input "text" at bounding box center [235, 300] width 427 height 29
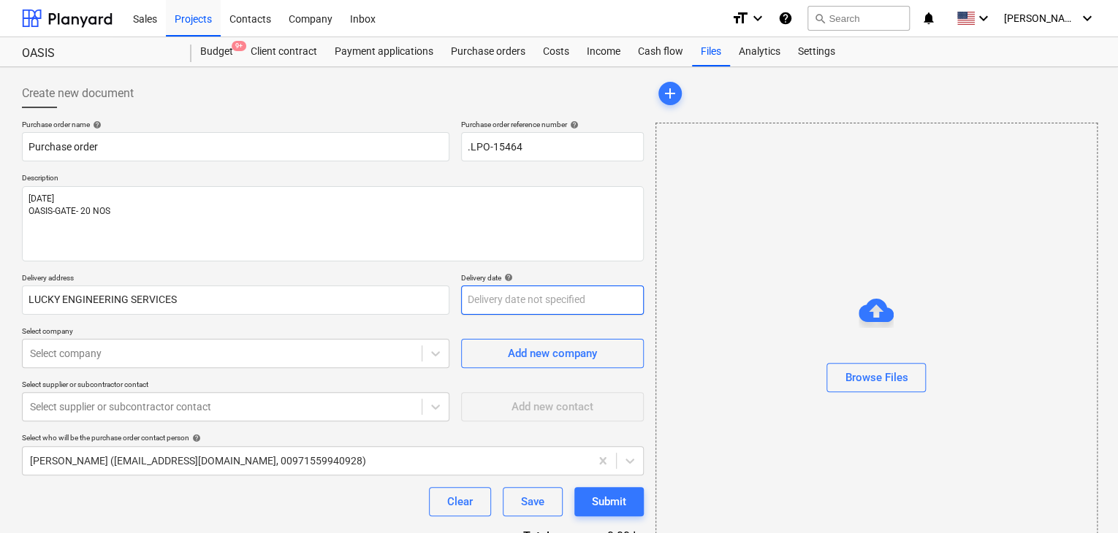
click at [478, 305] on body "Sales Projects Contacts Company Inbox format_size keyboard_arrow_down help sear…" at bounding box center [559, 266] width 1118 height 533
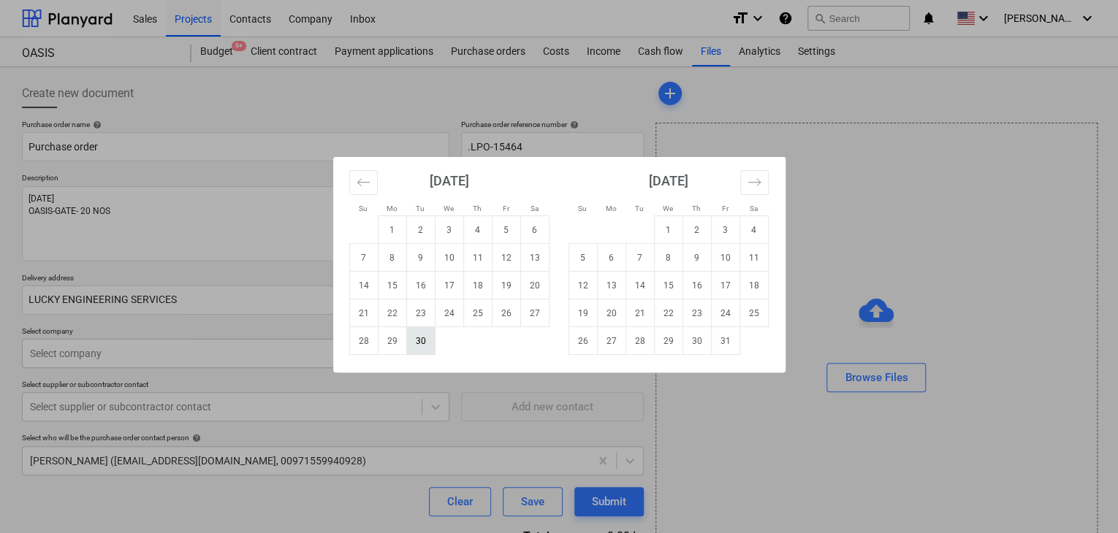
drag, startPoint x: 421, startPoint y: 338, endPoint x: 115, endPoint y: 346, distance: 305.5
click at [421, 338] on td "30" at bounding box center [420, 341] width 28 height 28
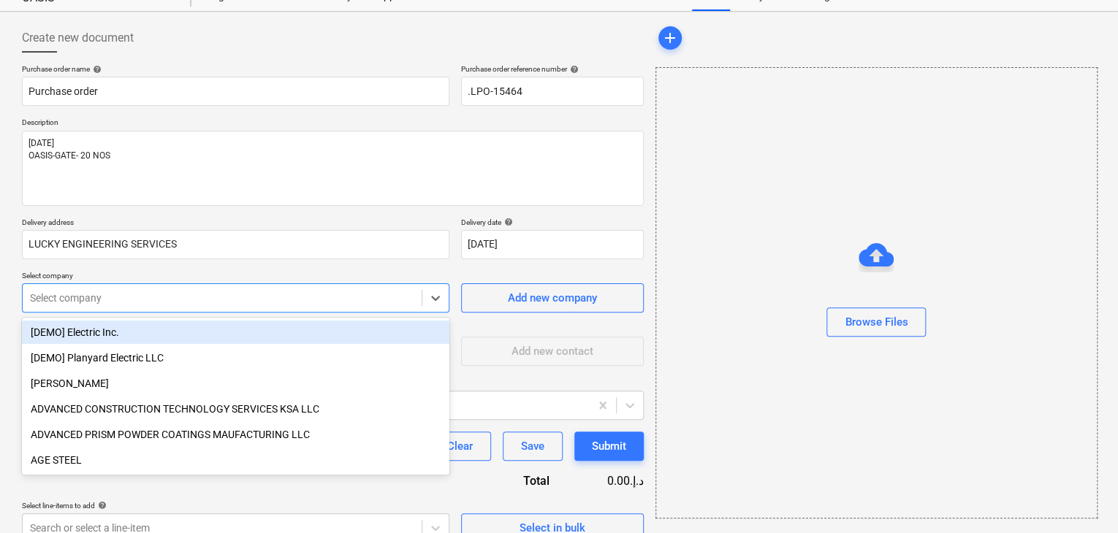
click at [115, 346] on body "Sales Projects Contacts Company Inbox format_size keyboard_arrow_down help sear…" at bounding box center [559, 210] width 1118 height 533
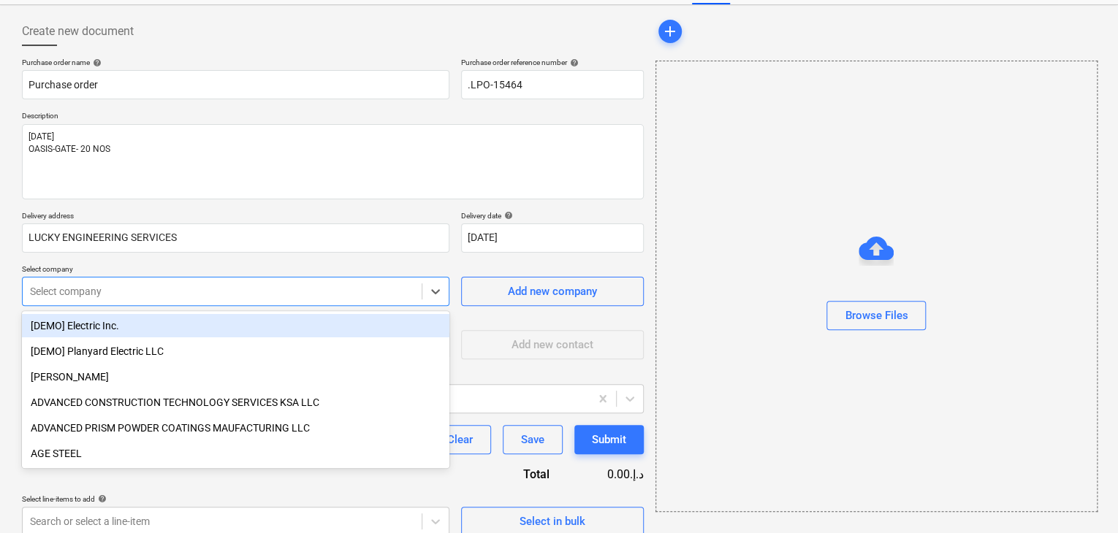
scroll to position [68, 0]
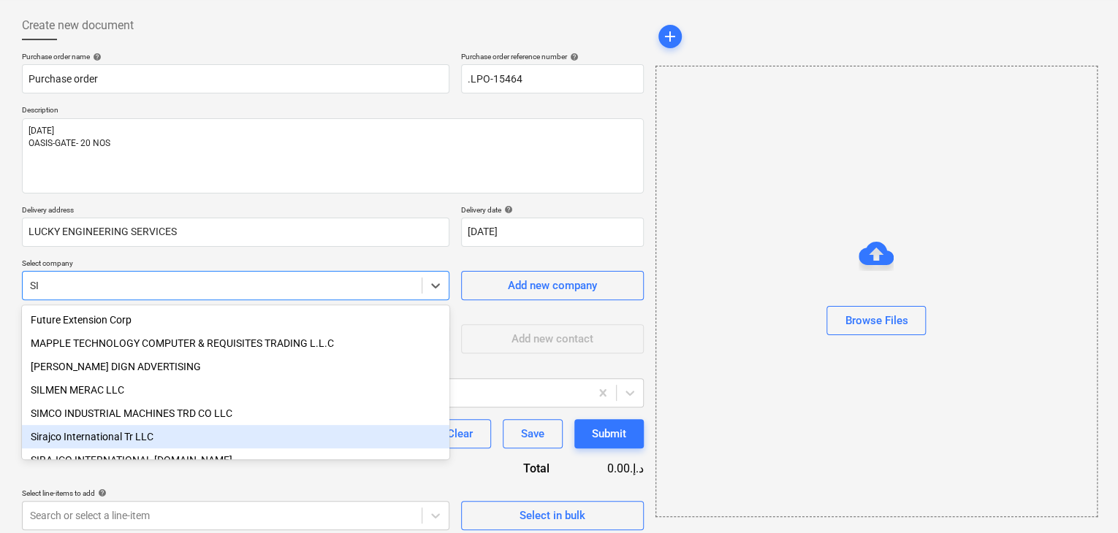
click at [118, 445] on div "Sirajco International Tr LLC" at bounding box center [235, 436] width 427 height 23
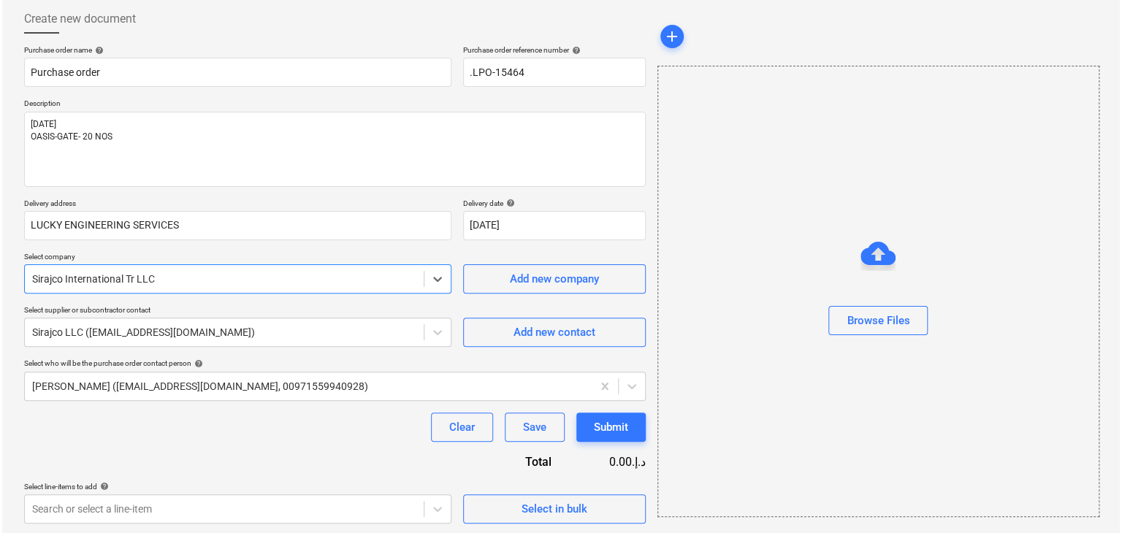
scroll to position [76, 0]
click at [564, 517] on button "Select in bulk" at bounding box center [552, 507] width 183 height 29
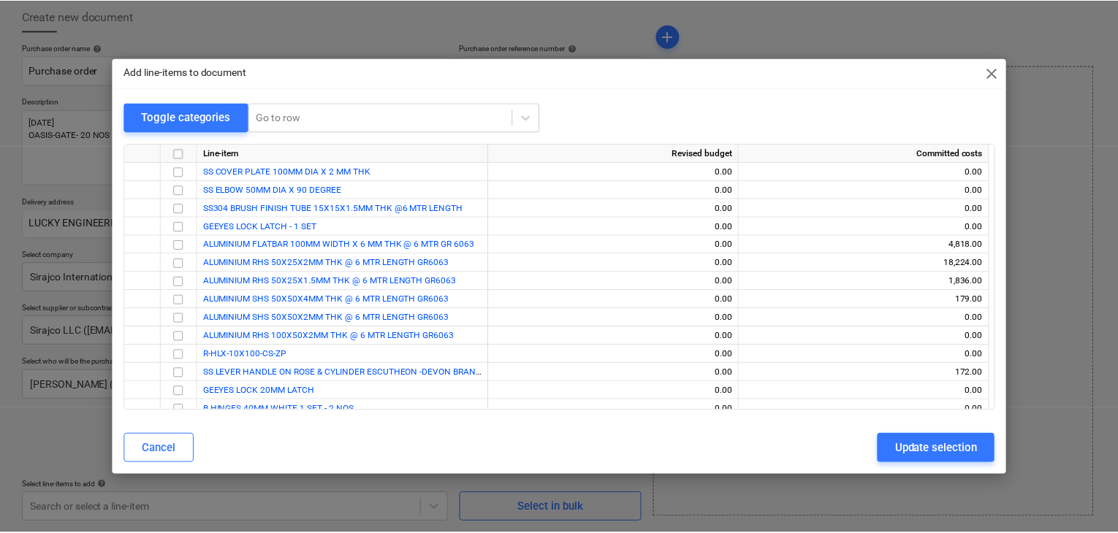
scroll to position [903, 0]
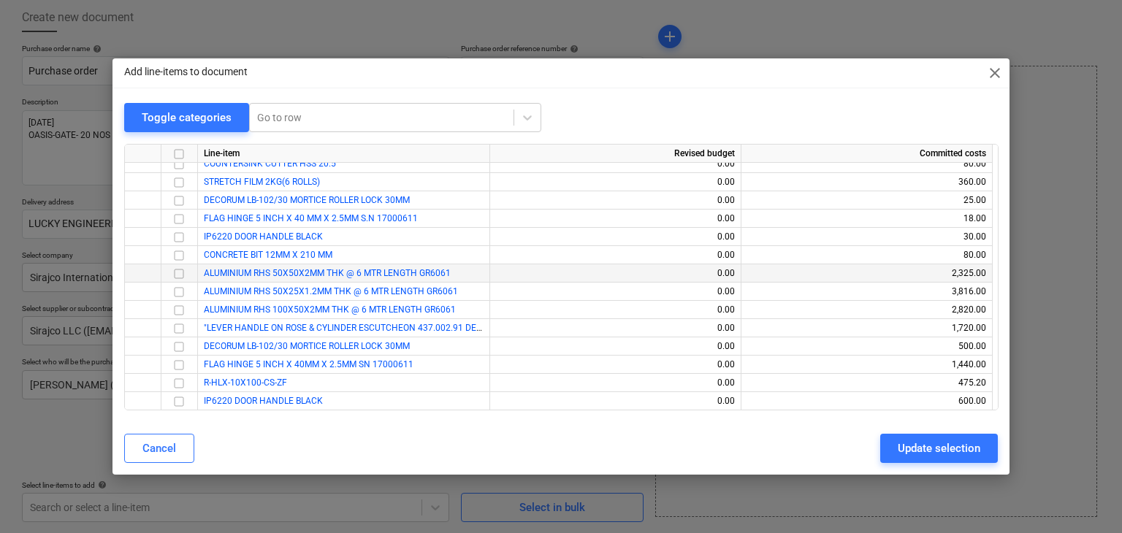
click at [178, 269] on input "checkbox" at bounding box center [179, 274] width 18 height 18
click at [178, 291] on input "checkbox" at bounding box center [179, 292] width 18 height 18
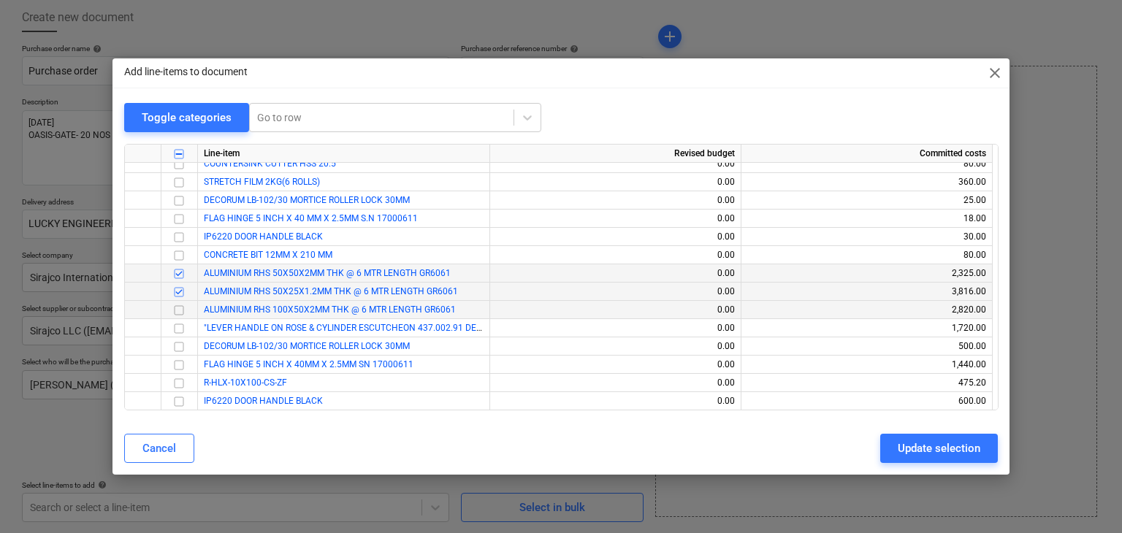
click at [174, 304] on input "checkbox" at bounding box center [179, 311] width 18 height 18
drag, startPoint x: 895, startPoint y: 443, endPoint x: 218, endPoint y: 385, distance: 678.9
click at [893, 444] on button "Update selection" at bounding box center [939, 448] width 118 height 29
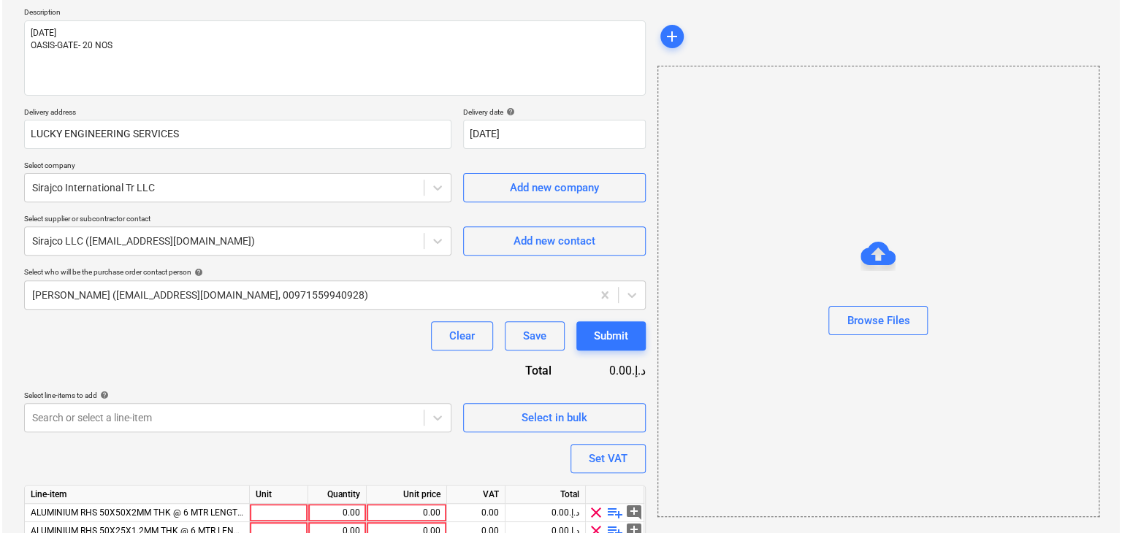
scroll to position [251, 0]
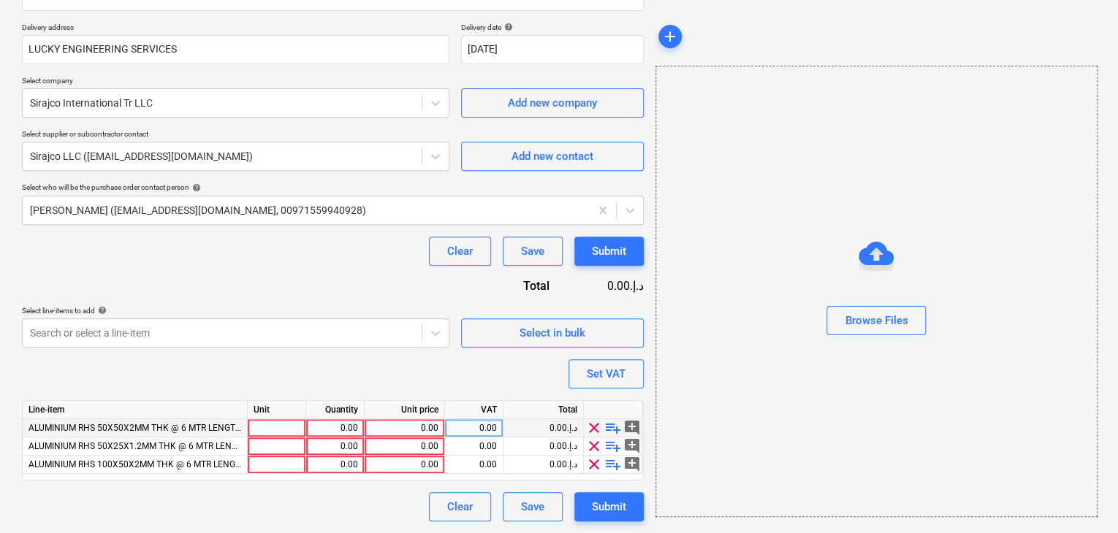
click at [272, 427] on div at bounding box center [277, 428] width 58 height 18
click at [335, 420] on div "0.00" at bounding box center [335, 428] width 46 height 18
click at [389, 424] on div "0.00" at bounding box center [404, 428] width 68 height 18
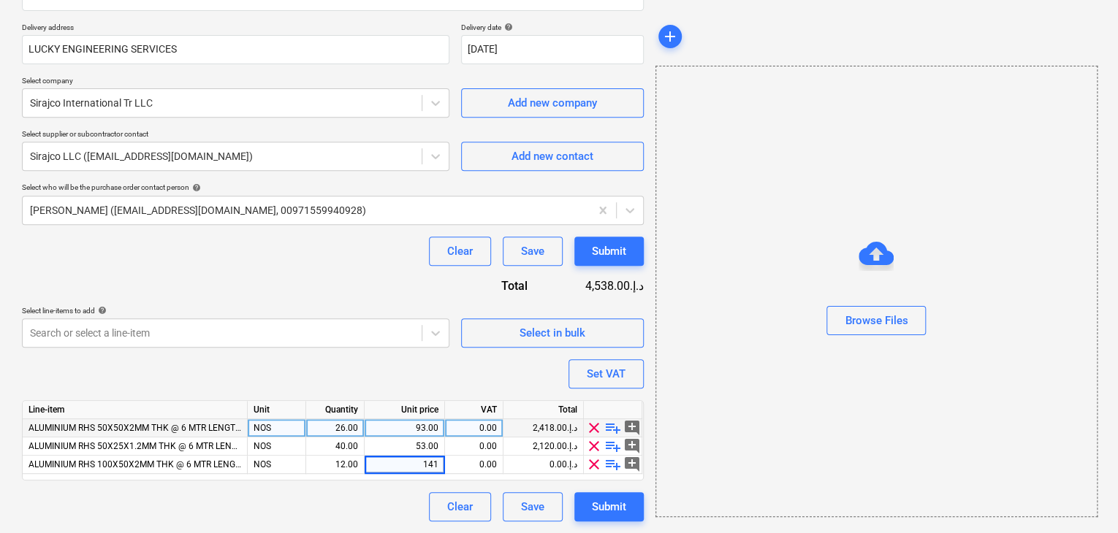
drag, startPoint x: 747, startPoint y: 401, endPoint x: 679, endPoint y: 384, distance: 70.2
click at [701, 391] on div "Browse Files" at bounding box center [876, 291] width 442 height 451
click at [594, 360] on button "Set VAT" at bounding box center [605, 373] width 75 height 29
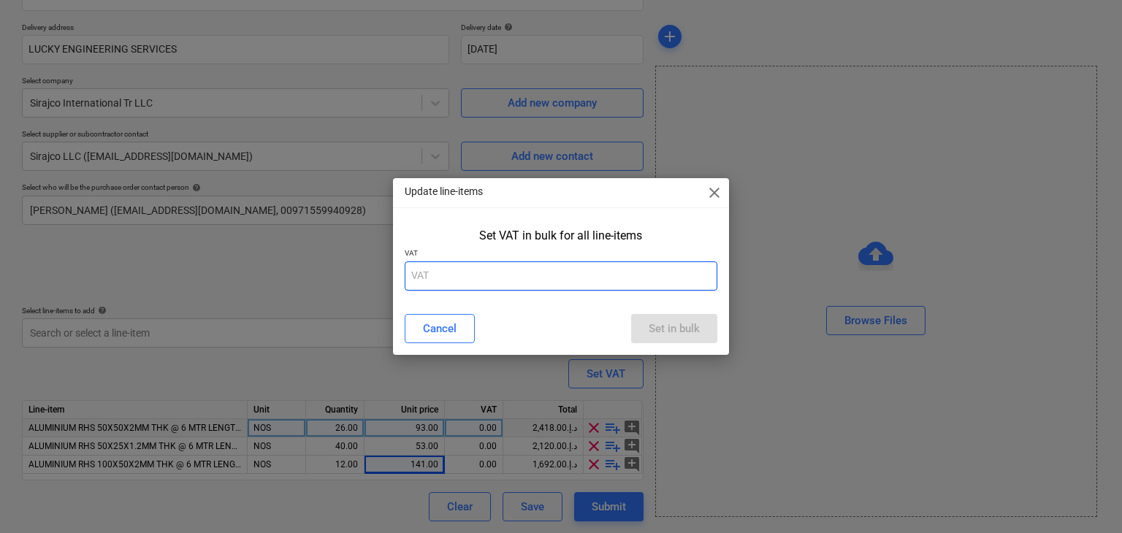
click at [473, 279] on input "text" at bounding box center [561, 276] width 313 height 29
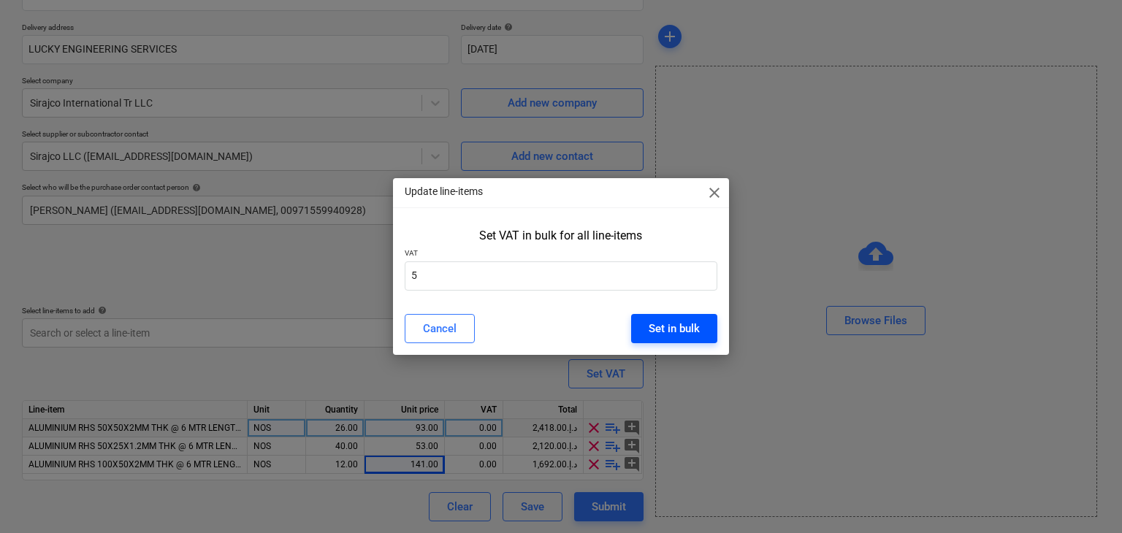
click at [695, 338] on div "Set in bulk" at bounding box center [674, 328] width 51 height 19
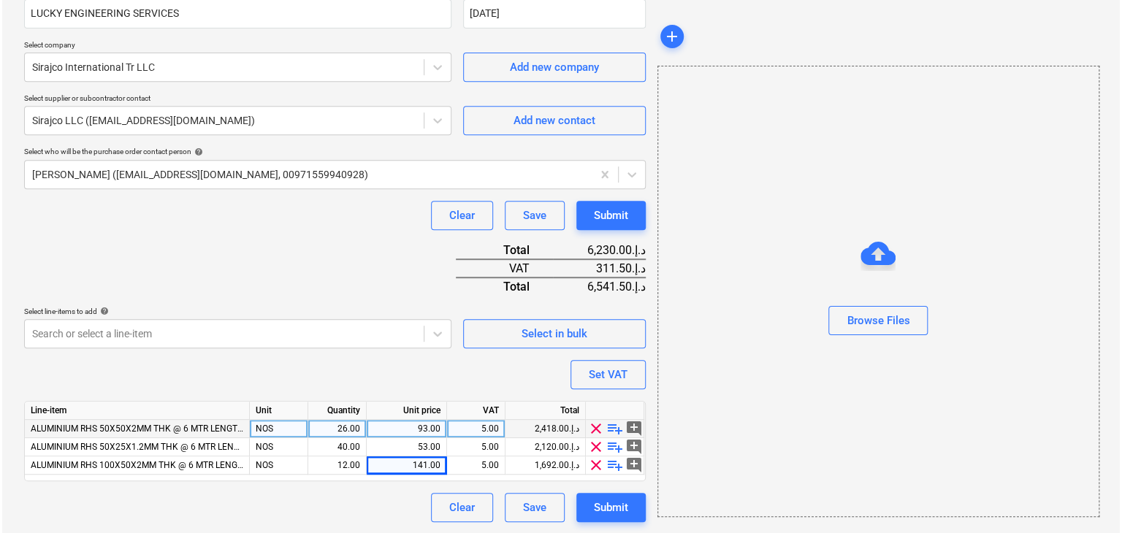
scroll to position [286, 0]
click at [595, 506] on div "Submit" at bounding box center [609, 507] width 34 height 19
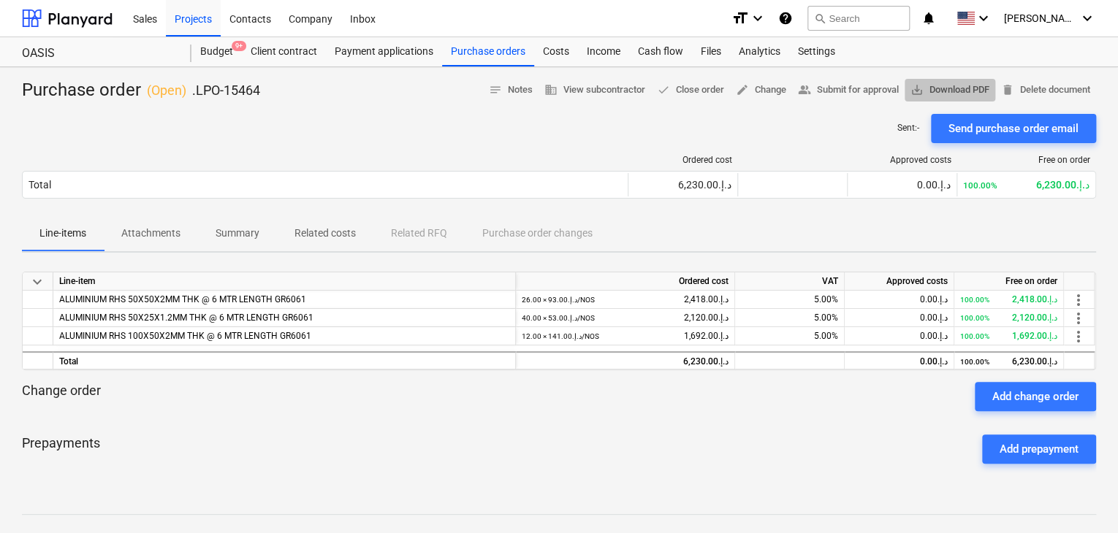
click at [948, 97] on span "save_alt Download PDF" at bounding box center [949, 90] width 79 height 17
